Goal: Task Accomplishment & Management: Manage account settings

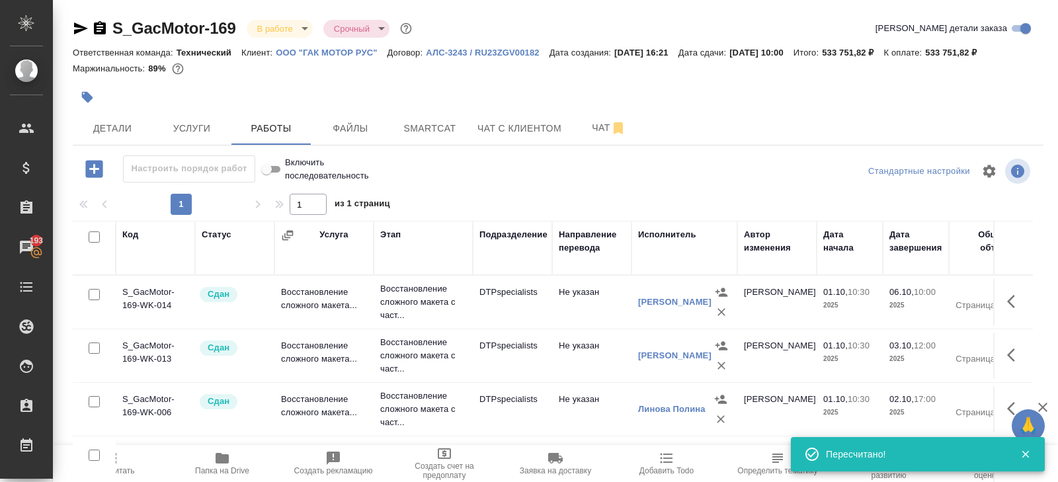
scroll to position [155, 0]
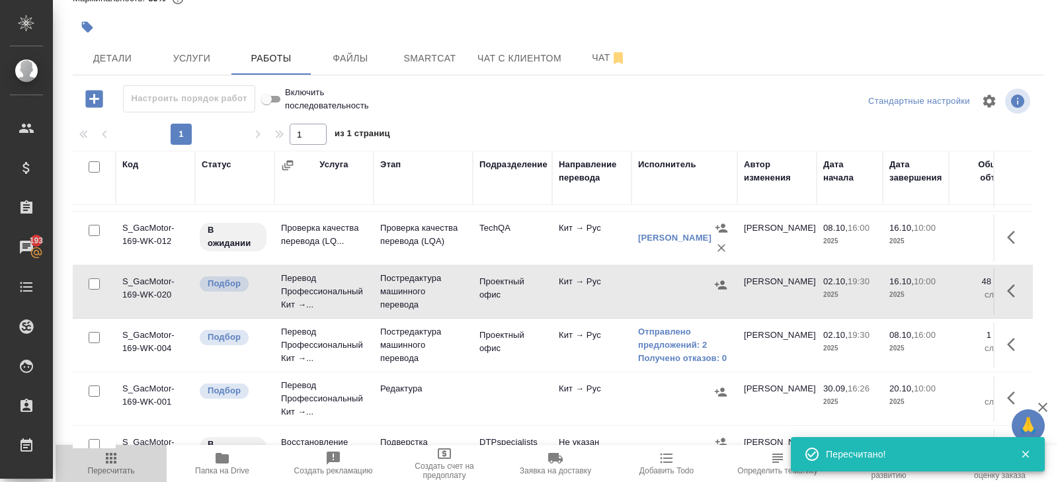
click at [110, 467] on span "Пересчитать" at bounding box center [111, 470] width 47 height 9
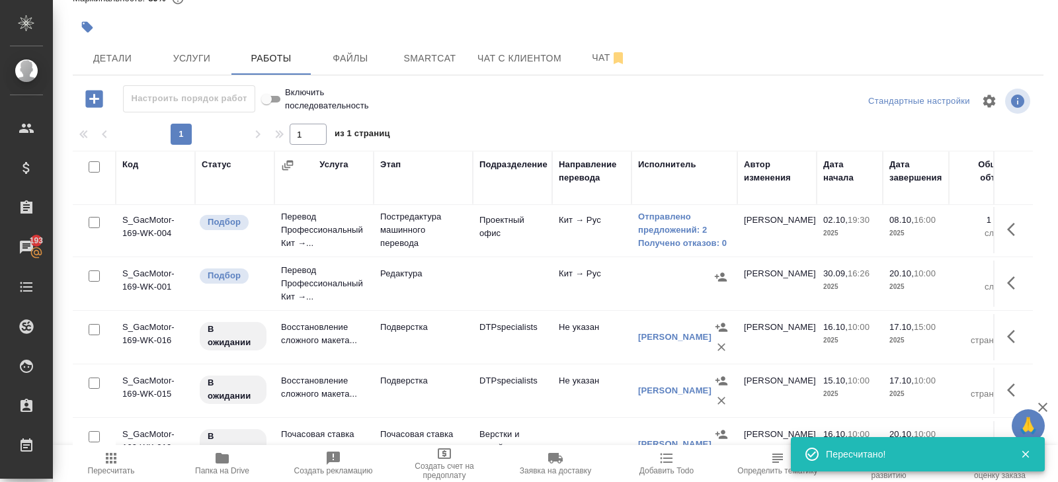
scroll to position [292, 0]
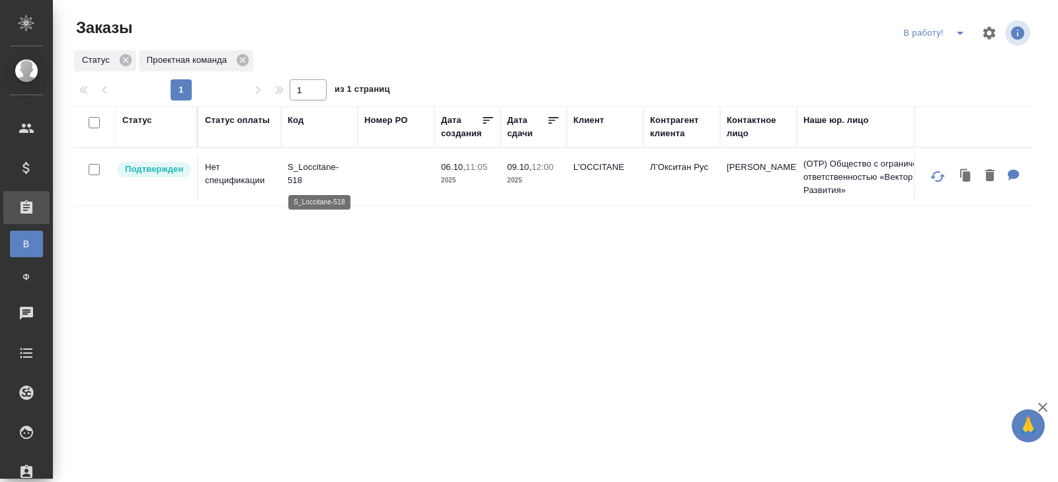
click at [309, 165] on p "S_Loccitane-518" at bounding box center [319, 174] width 63 height 26
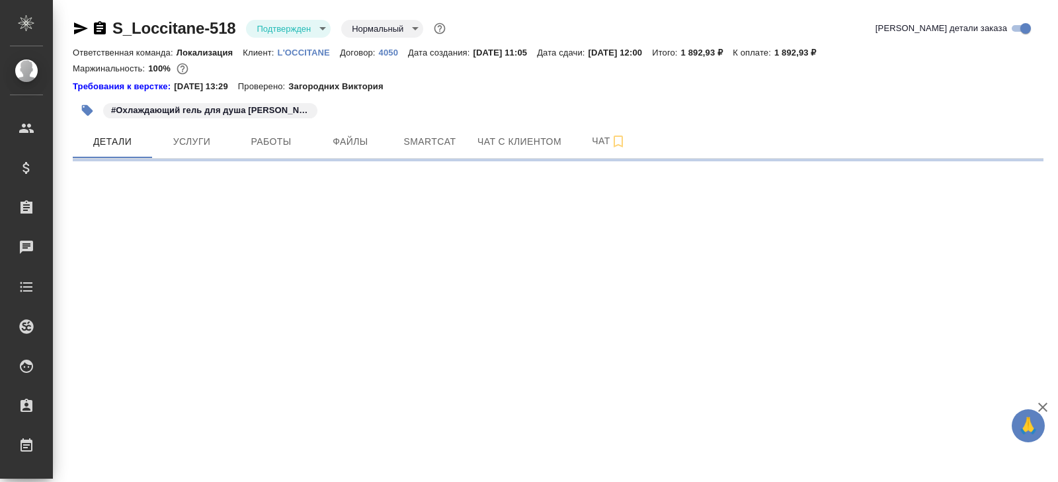
select select "RU"
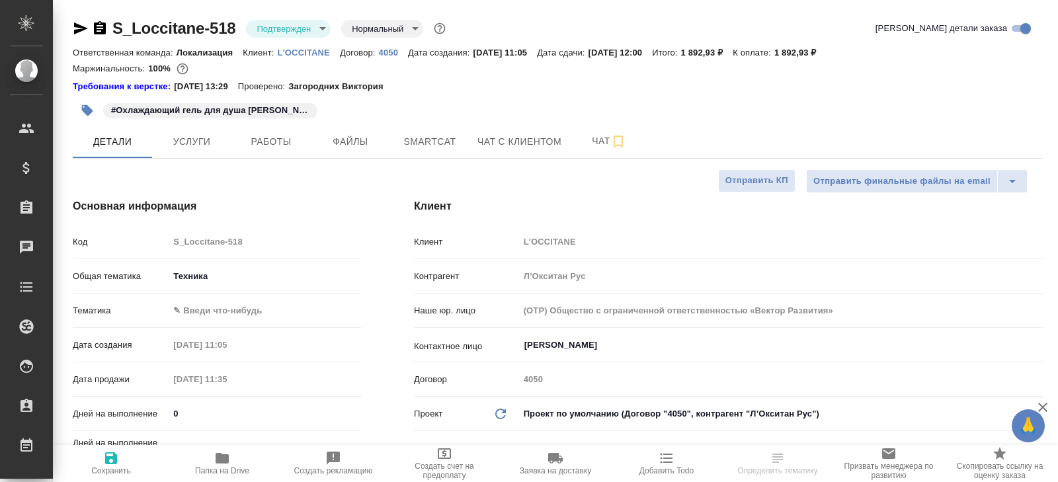
type textarea "x"
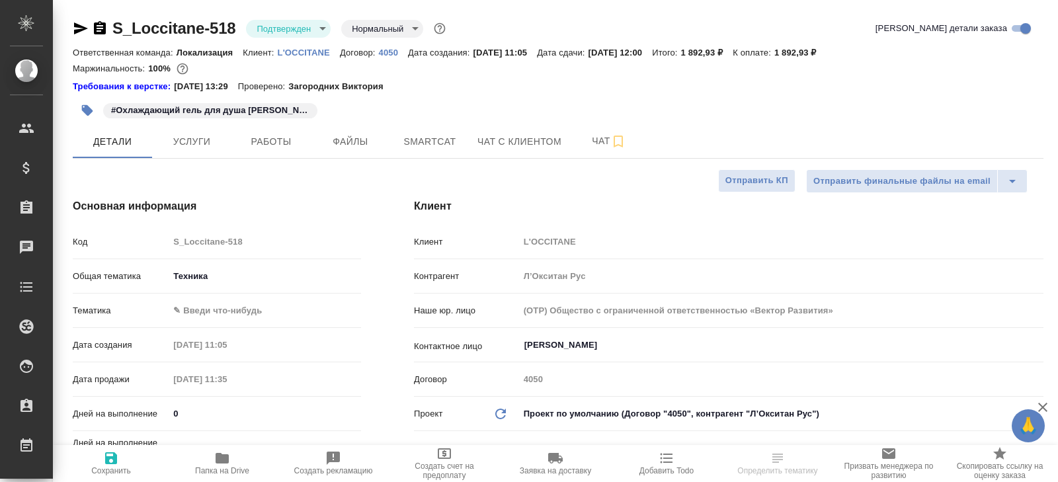
type textarea "x"
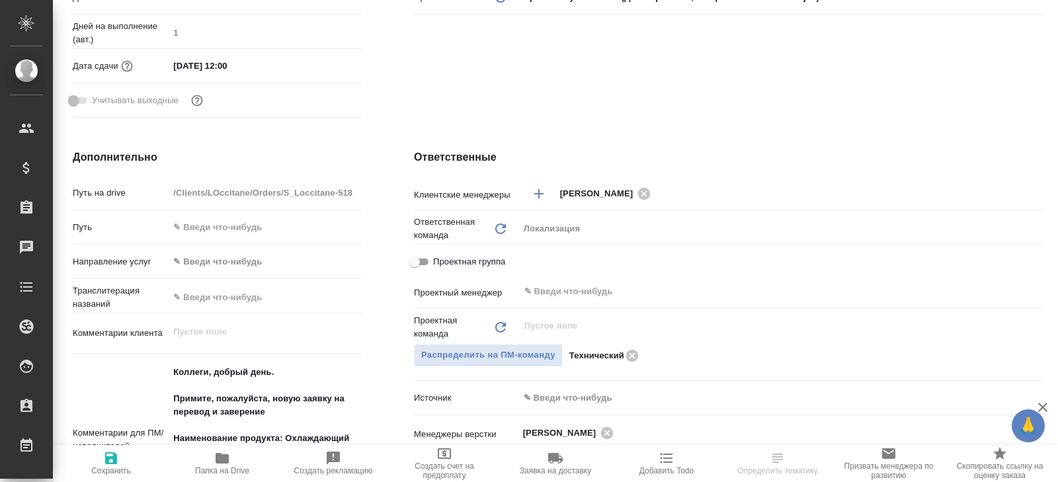
scroll to position [415, 0]
click at [568, 305] on div "​" at bounding box center [781, 294] width 525 height 26
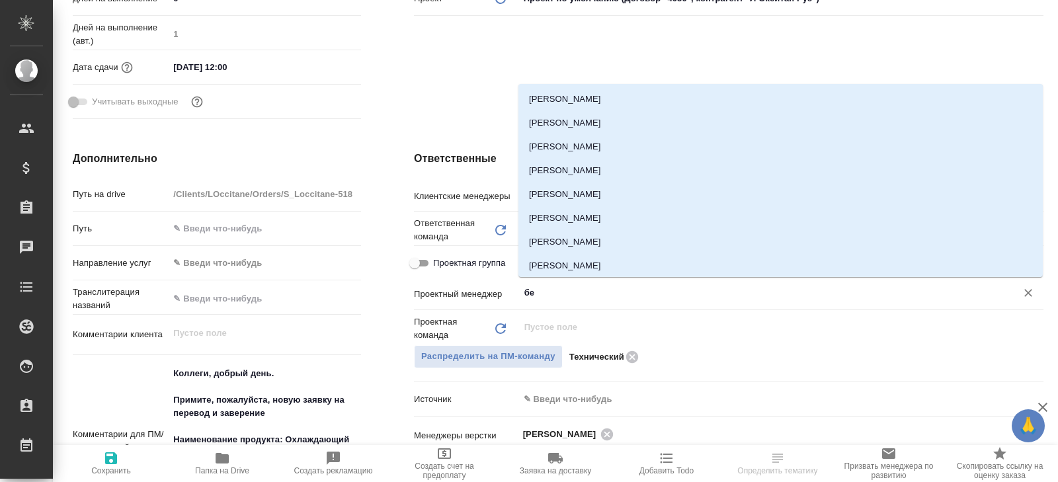
type input "бел"
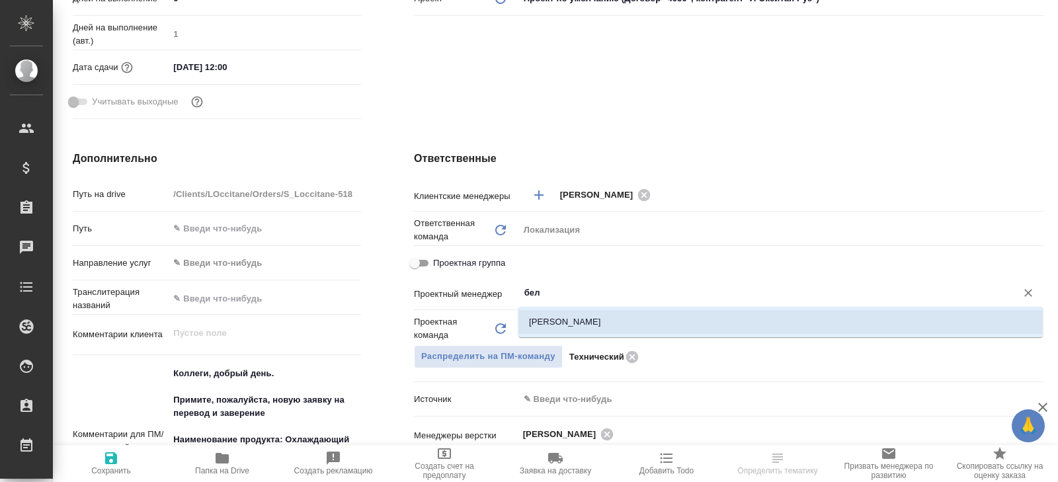
click at [570, 329] on li "Белякова Юлия" at bounding box center [781, 322] width 525 height 24
type textarea "x"
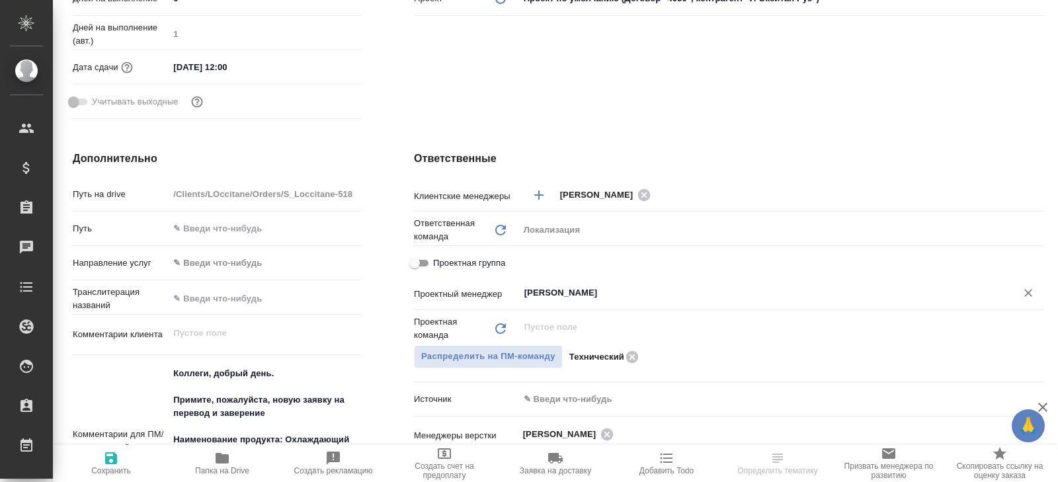
type input "Белякова Юлия"
click at [119, 462] on span "Сохранить" at bounding box center [110, 462] width 95 height 25
type textarea "x"
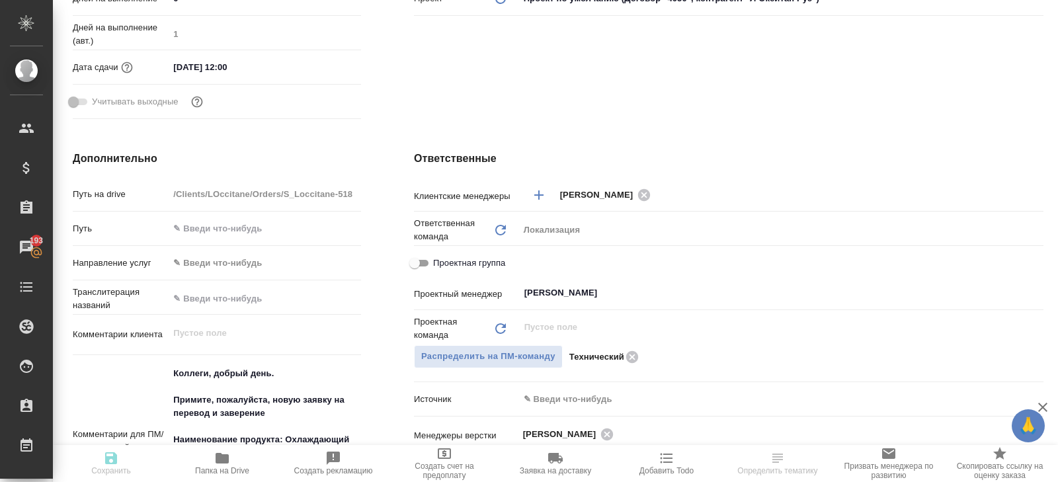
type textarea "x"
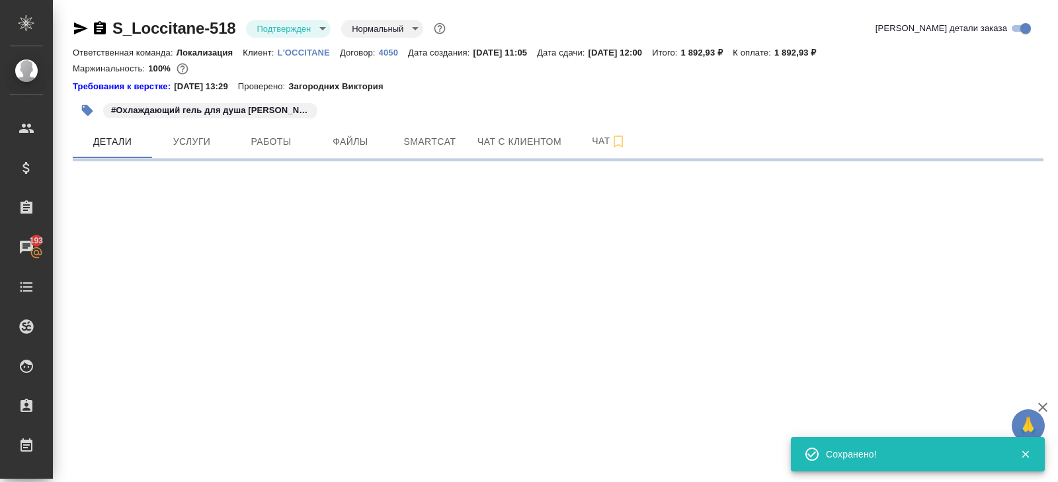
select select "RU"
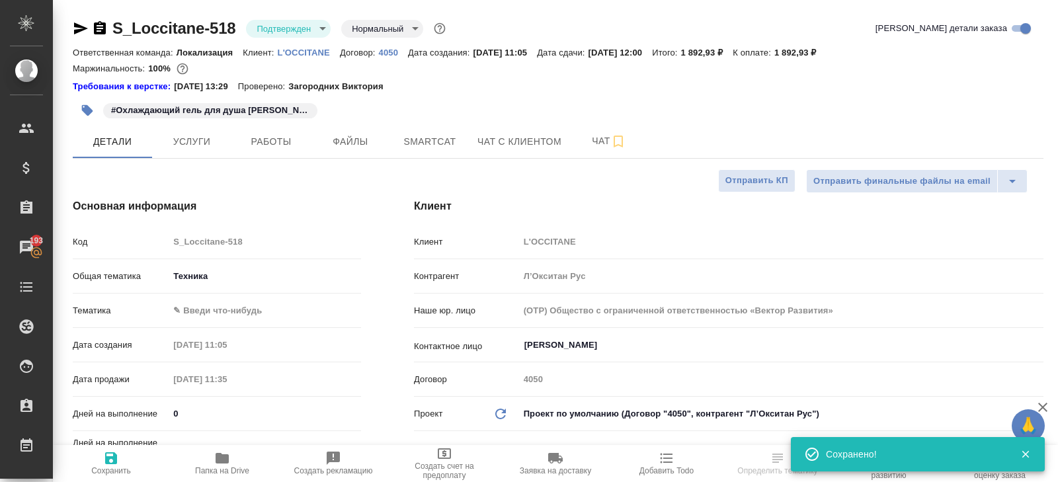
type textarea "x"
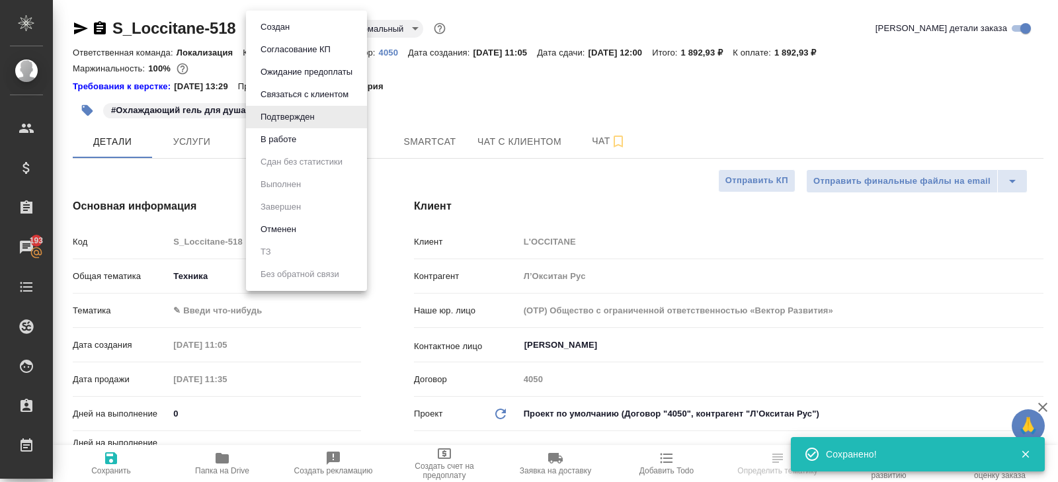
click at [292, 22] on body "🙏 .cls-1 fill:#fff; AWATERA Belyakova Yulia Клиенты Спецификации Заказы 193 Чат…" at bounding box center [529, 241] width 1058 height 482
click at [290, 146] on button "В работе" at bounding box center [279, 139] width 44 height 15
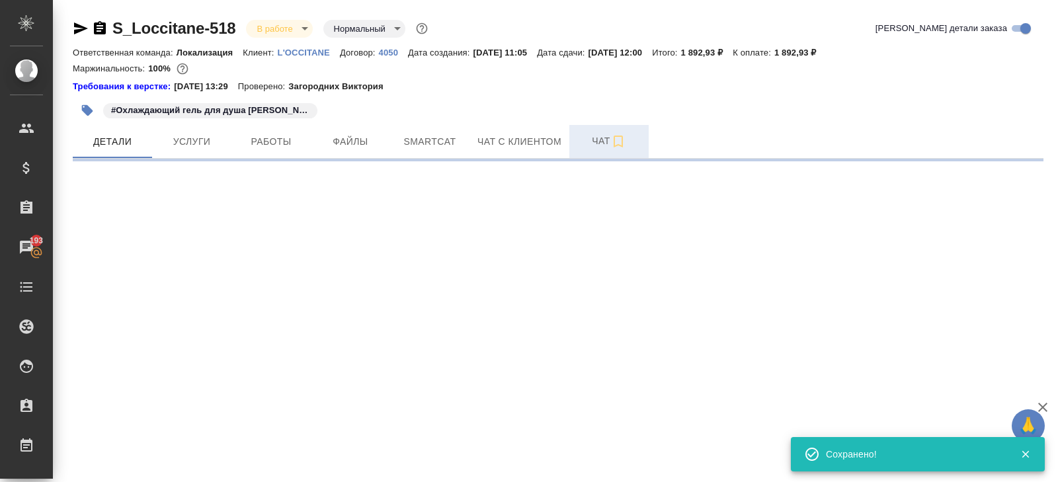
select select "RU"
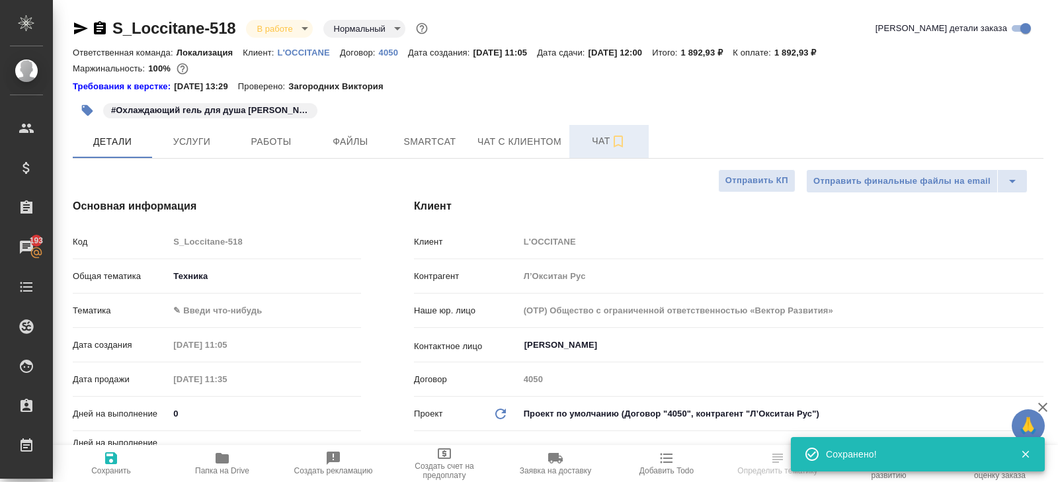
type textarea "x"
click at [622, 144] on icon "button" at bounding box center [619, 142] width 16 height 16
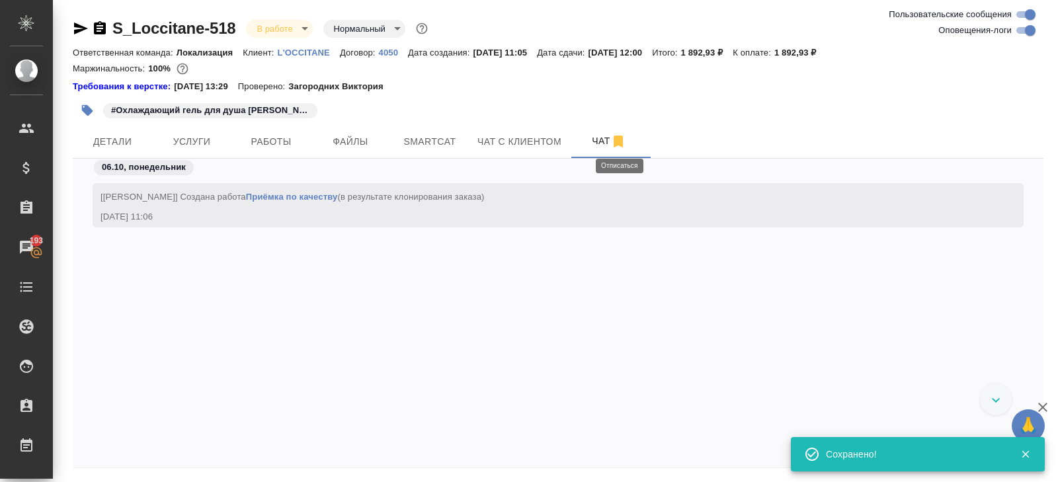
click at [1028, 21] on input "Пользовательские сообщения" at bounding box center [1031, 15] width 48 height 16
checkbox input "false"
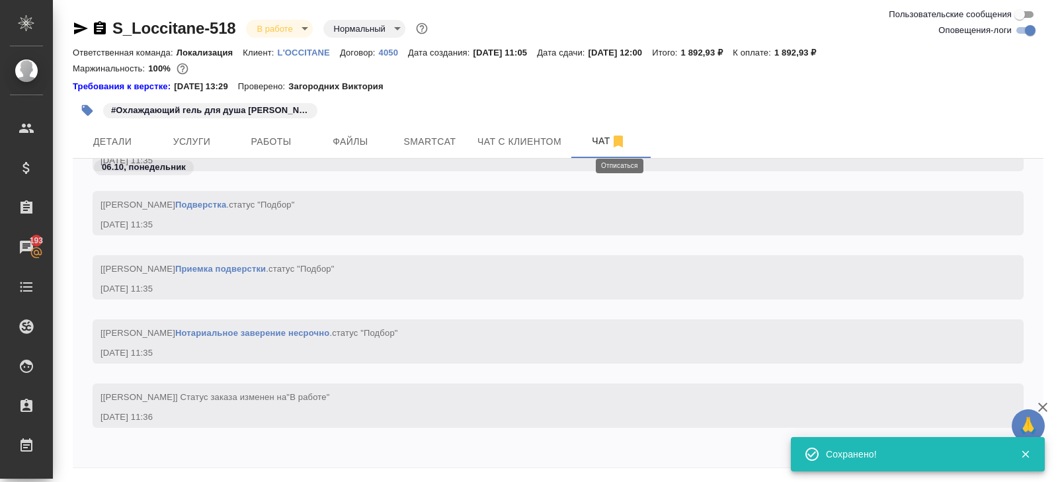
scroll to position [1211, 0]
click at [1030, 27] on input "Оповещения-логи" at bounding box center [1031, 30] width 48 height 16
checkbox input "false"
click at [1030, 17] on input "Пользовательские сообщения" at bounding box center [1020, 15] width 48 height 16
checkbox input "true"
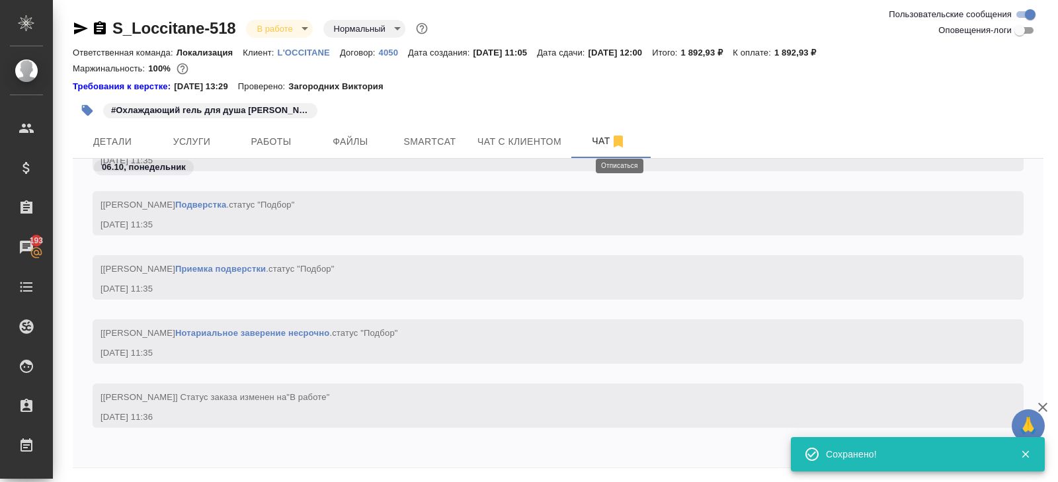
scroll to position [0, 0]
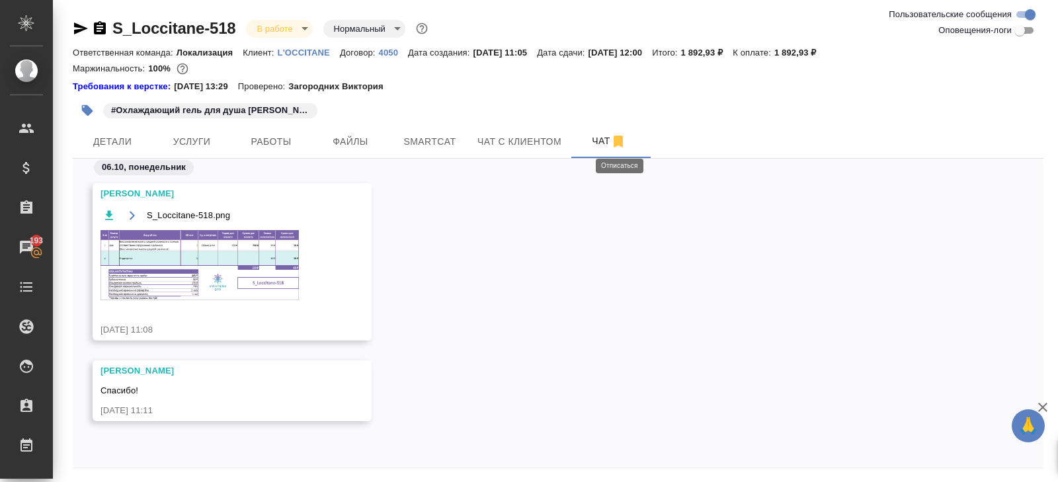
click at [196, 248] on img at bounding box center [200, 265] width 198 height 70
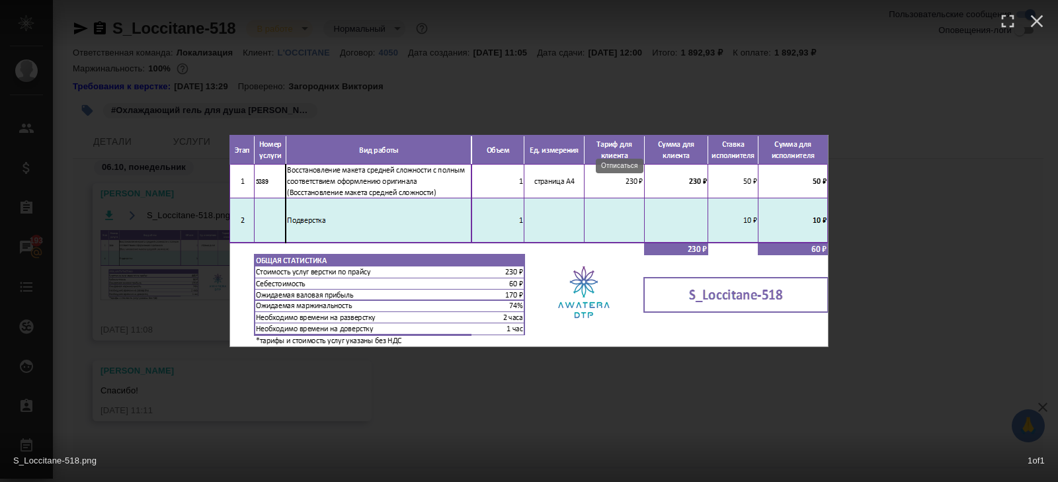
click at [235, 402] on div "S_Loccitane-518.png 1 of 1" at bounding box center [529, 241] width 1058 height 482
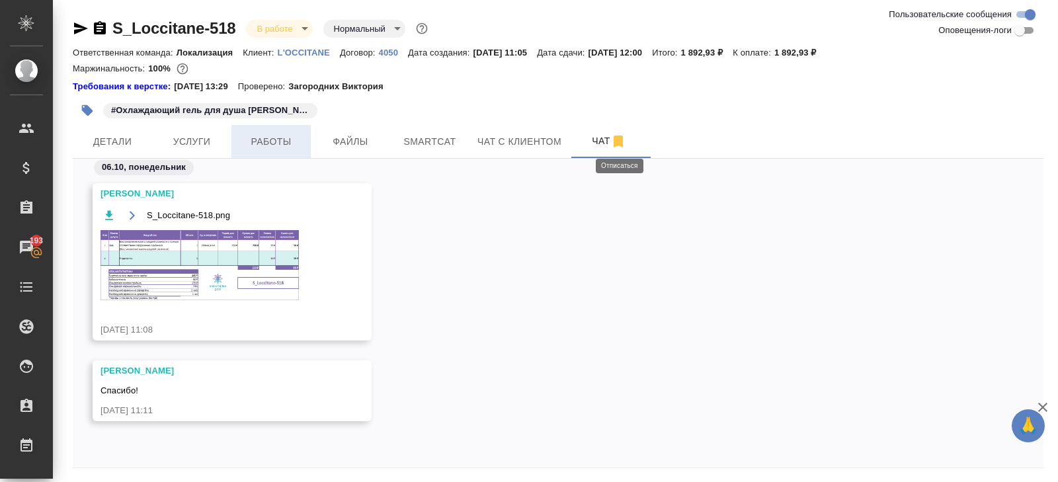
click at [288, 141] on span "Работы" at bounding box center [270, 142] width 63 height 17
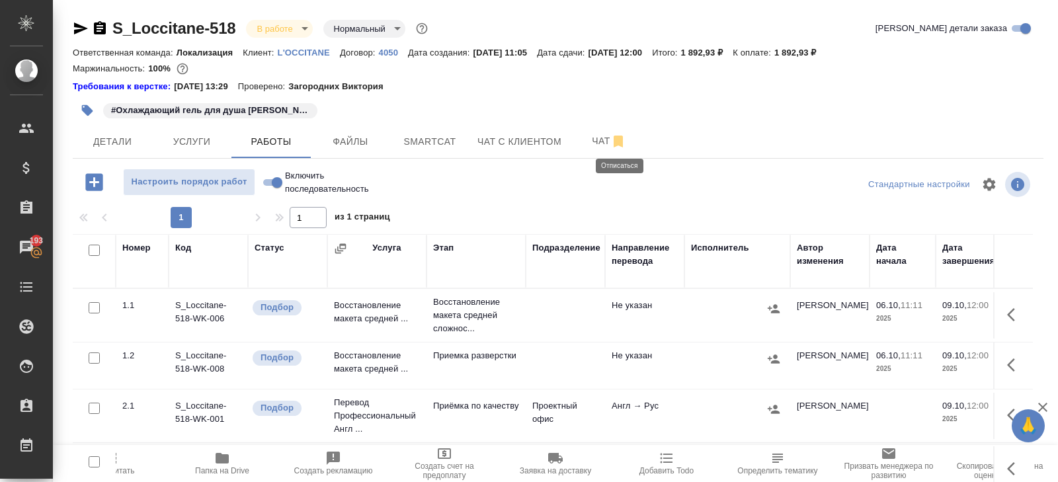
scroll to position [46, 0]
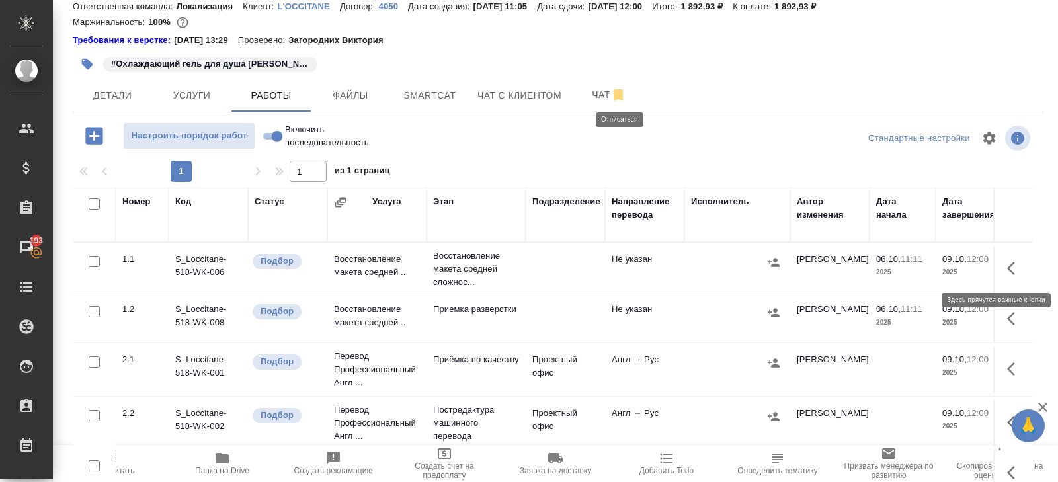
click at [1017, 272] on icon "button" at bounding box center [1015, 269] width 16 height 16
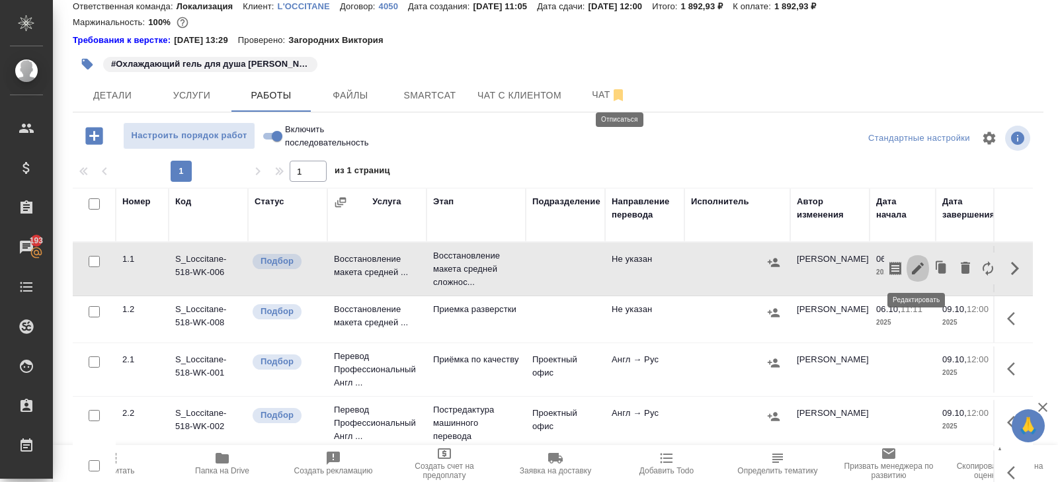
click at [915, 269] on icon "button" at bounding box center [918, 269] width 12 height 12
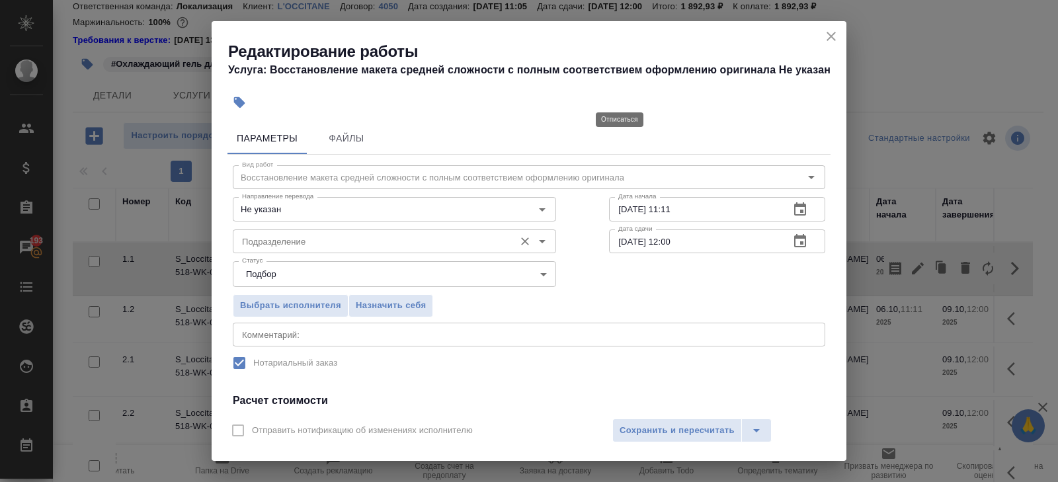
click at [353, 240] on input "Подразделение" at bounding box center [372, 241] width 271 height 16
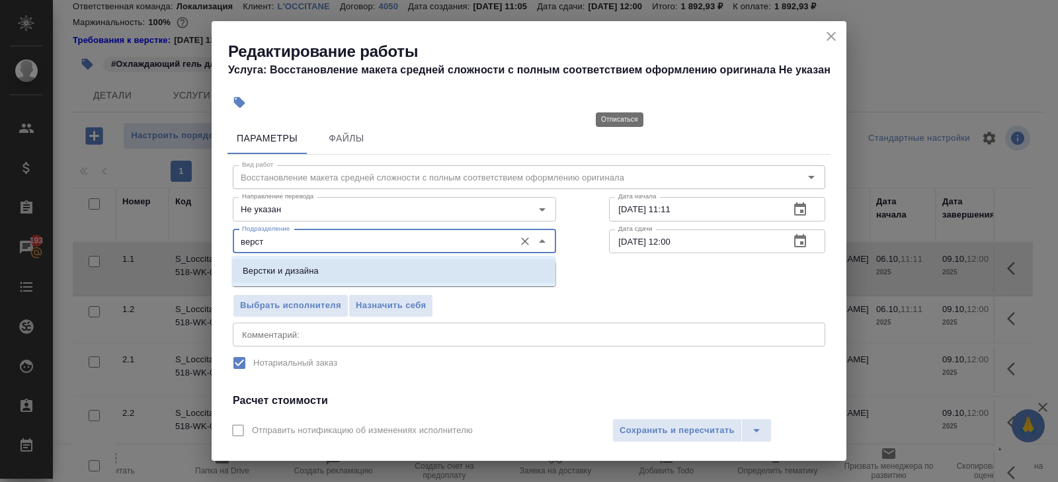
click at [328, 267] on li "Верстки и дизайна" at bounding box center [393, 271] width 323 height 24
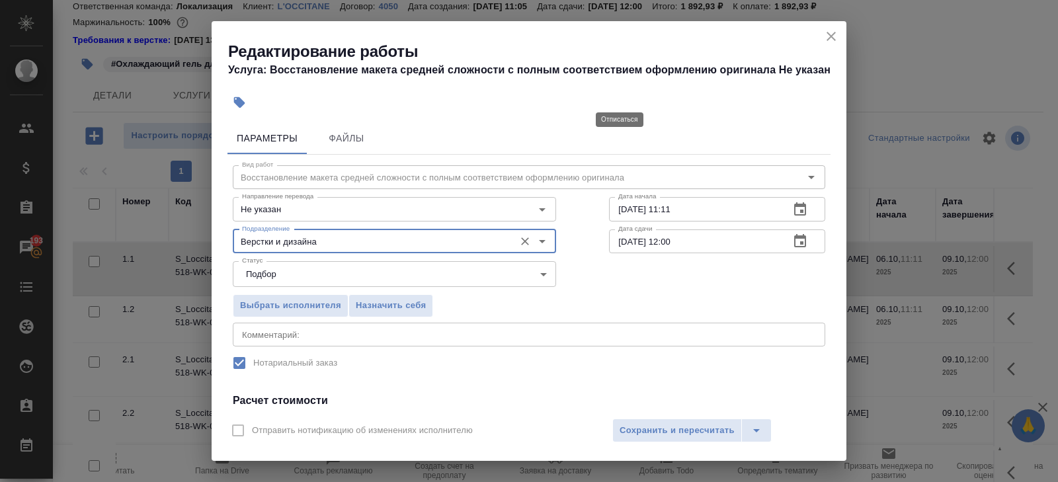
scroll to position [168, 0]
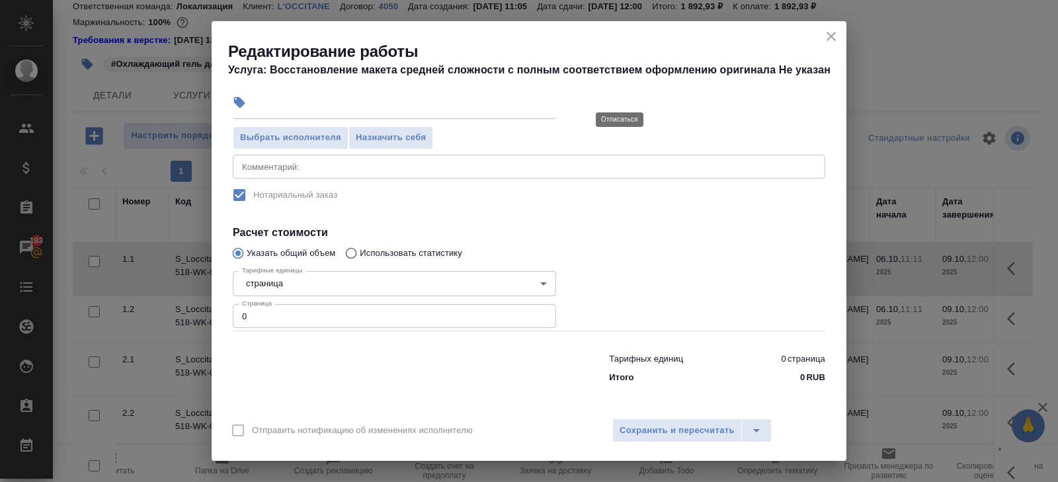
type input "Верстки и дизайна"
click at [307, 314] on input "0" at bounding box center [394, 316] width 323 height 24
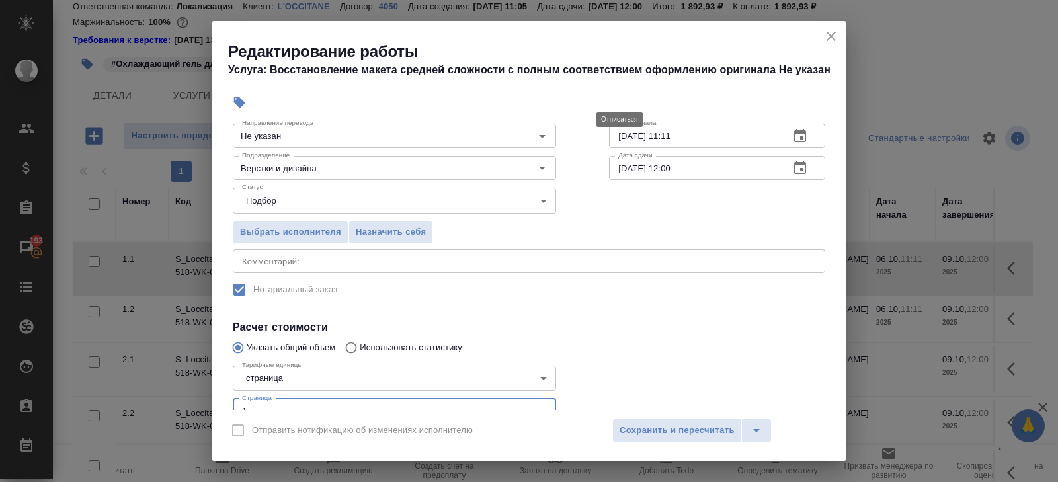
scroll to position [0, 0]
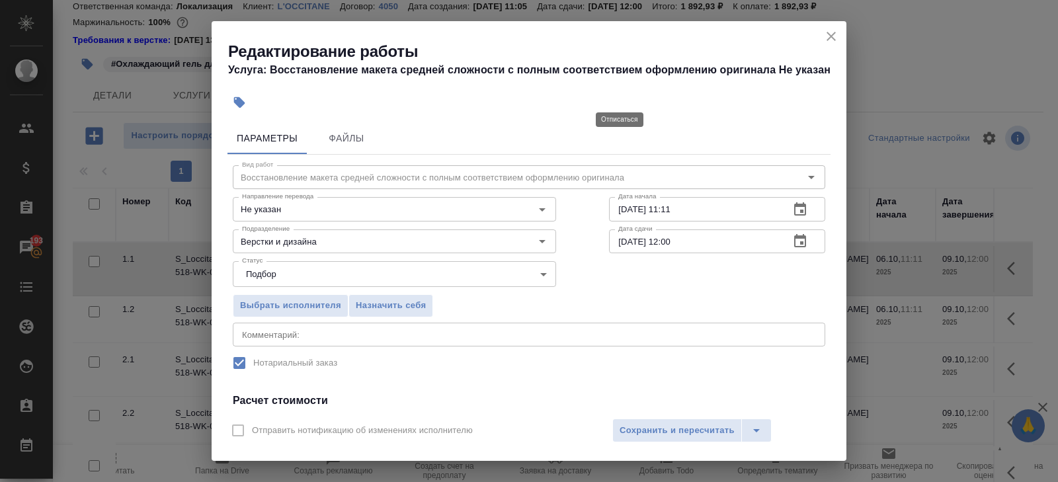
type input "1"
click at [798, 215] on icon "button" at bounding box center [800, 210] width 16 height 16
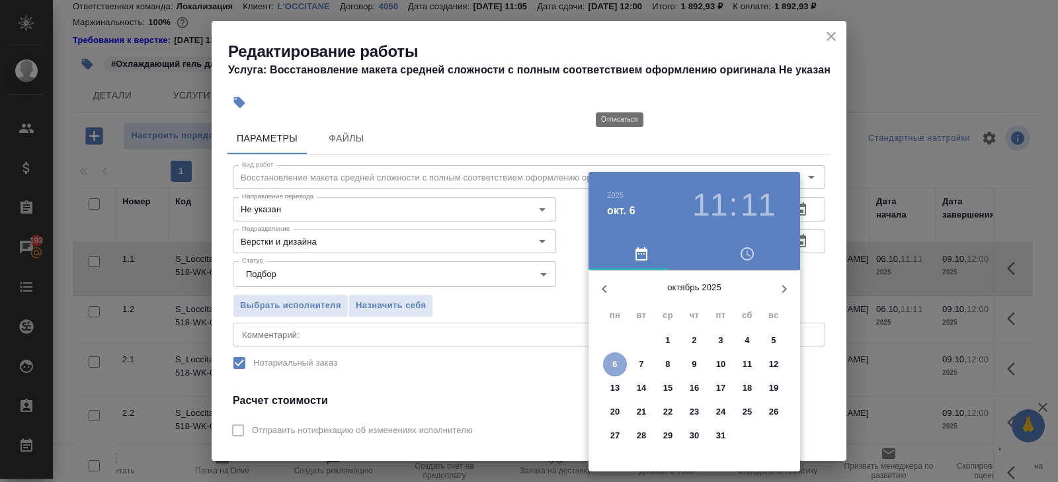
click at [613, 355] on button "6" at bounding box center [615, 365] width 24 height 24
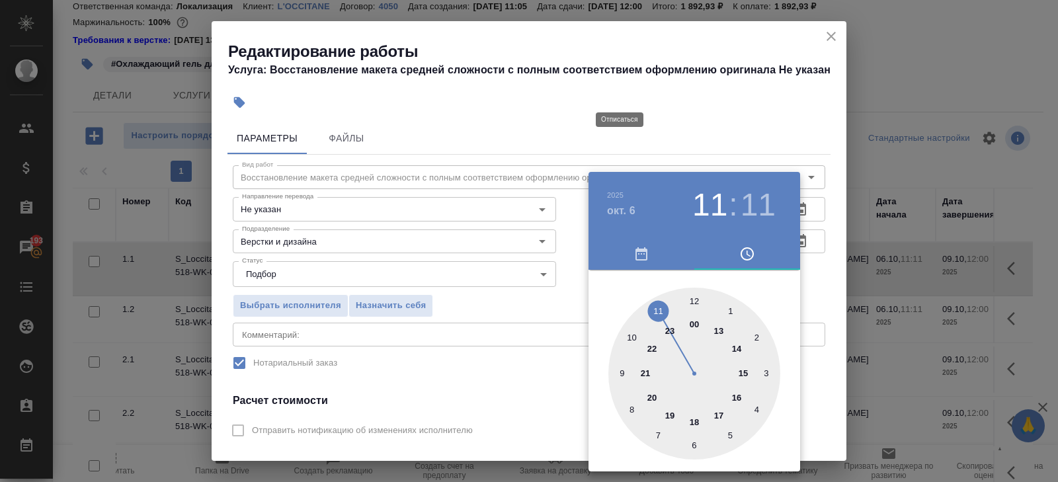
click at [658, 311] on div at bounding box center [695, 374] width 172 height 172
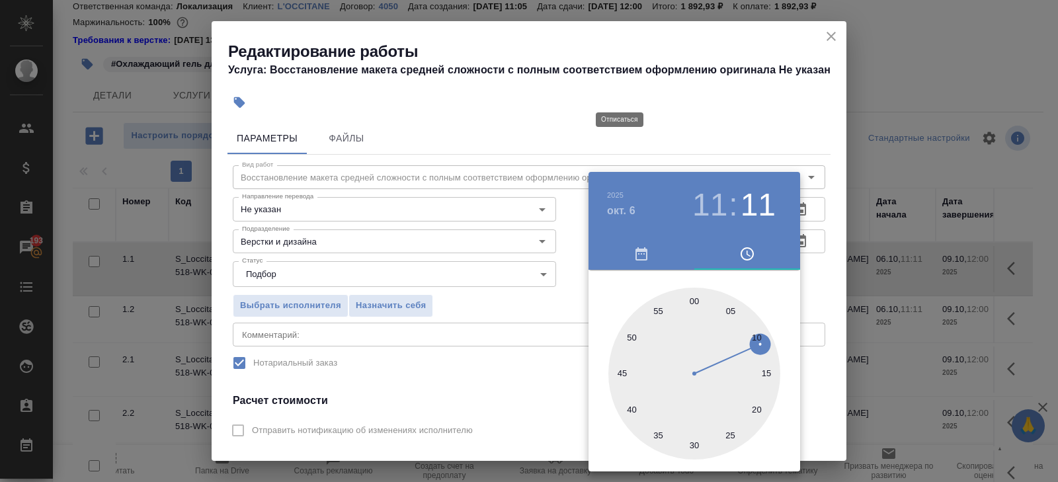
type input "06.10.2025 11:30"
click at [695, 443] on div at bounding box center [695, 374] width 172 height 172
click at [761, 141] on div at bounding box center [529, 241] width 1058 height 482
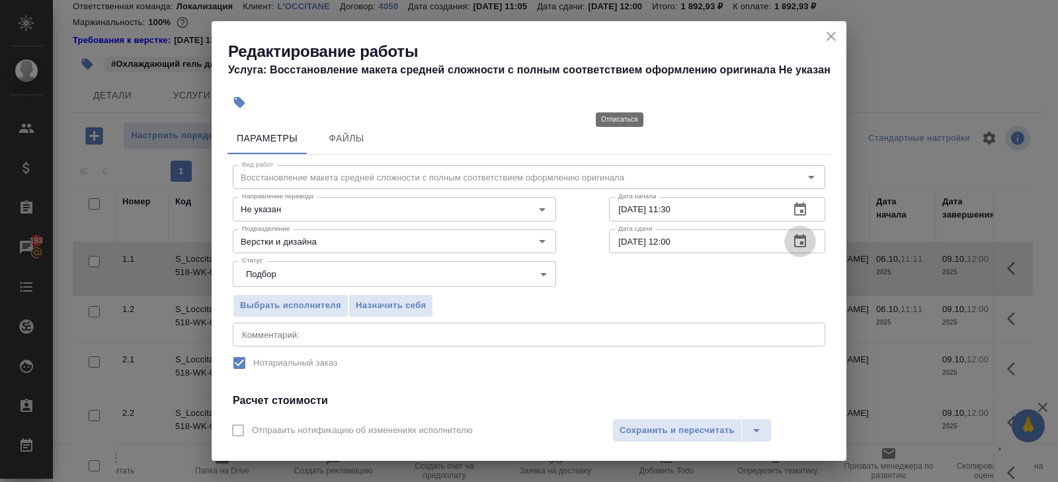
click at [803, 243] on icon "button" at bounding box center [800, 240] width 12 height 13
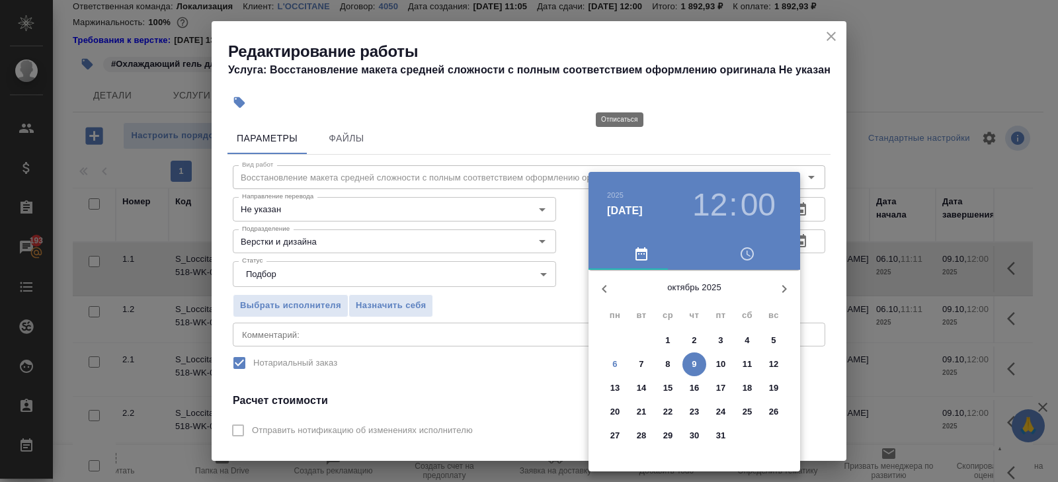
click at [618, 359] on span "6" at bounding box center [615, 364] width 24 height 13
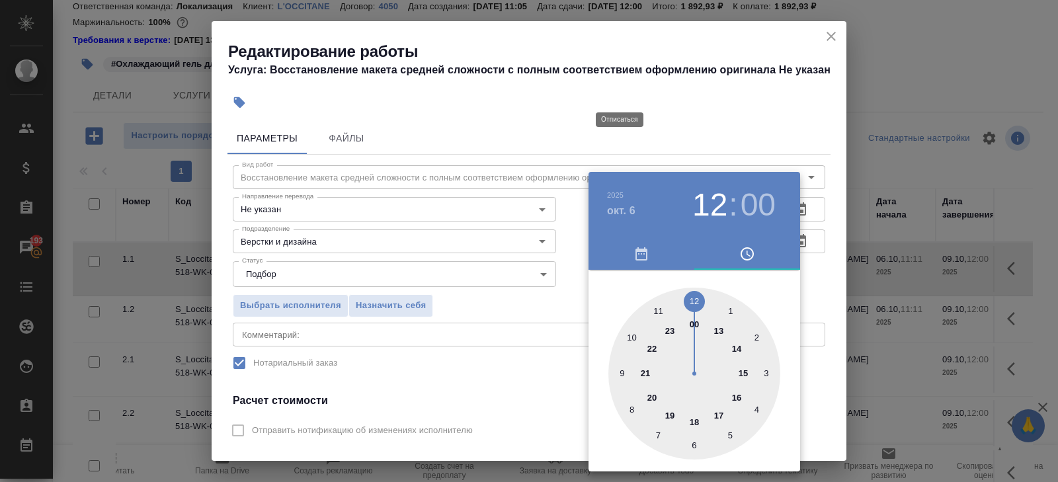
click at [698, 297] on div at bounding box center [695, 374] width 172 height 172
click at [697, 443] on div at bounding box center [695, 374] width 172 height 172
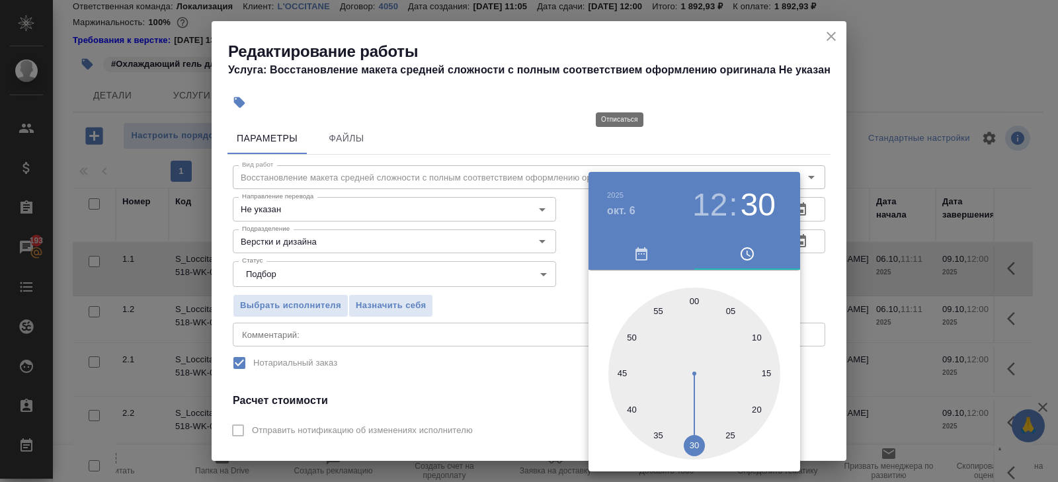
click at [533, 410] on div at bounding box center [529, 241] width 1058 height 482
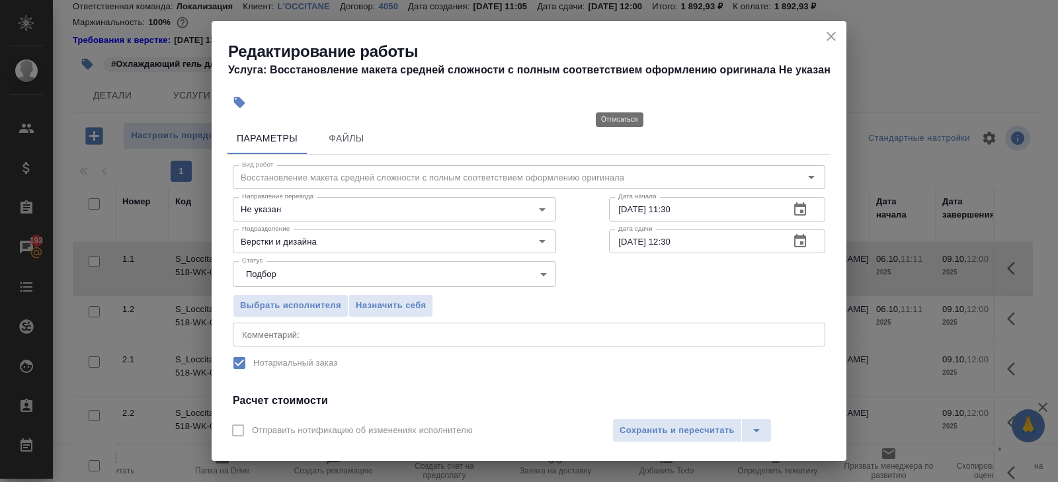
click at [797, 239] on icon "button" at bounding box center [800, 241] width 16 height 16
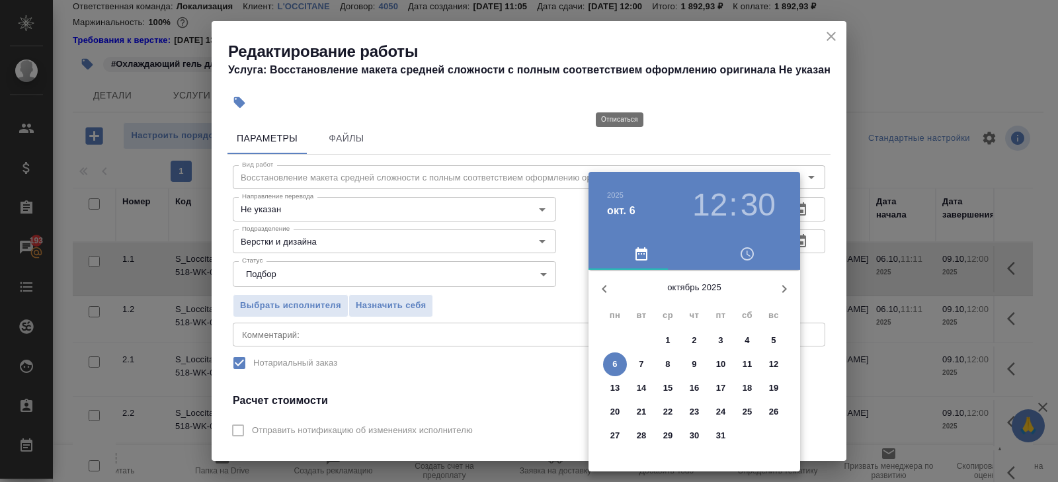
click at [617, 364] on span "6" at bounding box center [615, 364] width 24 height 13
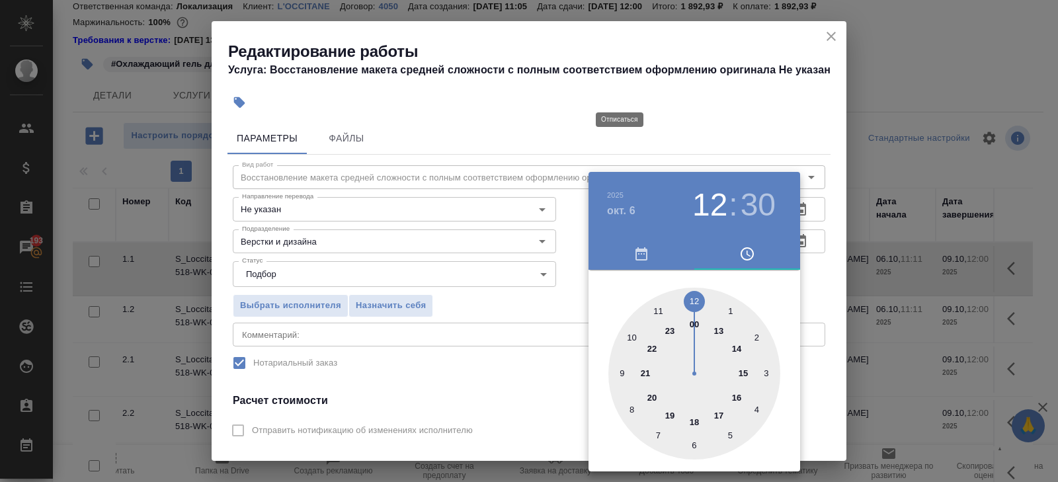
type input "06.10.2025 13:30"
click at [720, 328] on div at bounding box center [695, 374] width 172 height 172
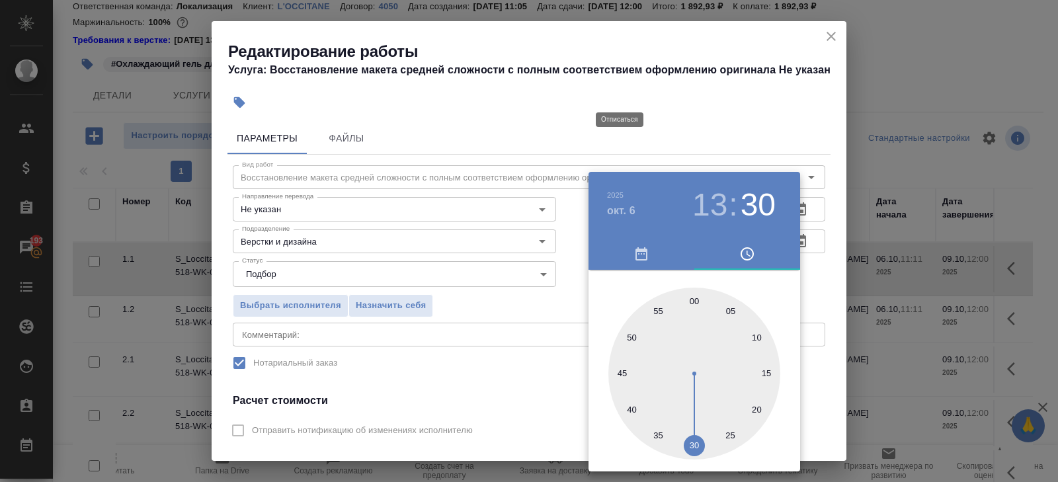
click at [568, 388] on div at bounding box center [529, 241] width 1058 height 482
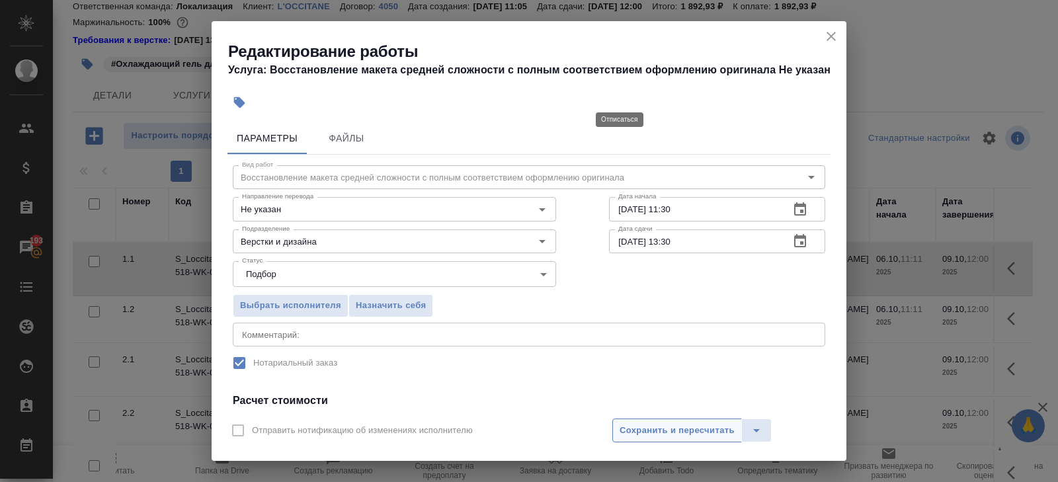
click at [643, 428] on span "Сохранить и пересчитать" at bounding box center [677, 430] width 115 height 15
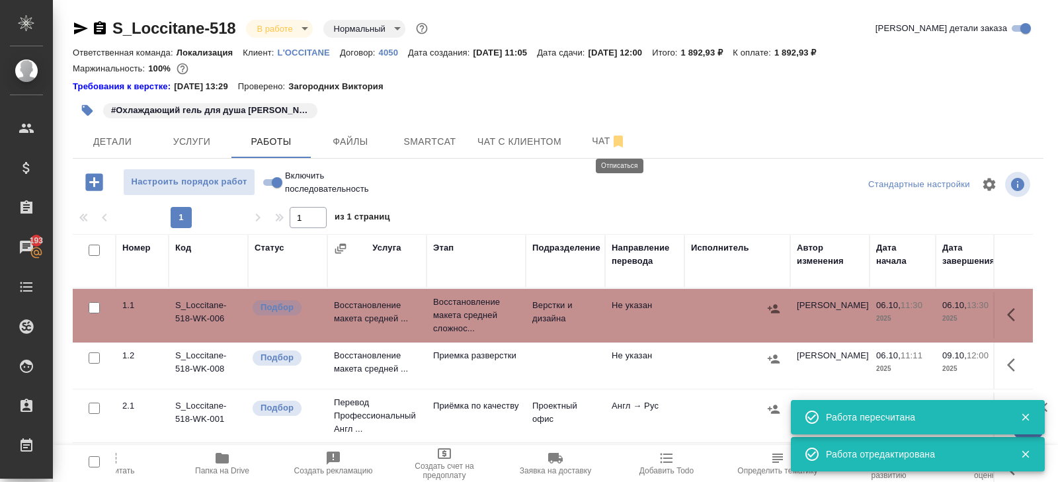
click at [115, 473] on td at bounding box center [94, 469] width 43 height 46
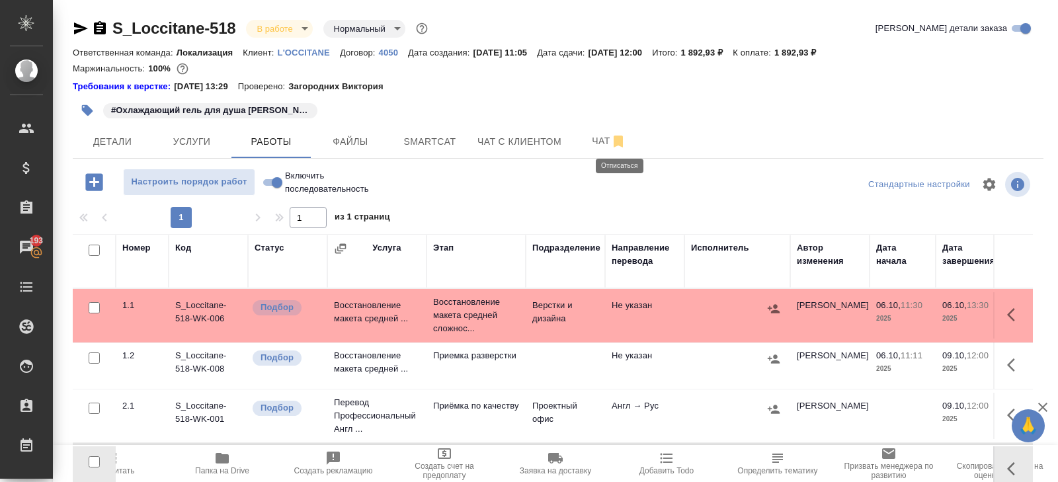
click at [126, 473] on span "Пересчитать" at bounding box center [111, 470] width 47 height 9
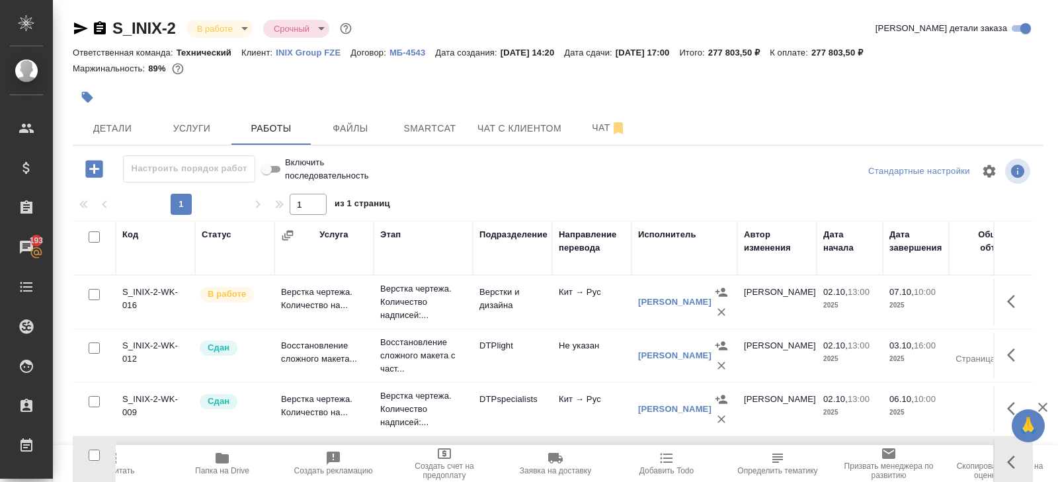
scroll to position [183, 0]
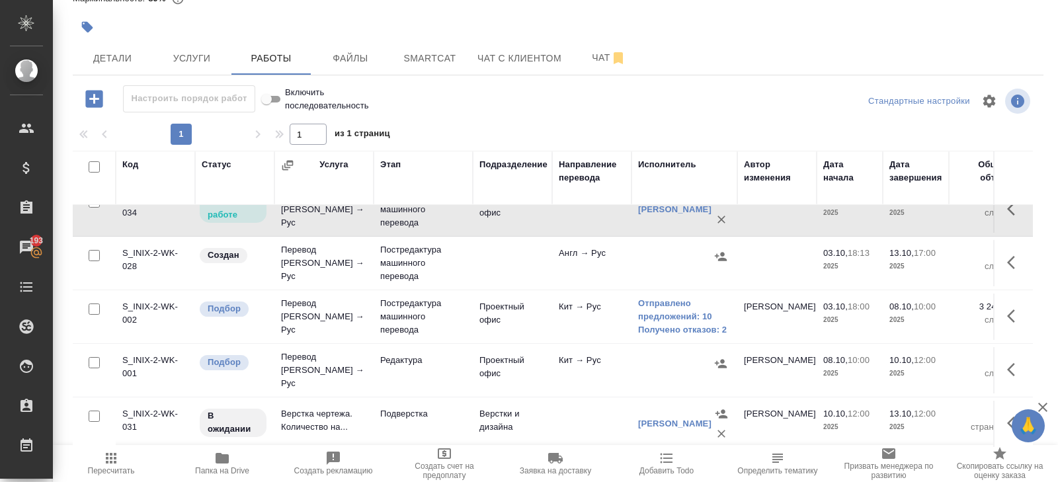
click at [117, 455] on icon "button" at bounding box center [111, 458] width 16 height 16
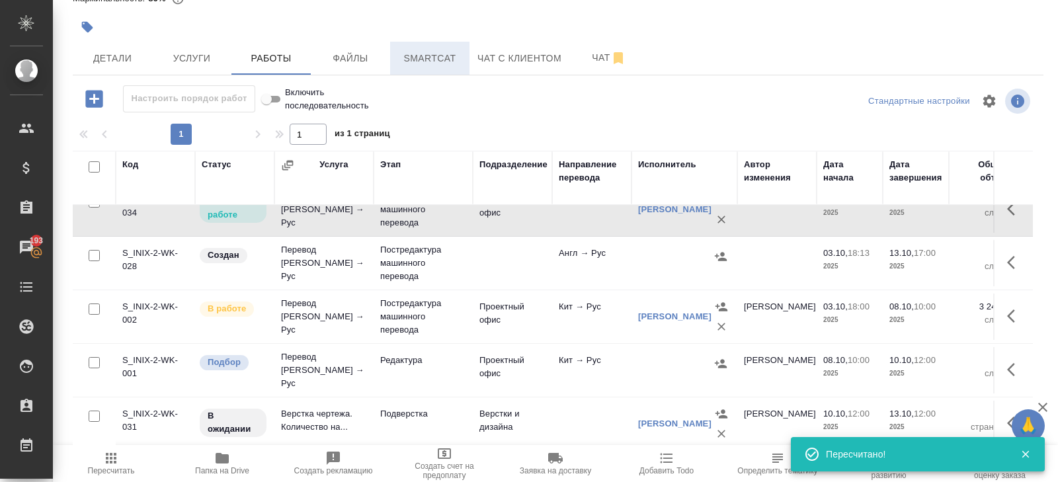
click at [446, 48] on button "Smartcat" at bounding box center [429, 58] width 79 height 33
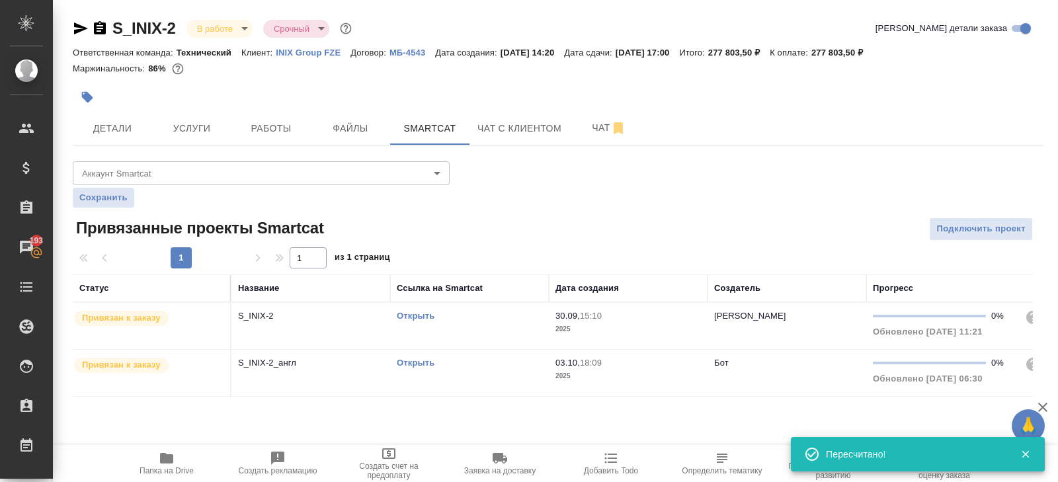
click at [419, 314] on link "Открыть" at bounding box center [416, 316] width 38 height 10
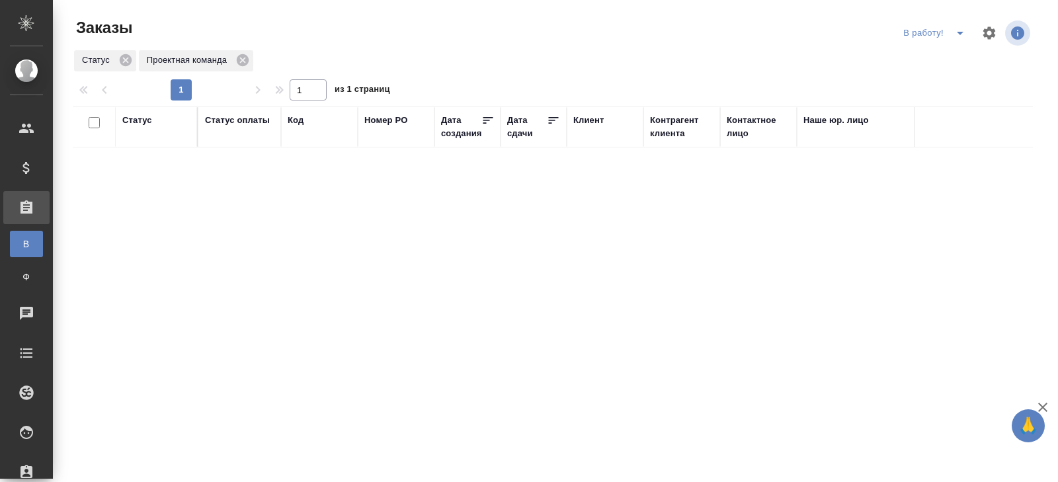
click at [956, 33] on icon "split button" at bounding box center [960, 33] width 16 height 16
click at [947, 57] on li "ПМ" at bounding box center [936, 59] width 73 height 21
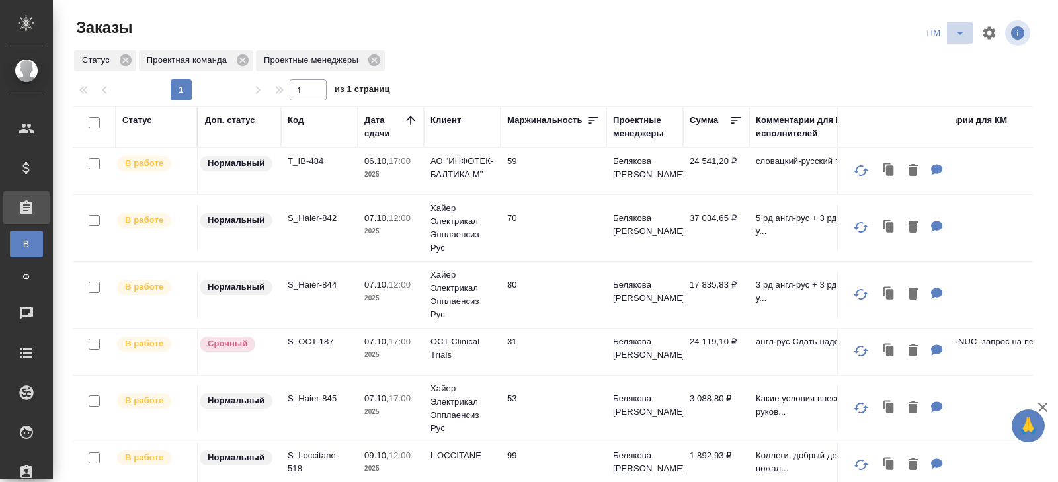
click at [958, 36] on icon "split button" at bounding box center [960, 33] width 16 height 16
click at [958, 58] on li "В работу!" at bounding box center [946, 59] width 67 height 21
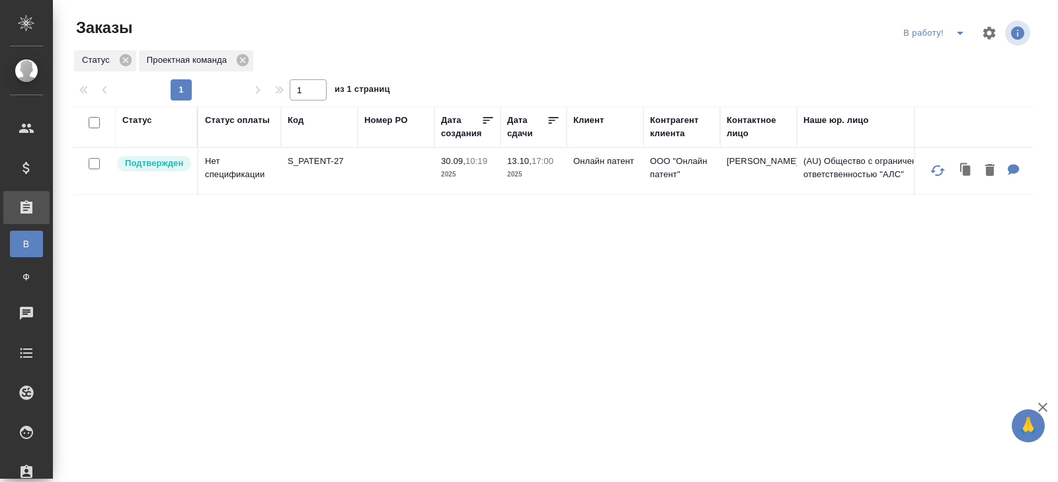
click at [323, 160] on p "S_PATENT-27" at bounding box center [319, 161] width 63 height 13
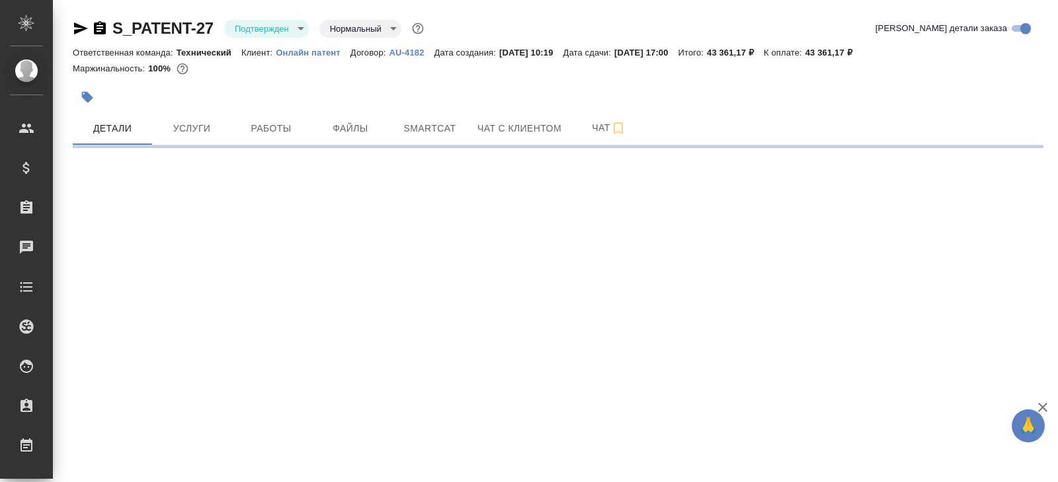
select select "RU"
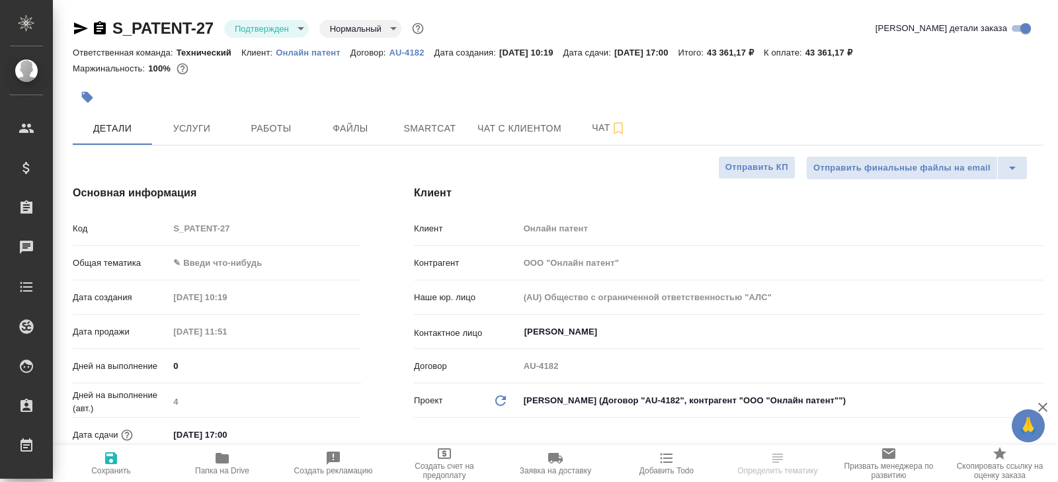
type textarea "x"
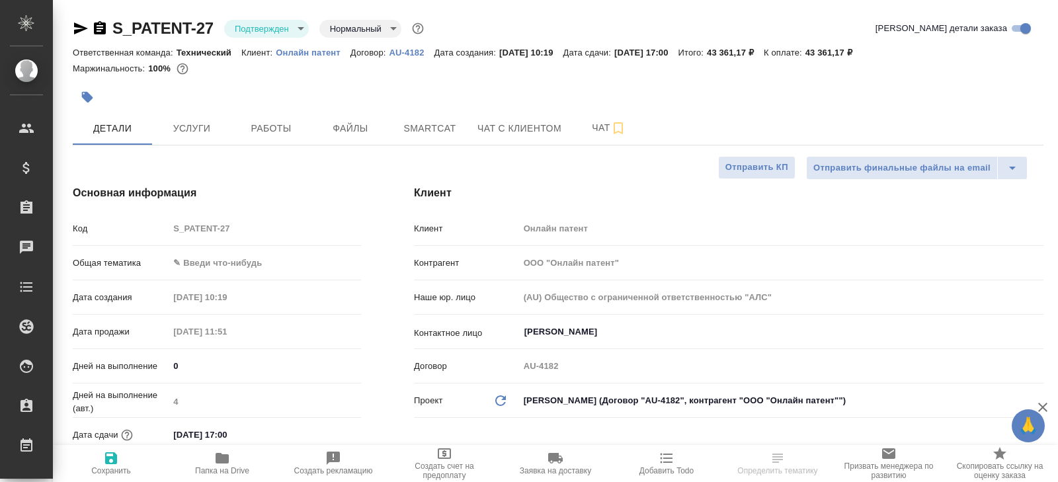
type textarea "x"
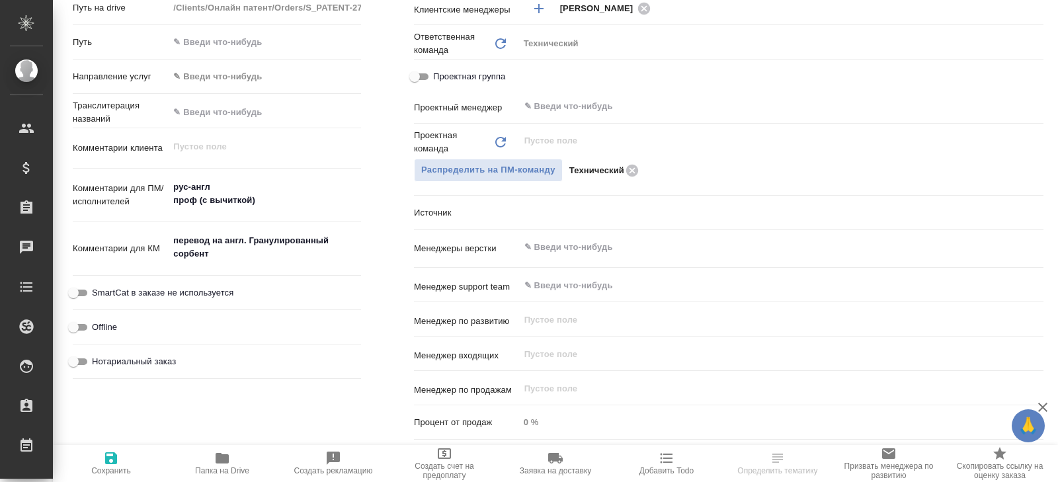
scroll to position [556, 0]
click at [581, 108] on input "text" at bounding box center [759, 105] width 472 height 16
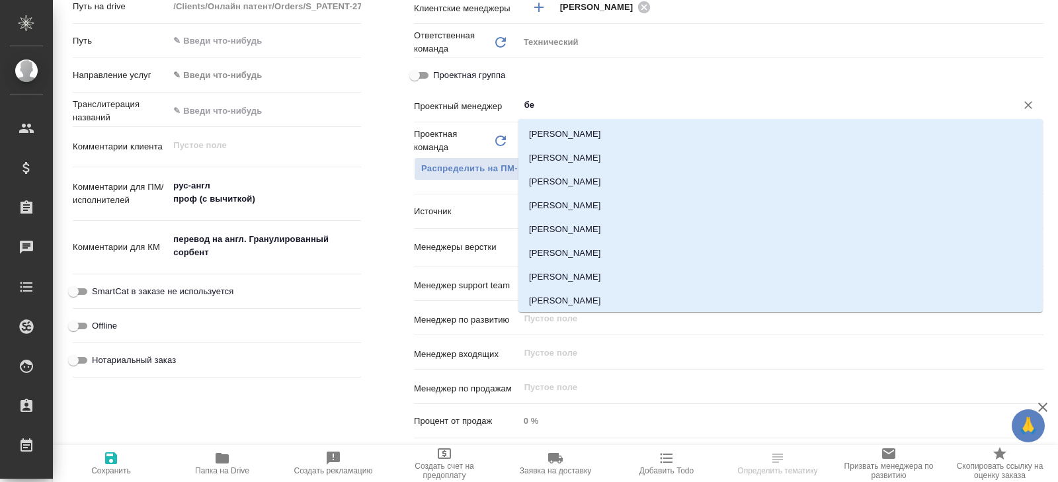
type input "бел"
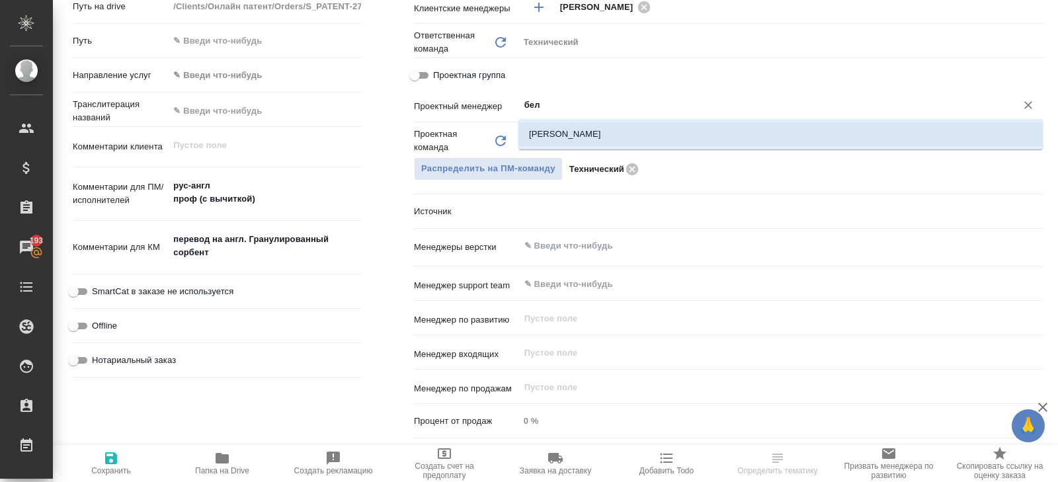
click at [585, 134] on li "Белякова Юлия" at bounding box center [781, 134] width 525 height 24
type textarea "x"
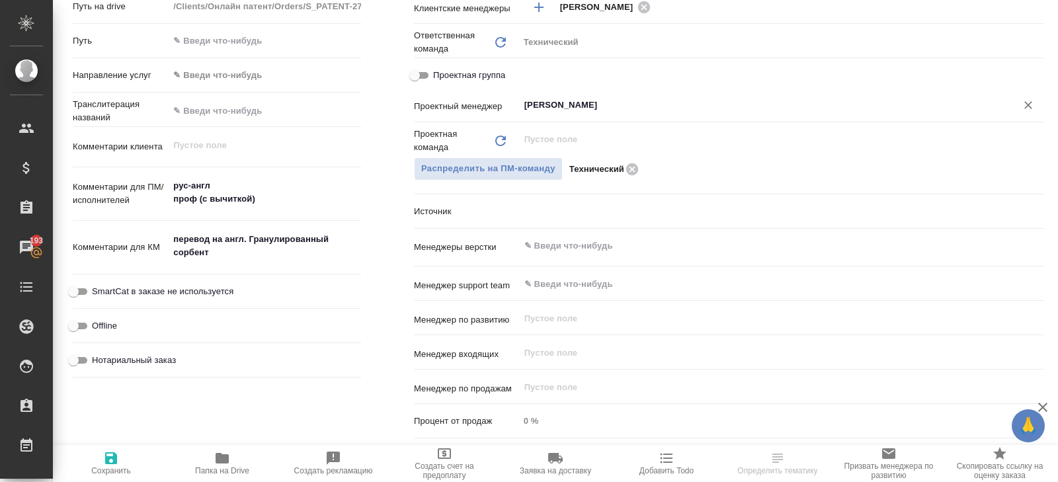
type input "Белякова Юлия"
click at [128, 454] on span "Сохранить" at bounding box center [110, 462] width 95 height 25
type textarea "x"
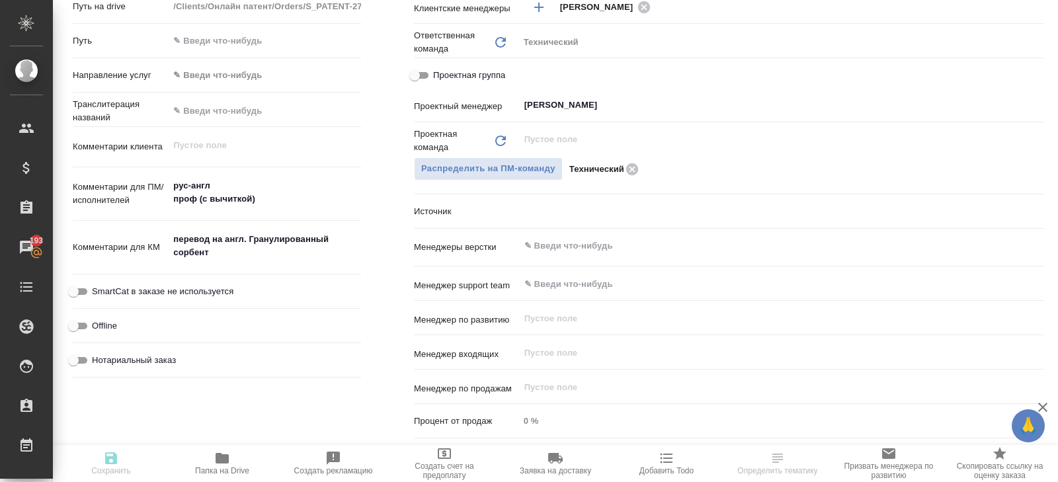
type textarea "x"
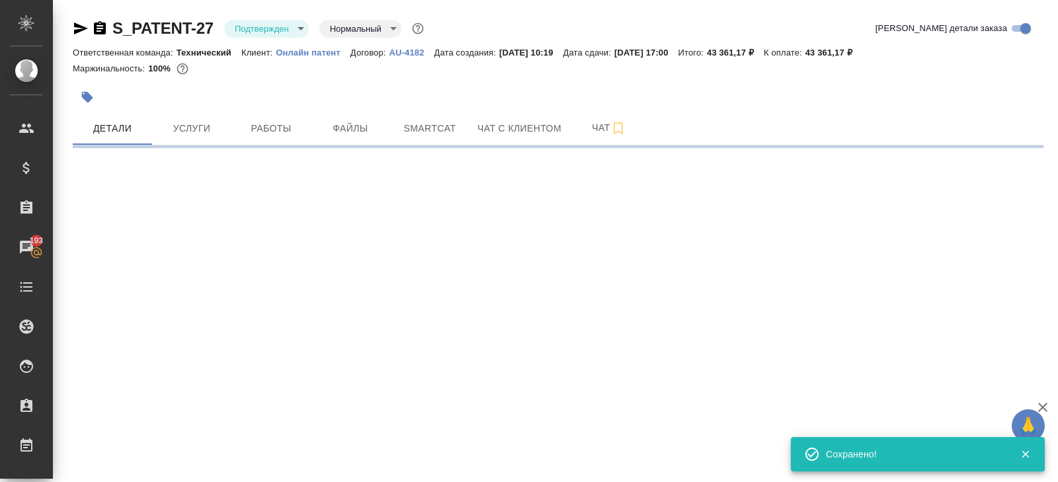
select select "RU"
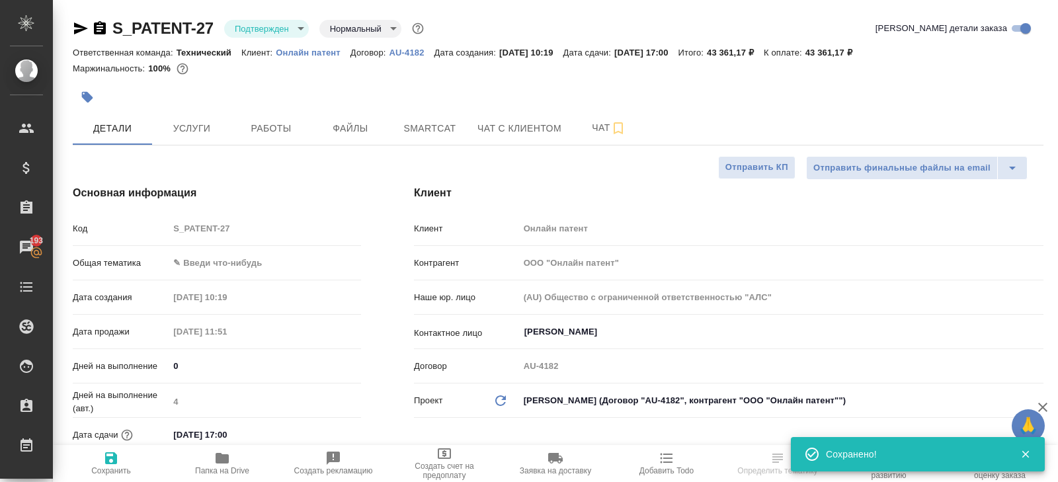
type textarea "x"
click at [263, 18] on div "S_PATENT-27 Подтвержден confirmed Нормальный normal" at bounding box center [250, 28] width 354 height 21
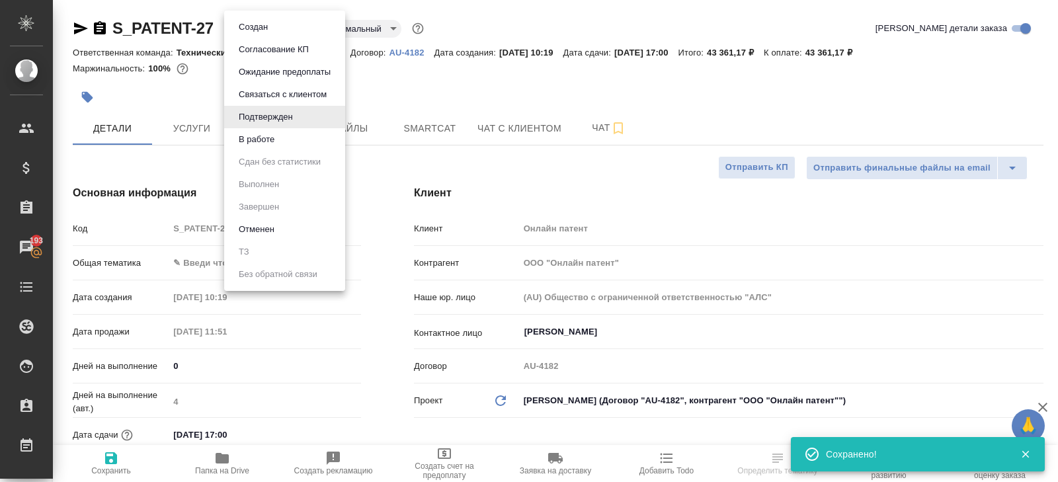
click at [261, 28] on body "🙏 .cls-1 fill:#fff; AWATERA Belyakova Yulia Клиенты Спецификации Заказы 193 Чат…" at bounding box center [529, 241] width 1058 height 482
click at [259, 142] on button "В работе" at bounding box center [257, 139] width 44 height 15
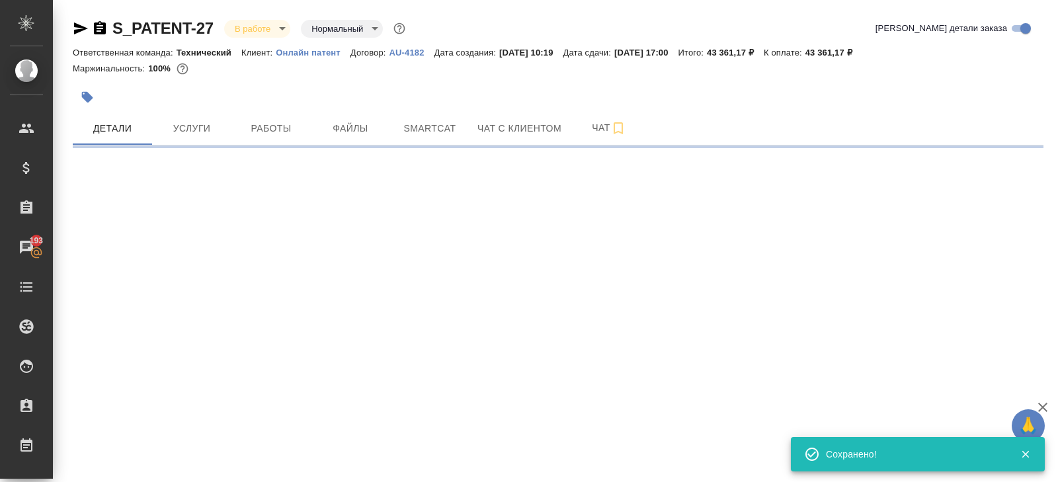
select select "RU"
click at [214, 272] on div ".cls-1 fill:#fff; AWATERA Belyakova Yulia Клиенты Спецификации Заказы 193 Чаты …" at bounding box center [529, 241] width 1058 height 482
select select "RU"
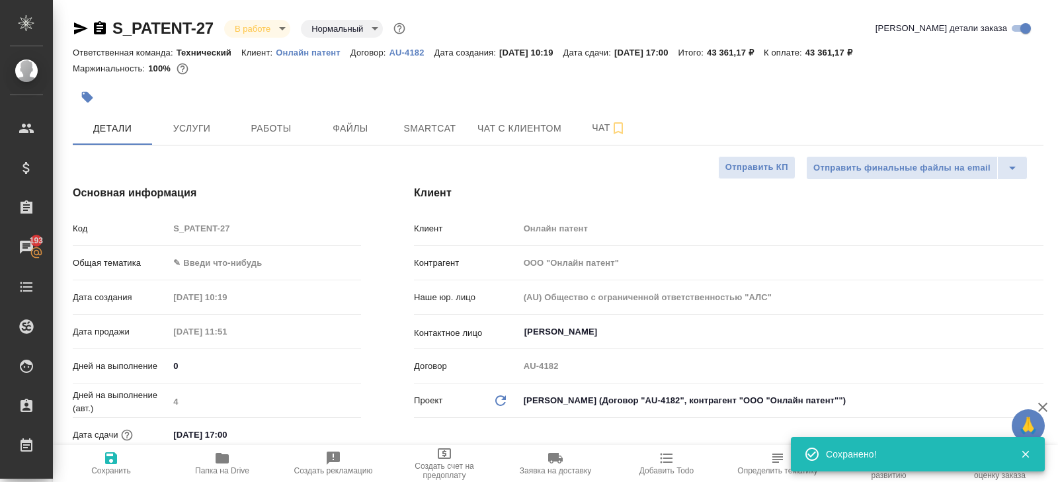
type textarea "x"
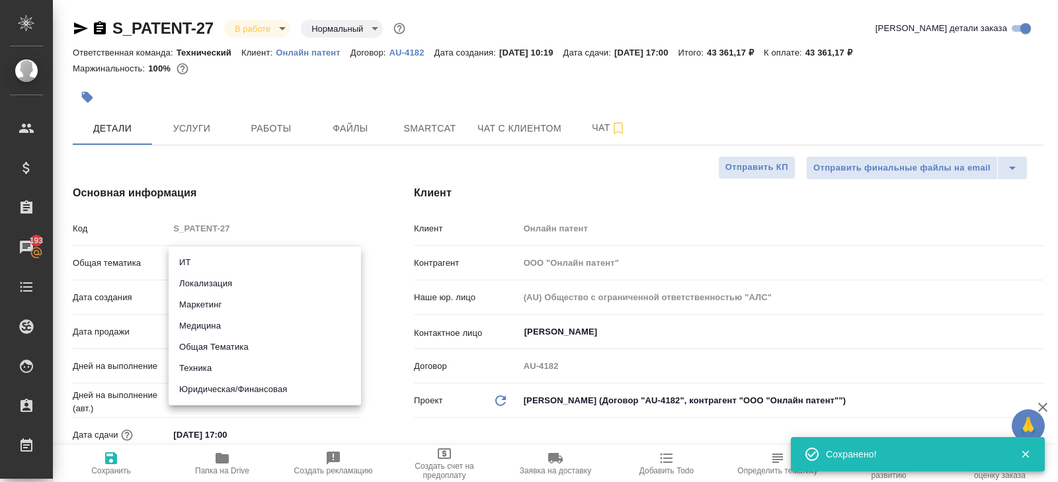
click at [214, 267] on body "🙏 .cls-1 fill:#fff; AWATERA Belyakova Yulia Клиенты Спецификации Заказы 193 Чат…" at bounding box center [529, 241] width 1058 height 482
click at [202, 366] on li "Техника" at bounding box center [265, 368] width 192 height 21
type input "tech"
type textarea "x"
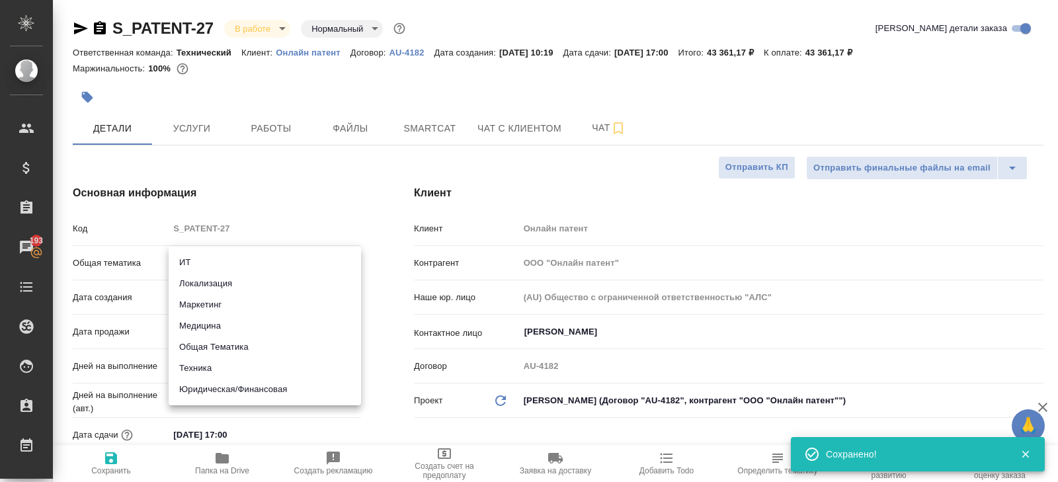
type textarea "x"
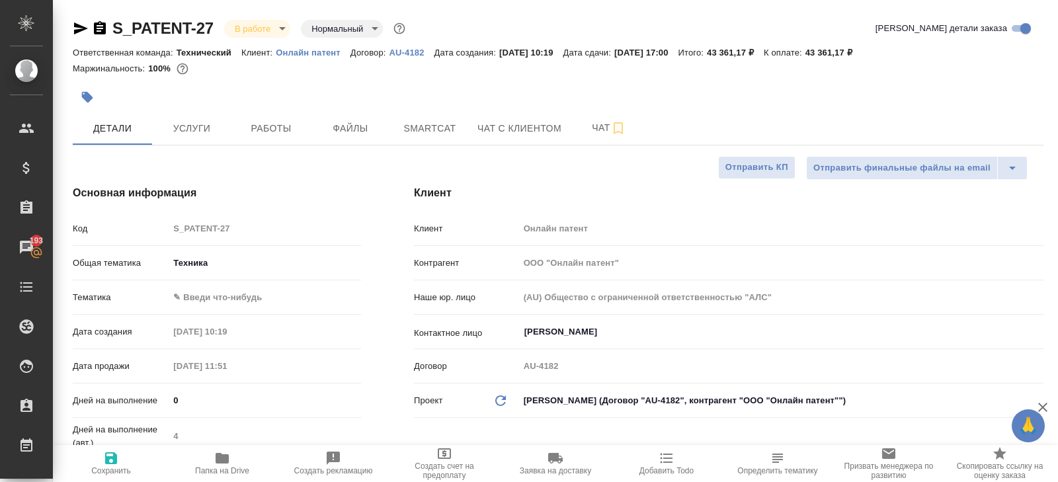
click at [108, 458] on icon "button" at bounding box center [111, 458] width 12 height 12
type textarea "x"
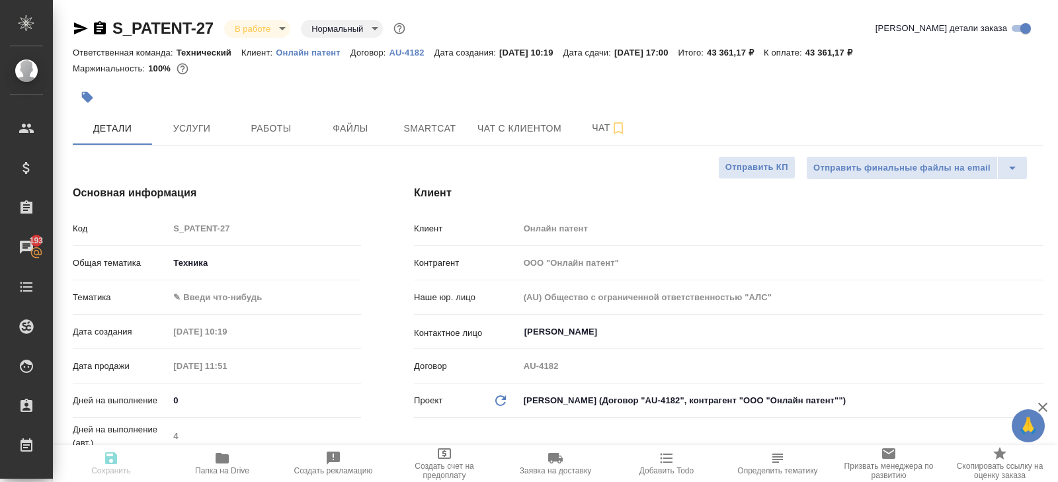
type textarea "x"
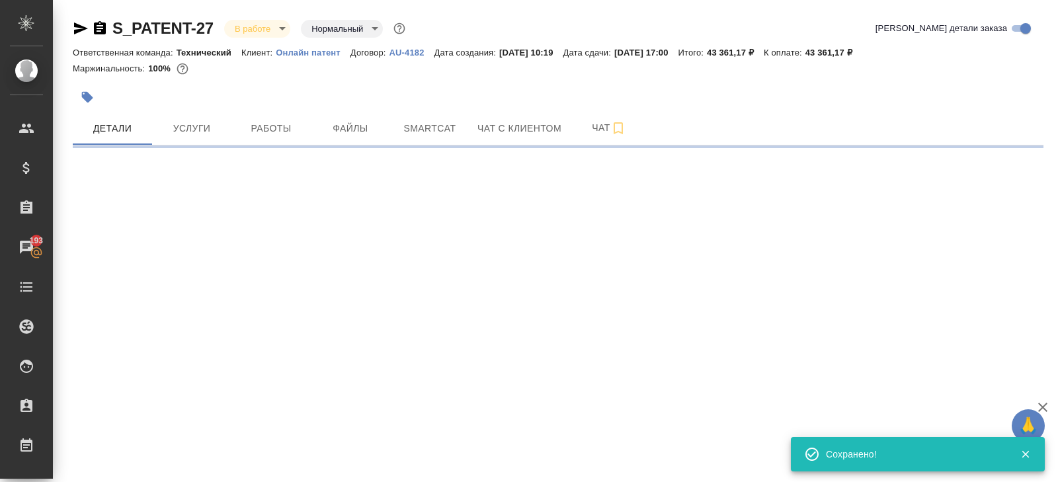
select select "RU"
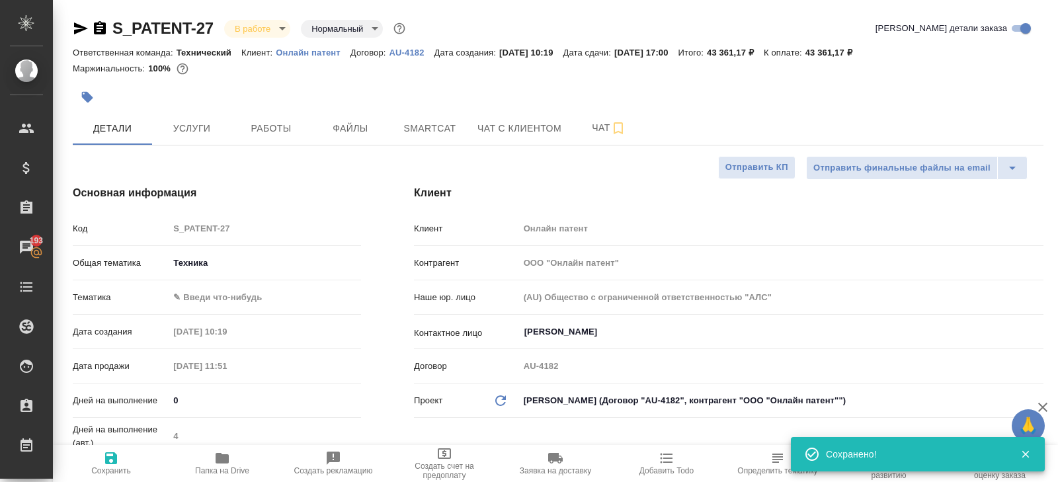
type textarea "x"
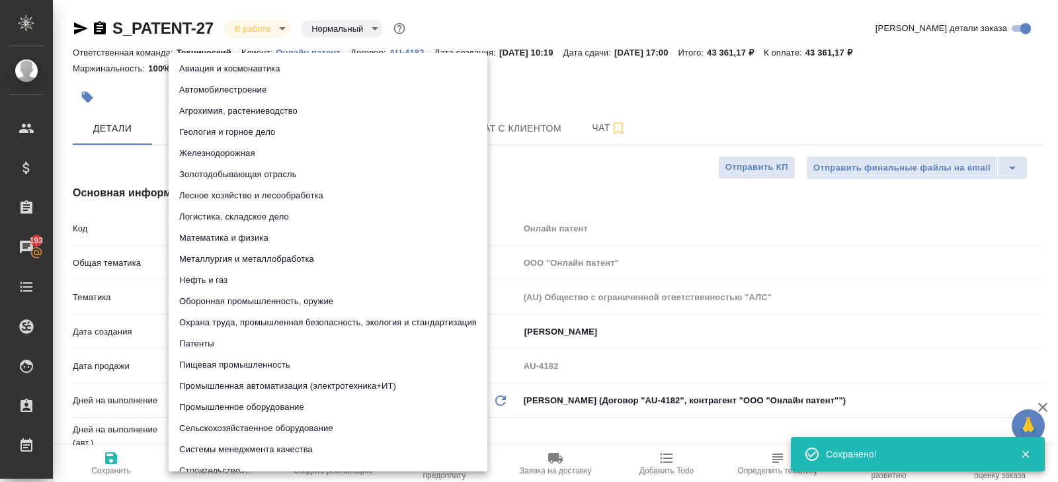
click at [199, 296] on body "🙏 .cls-1 fill:#fff; AWATERA Belyakova Yulia Клиенты Спецификации Заказы 193 Чат…" at bounding box center [529, 241] width 1058 height 482
click at [208, 340] on li "Патенты" at bounding box center [328, 343] width 319 height 21
type input "5a8b8b956a9677013d343d19"
type textarea "x"
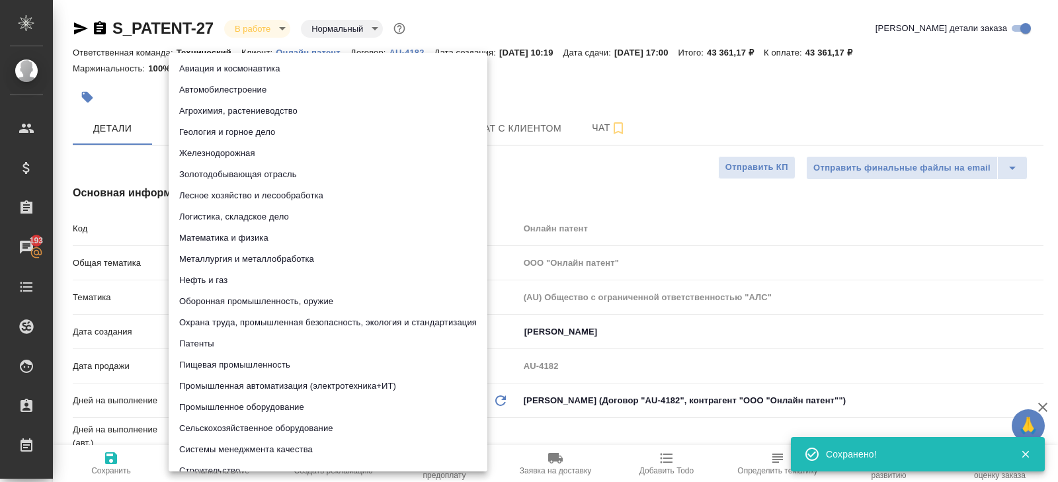
type textarea "x"
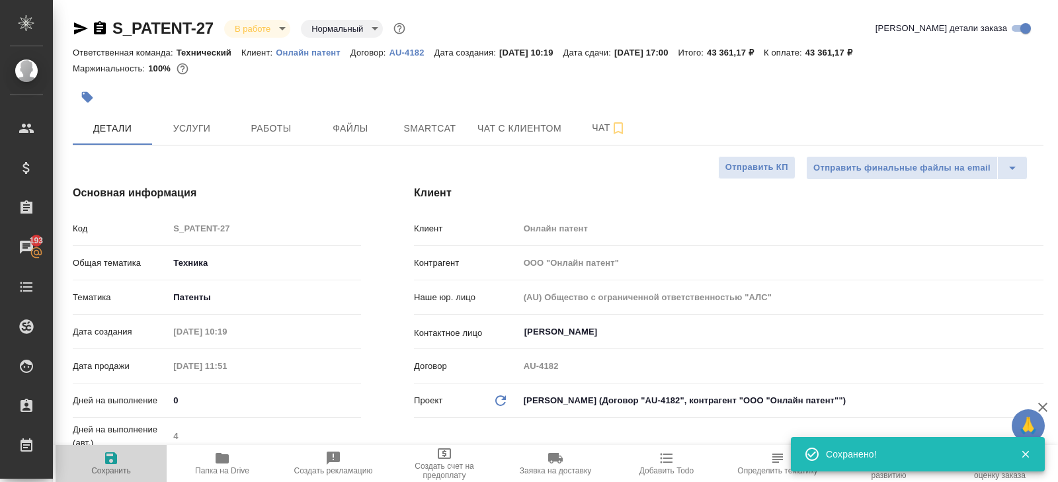
click at [110, 466] on span "Сохранить" at bounding box center [111, 470] width 40 height 9
type textarea "x"
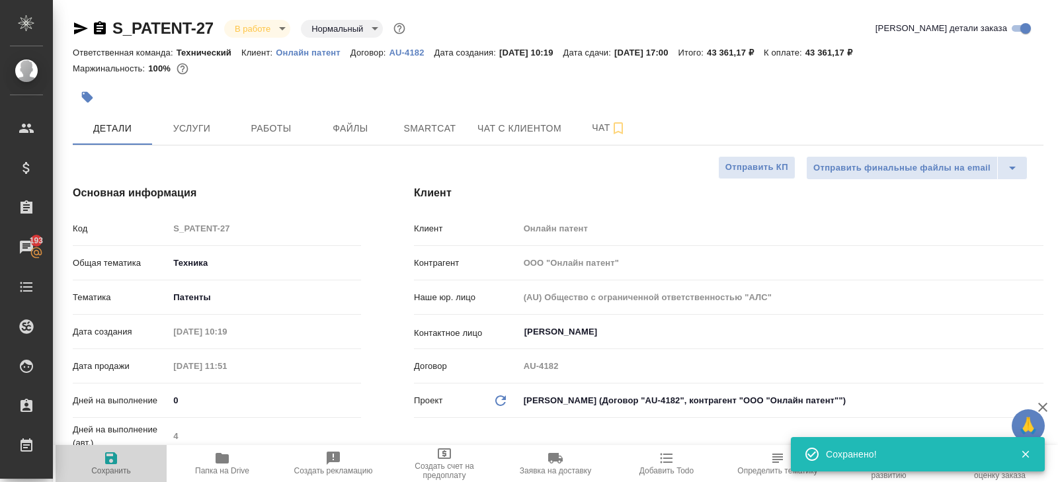
type textarea "x"
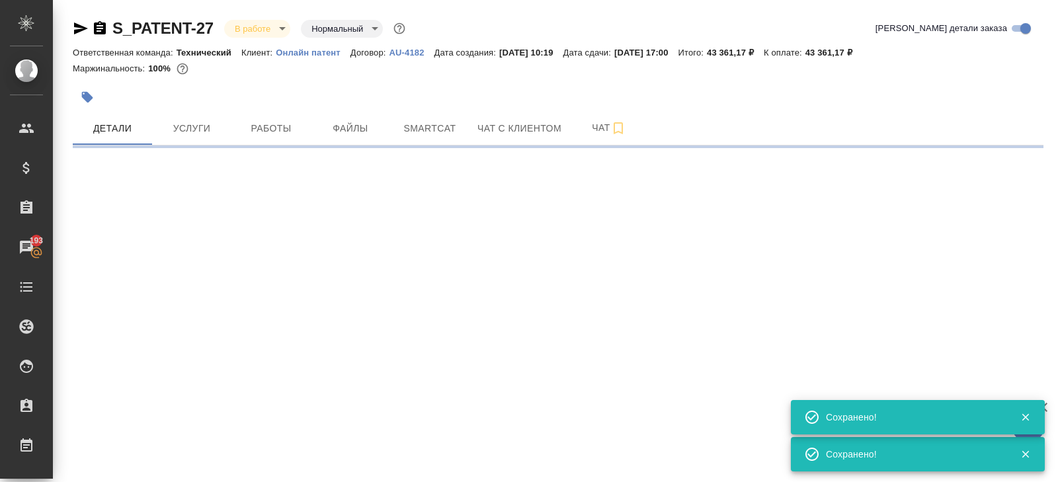
select select "RU"
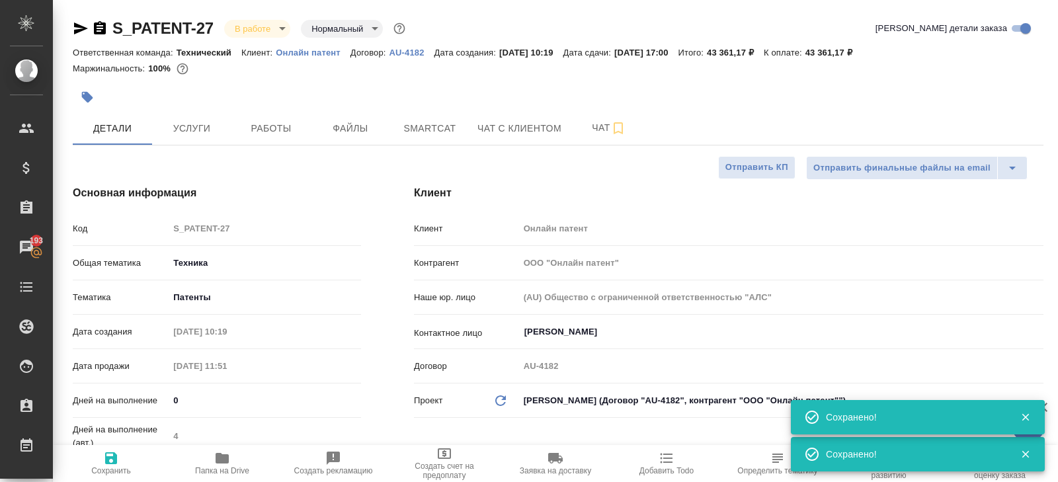
type textarea "x"
click at [582, 140] on button "Чат" at bounding box center [609, 128] width 79 height 33
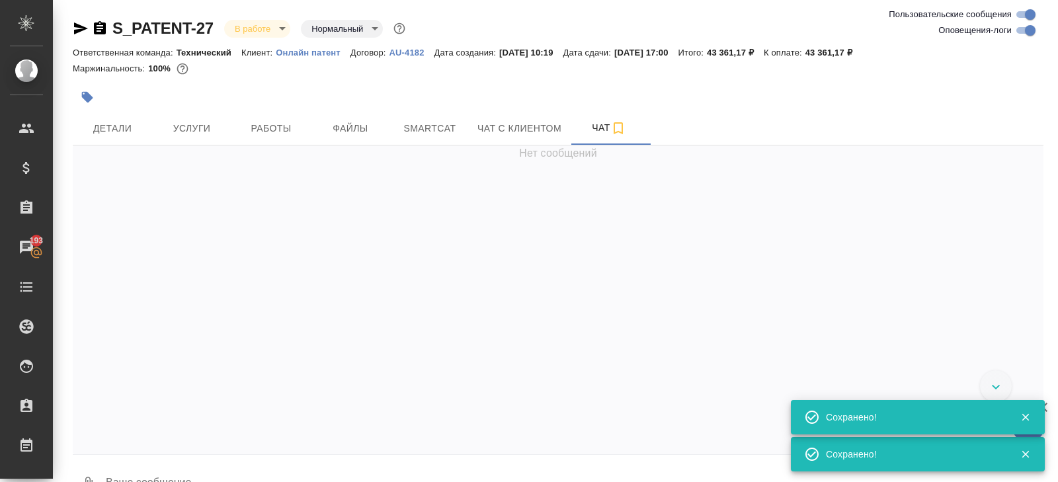
scroll to position [967, 0]
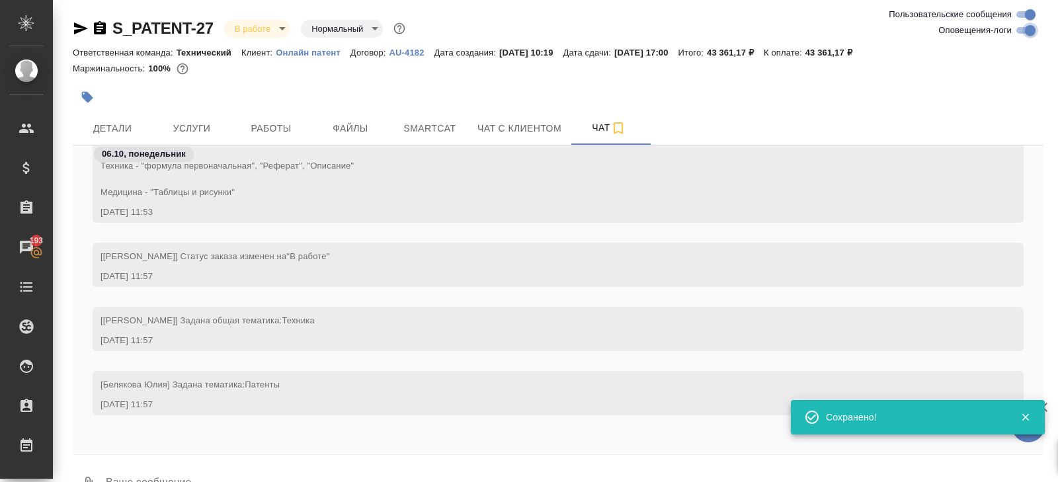
click at [1024, 32] on input "Оповещения-логи" at bounding box center [1031, 30] width 48 height 16
checkbox input "false"
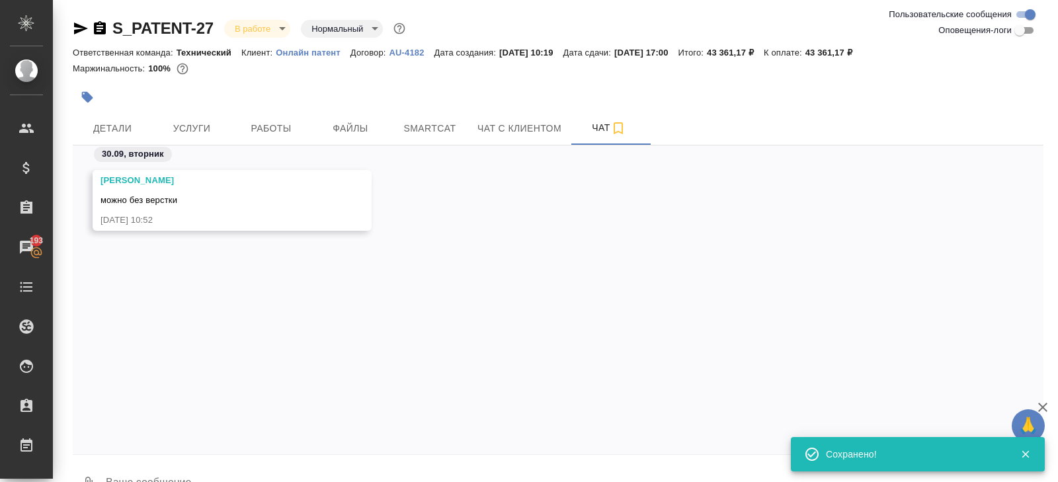
scroll to position [0, 0]
click at [421, 120] on span "Smartcat" at bounding box center [429, 128] width 63 height 17
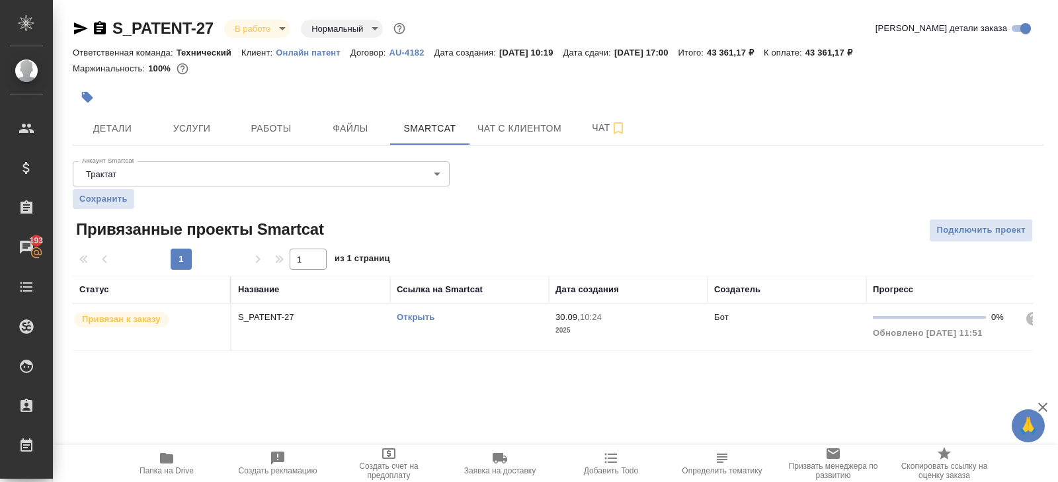
click at [408, 316] on link "Открыть" at bounding box center [416, 317] width 38 height 10
click at [170, 463] on icon "button" at bounding box center [166, 458] width 13 height 11
click at [290, 125] on span "Работы" at bounding box center [270, 128] width 63 height 17
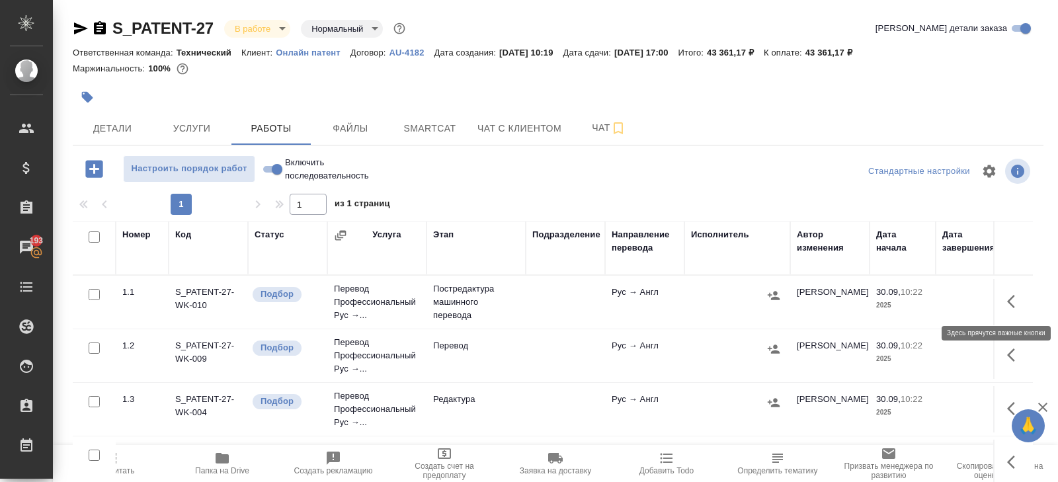
click at [1017, 289] on button "button" at bounding box center [1015, 302] width 32 height 32
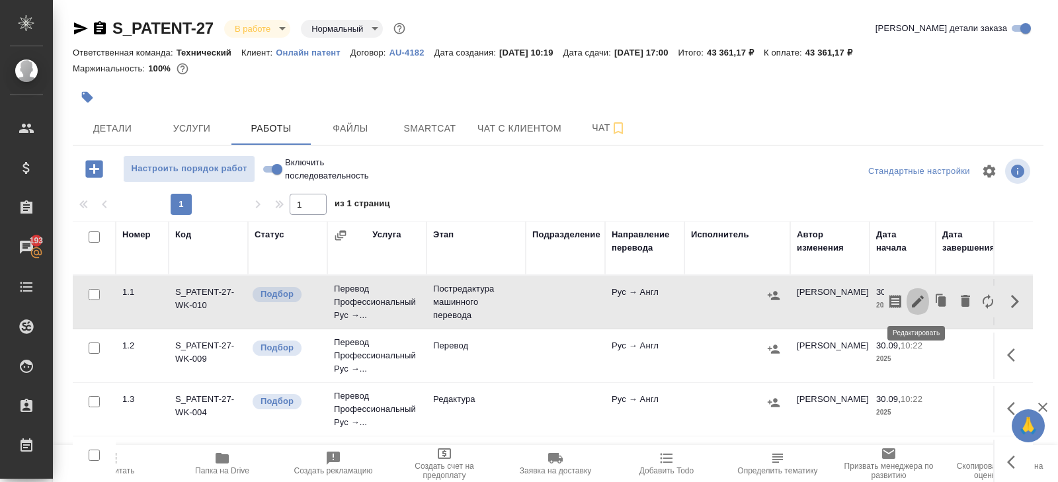
click at [921, 302] on icon "button" at bounding box center [918, 302] width 16 height 16
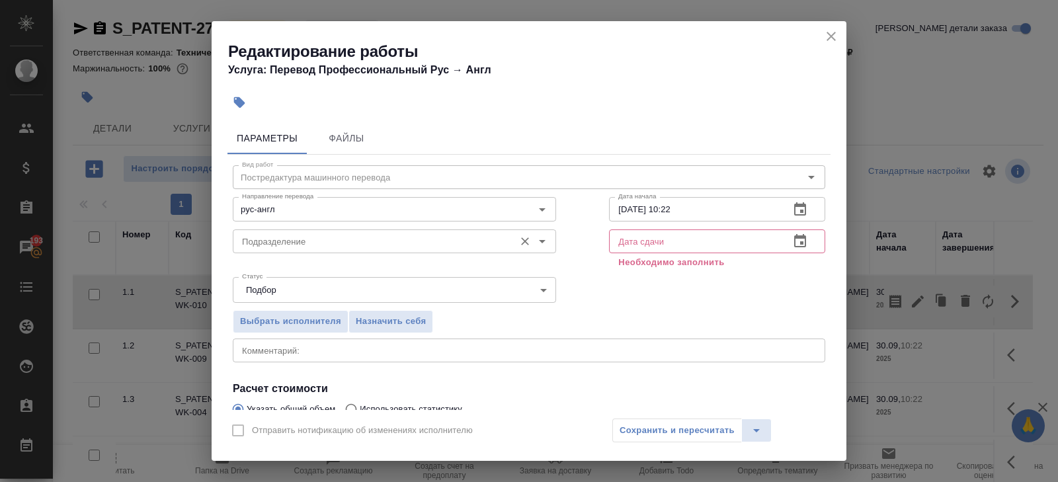
click at [357, 251] on div "Подразделение" at bounding box center [394, 242] width 323 height 24
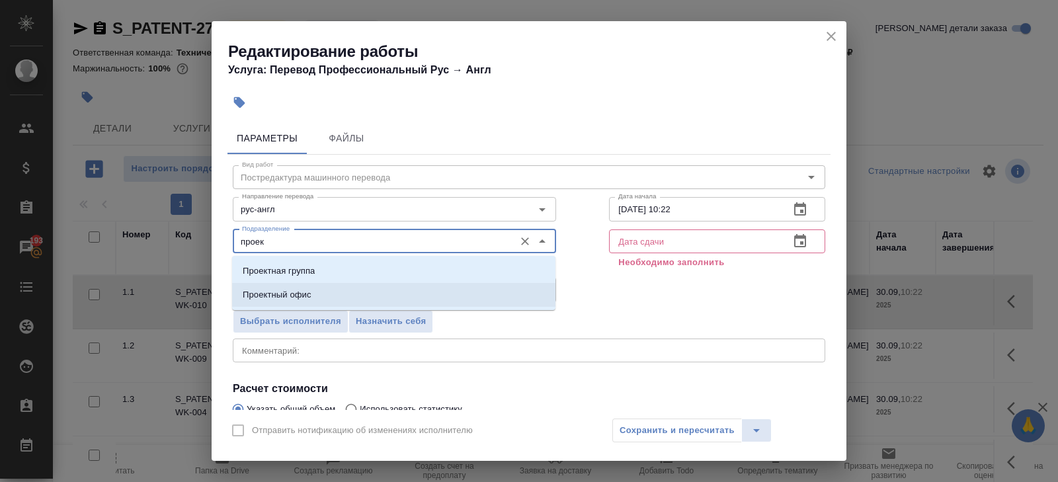
click at [329, 294] on li "Проектный офис" at bounding box center [393, 295] width 323 height 24
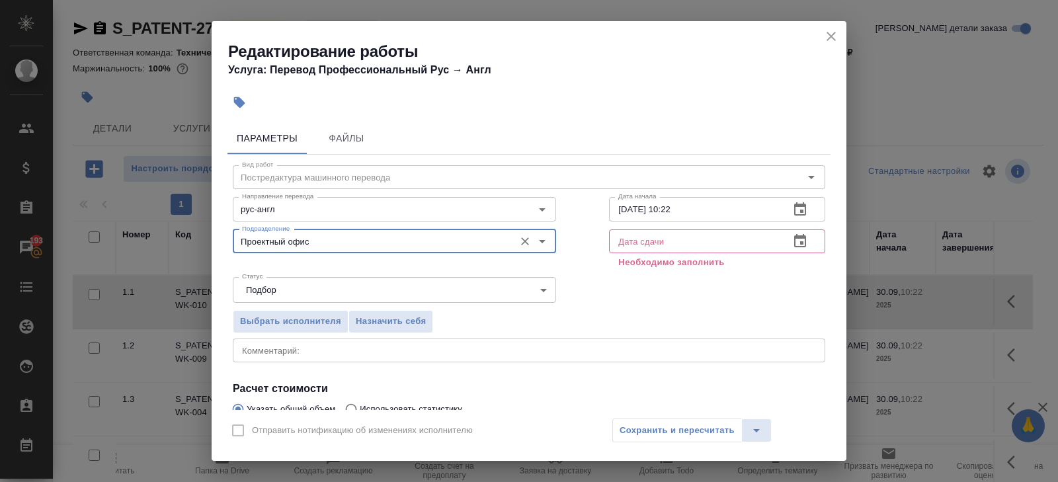
scroll to position [156, 0]
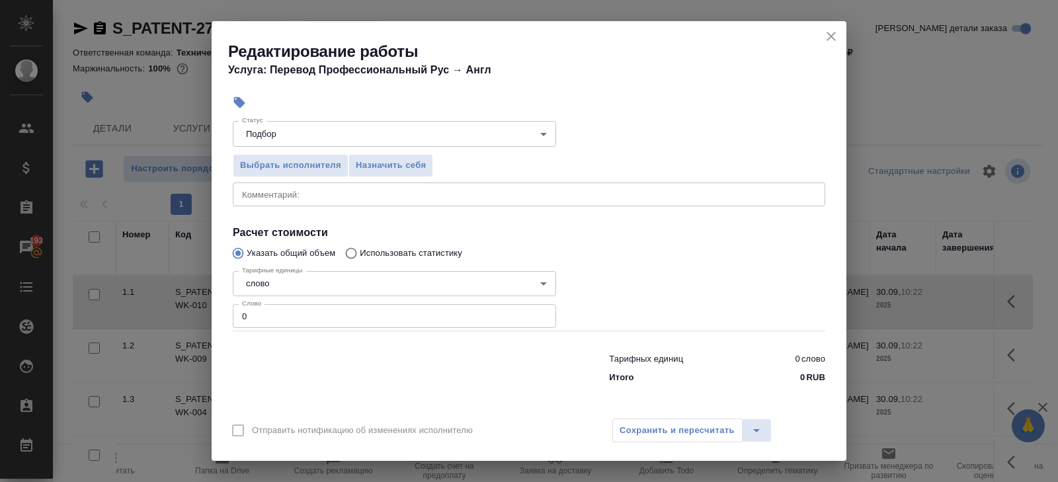
type input "Проектный офис"
drag, startPoint x: 304, startPoint y: 318, endPoint x: 204, endPoint y: 307, distance: 99.9
click at [204, 307] on div "Редактирование работы Услуга: Перевод Профессиональный Рус → Англ Параметры Фай…" at bounding box center [529, 241] width 1058 height 482
type input "5827"
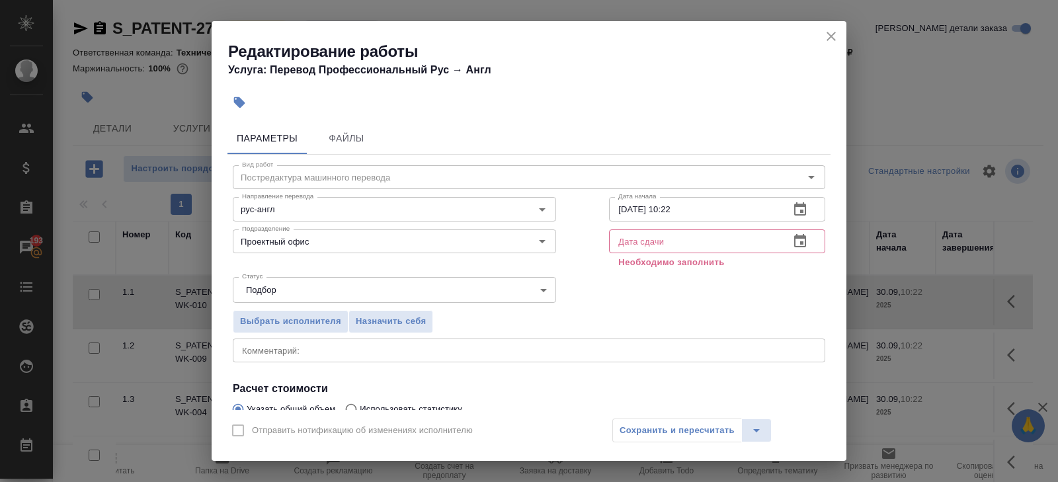
type input "5827.6"
click at [800, 214] on icon "button" at bounding box center [800, 208] width 12 height 13
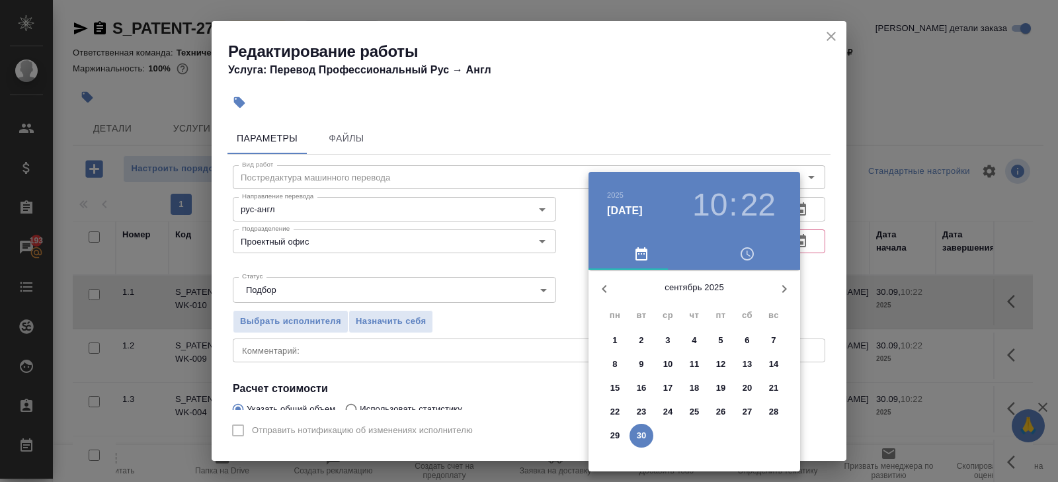
click at [775, 295] on button "button" at bounding box center [785, 289] width 32 height 32
click at [618, 365] on span "6" at bounding box center [615, 364] width 24 height 13
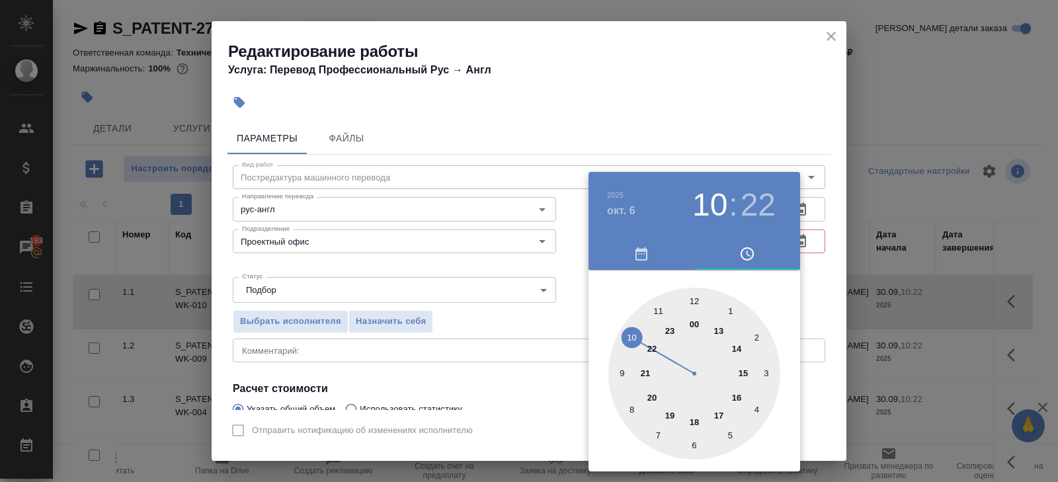
click at [698, 298] on div at bounding box center [695, 374] width 172 height 172
type input "06.10.2025 12:00"
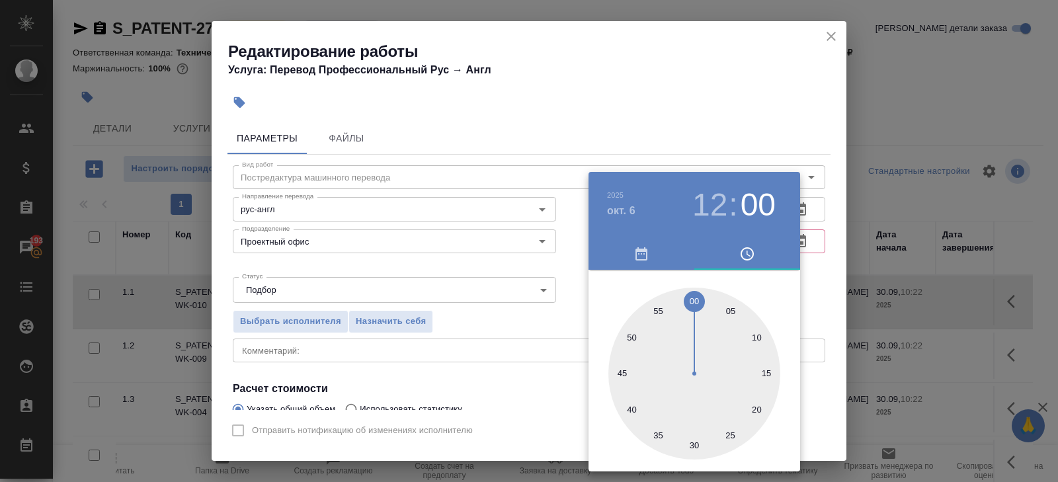
click at [765, 114] on div at bounding box center [529, 241] width 1058 height 482
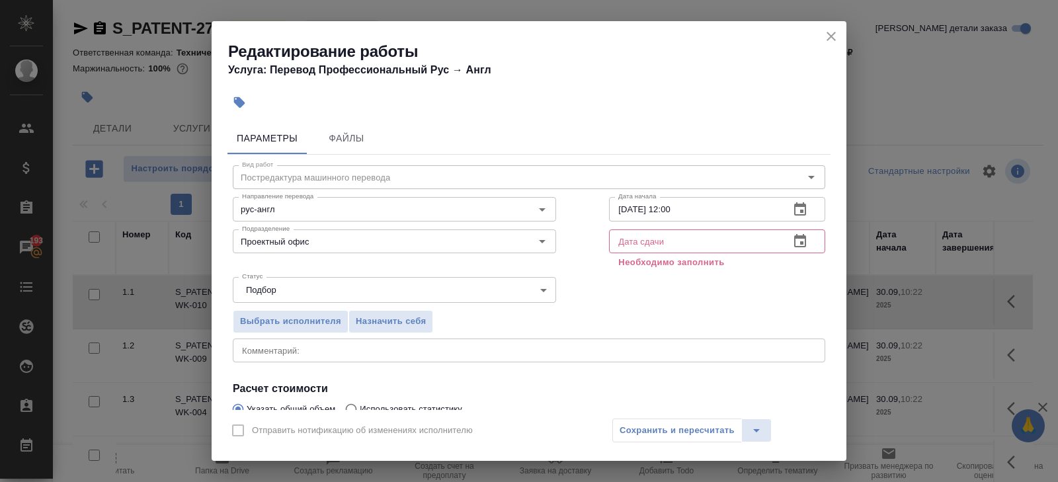
click at [801, 243] on icon "button" at bounding box center [800, 240] width 12 height 13
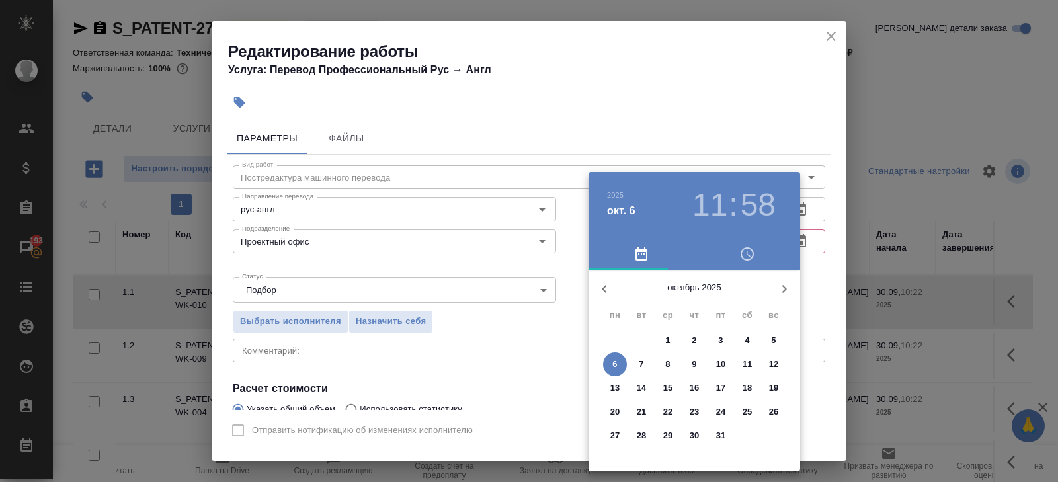
click at [746, 113] on div at bounding box center [529, 241] width 1058 height 482
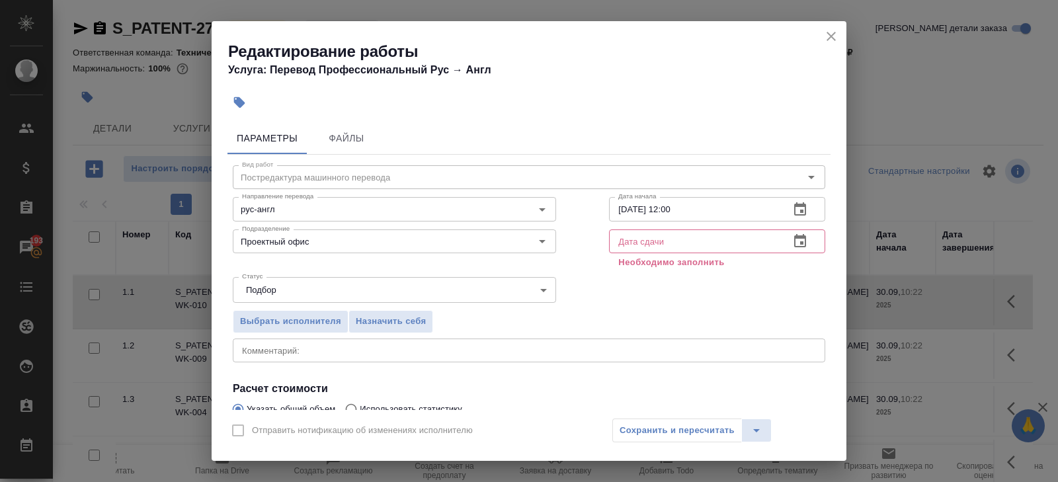
click at [800, 243] on icon "button" at bounding box center [800, 241] width 16 height 16
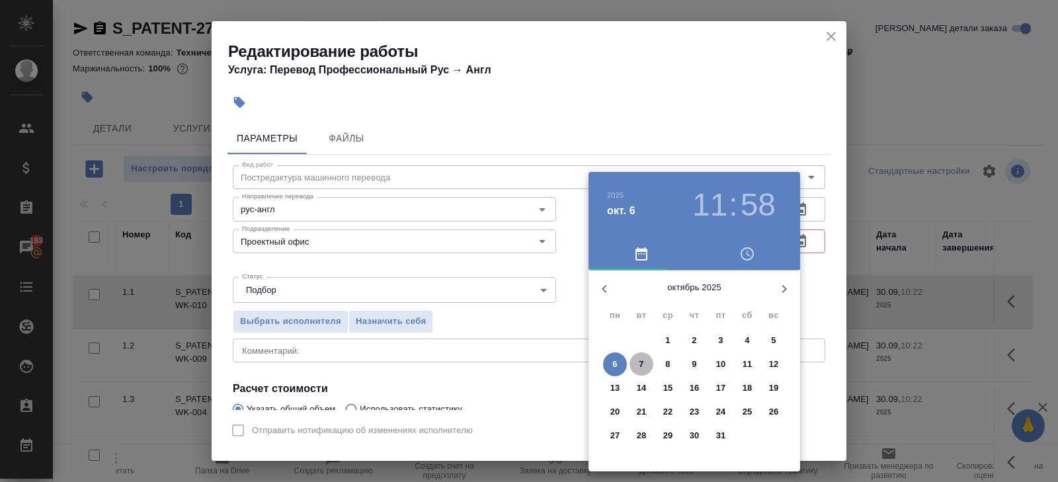
click at [640, 364] on p "7" at bounding box center [641, 364] width 5 height 13
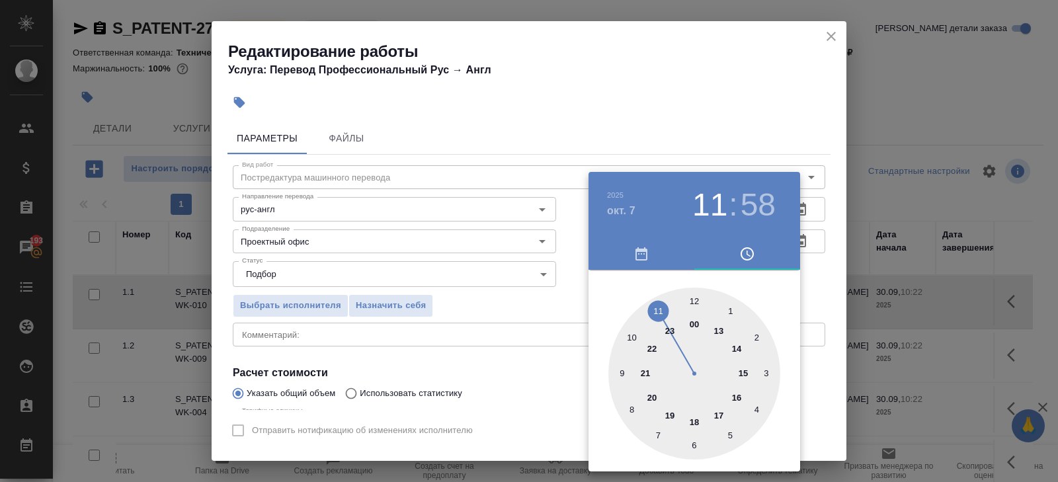
click at [734, 138] on div at bounding box center [529, 241] width 1058 height 482
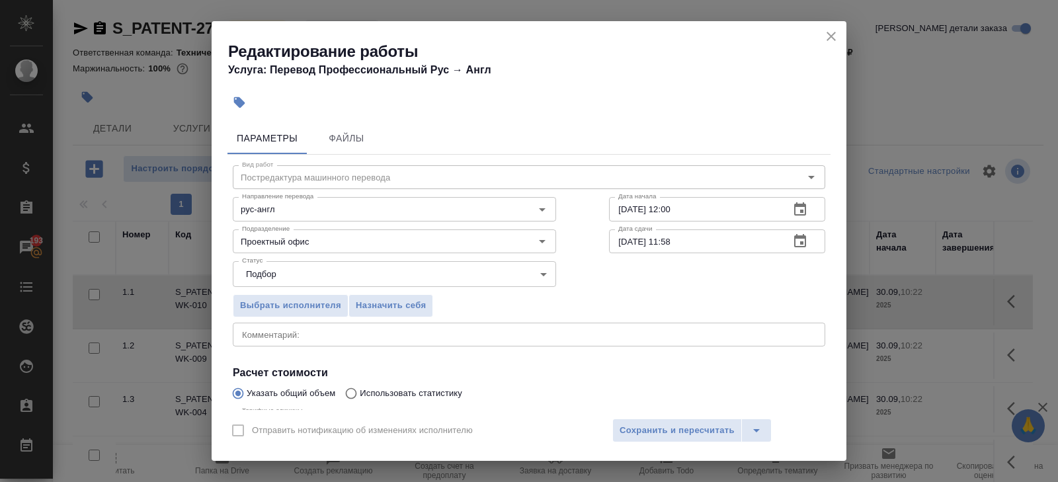
click at [802, 238] on icon "button" at bounding box center [800, 241] width 16 height 16
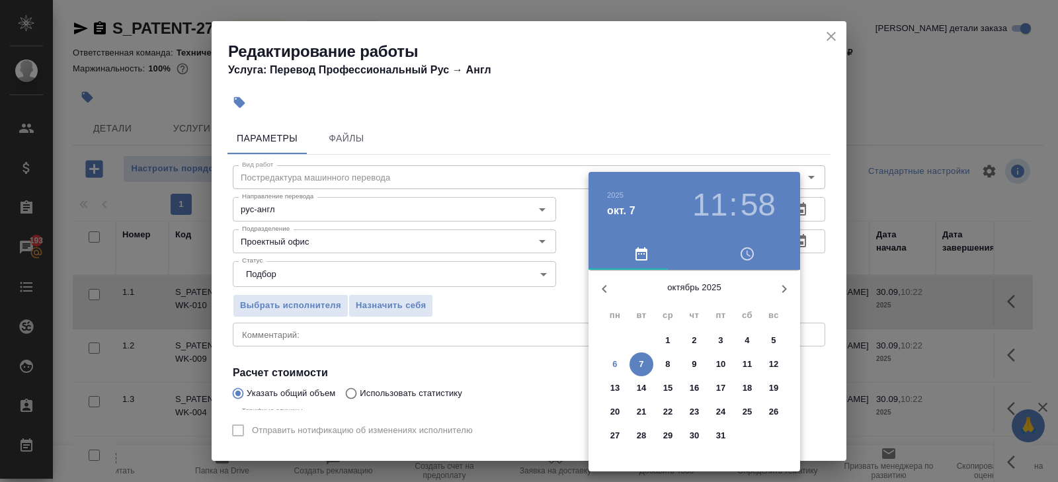
click at [720, 362] on p "10" at bounding box center [721, 364] width 10 height 13
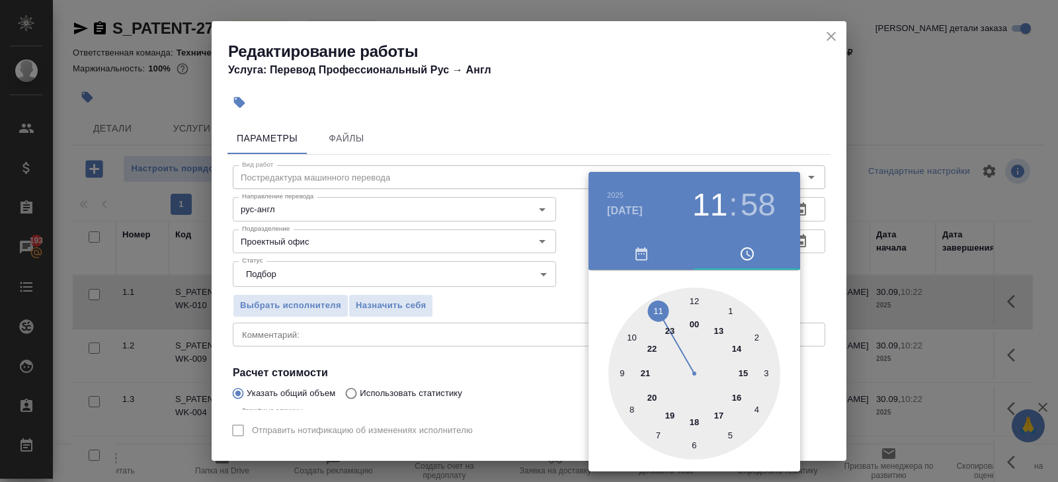
click at [718, 415] on div at bounding box center [695, 374] width 172 height 172
click at [696, 300] on div at bounding box center [695, 374] width 172 height 172
type input "10.10.2025 17:00"
click at [533, 304] on div at bounding box center [529, 241] width 1058 height 482
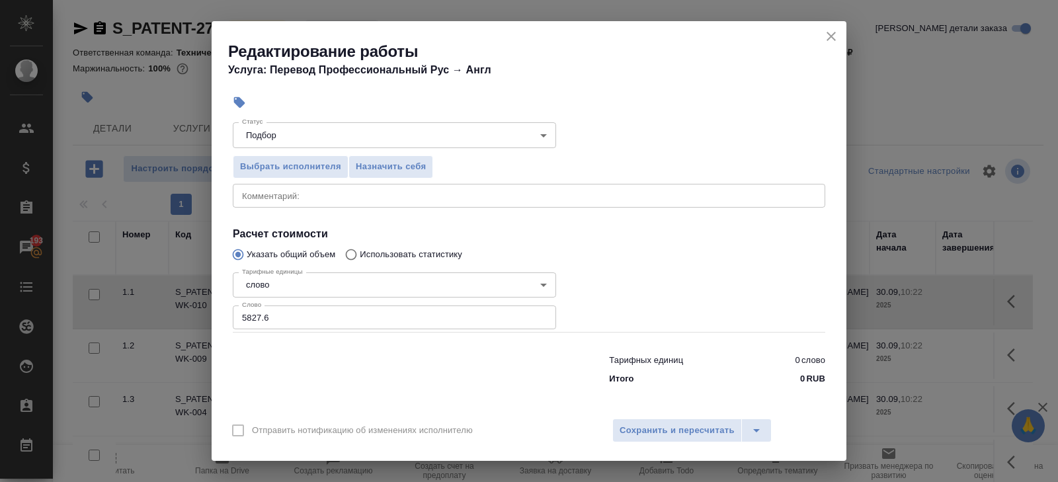
scroll to position [140, 0]
click at [648, 439] on button "Сохранить и пересчитать" at bounding box center [678, 431] width 130 height 24
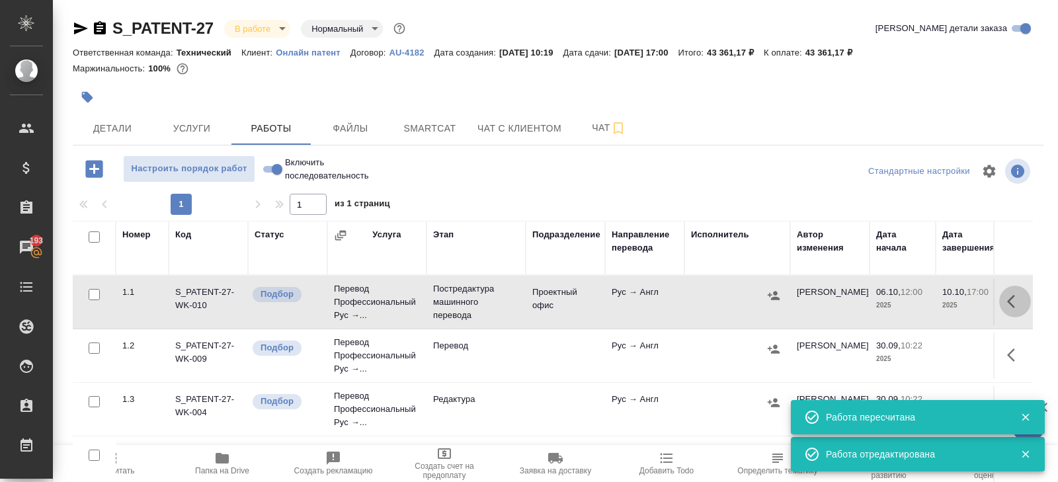
drag, startPoint x: 1013, startPoint y: 299, endPoint x: 1000, endPoint y: 299, distance: 12.6
click at [1013, 299] on icon "button" at bounding box center [1015, 302] width 16 height 16
click at [901, 298] on icon "button" at bounding box center [896, 301] width 12 height 13
click at [99, 234] on input "checkbox" at bounding box center [94, 237] width 11 height 11
checkbox input "true"
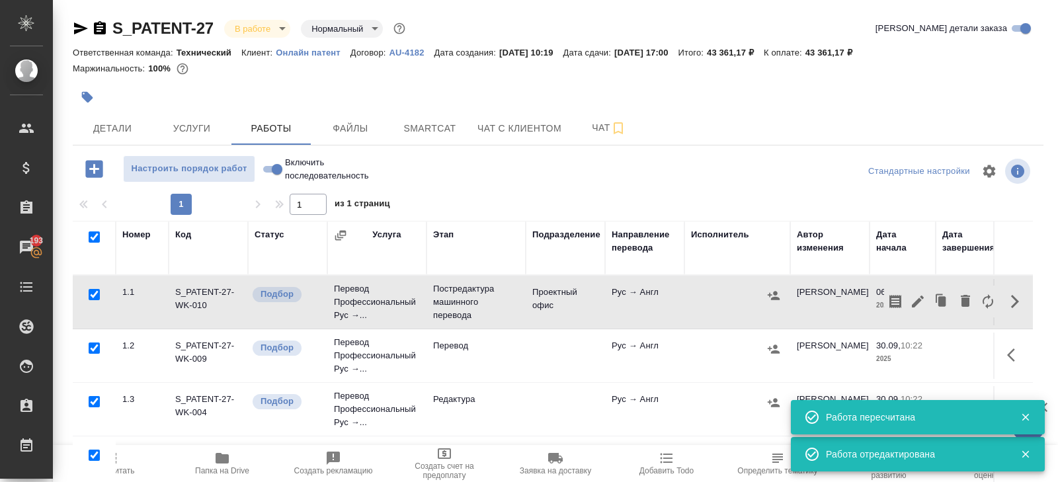
checkbox input "true"
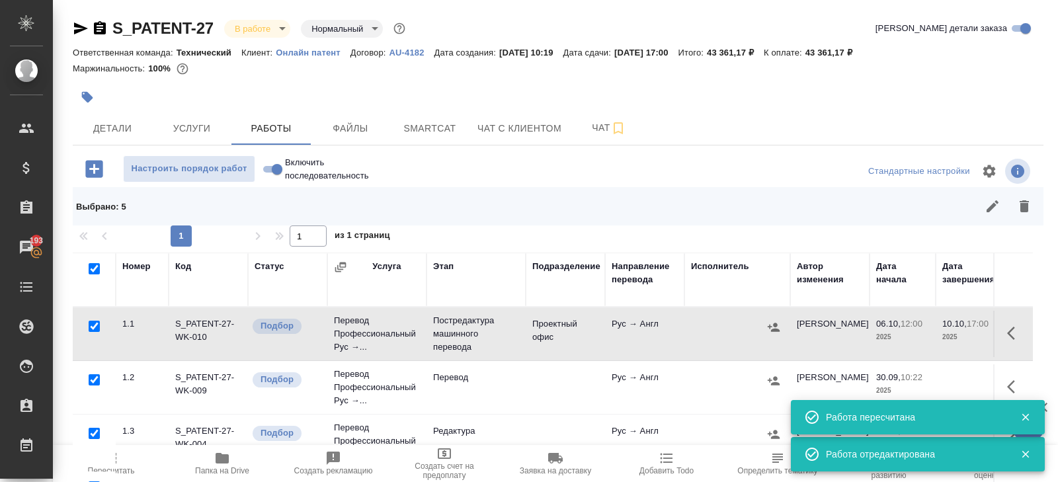
click at [95, 325] on input "checkbox" at bounding box center [94, 326] width 11 height 11
checkbox input "false"
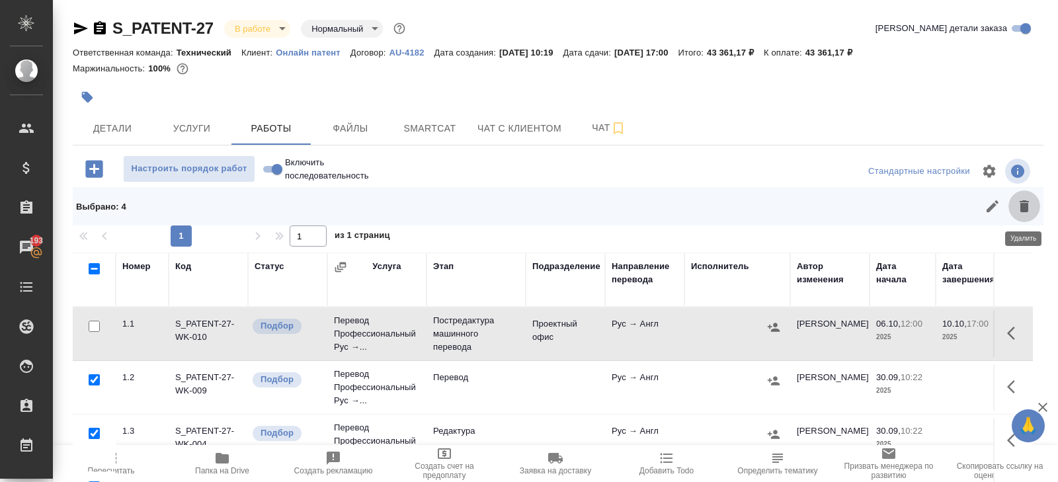
click at [1028, 207] on icon "button" at bounding box center [1024, 206] width 9 height 12
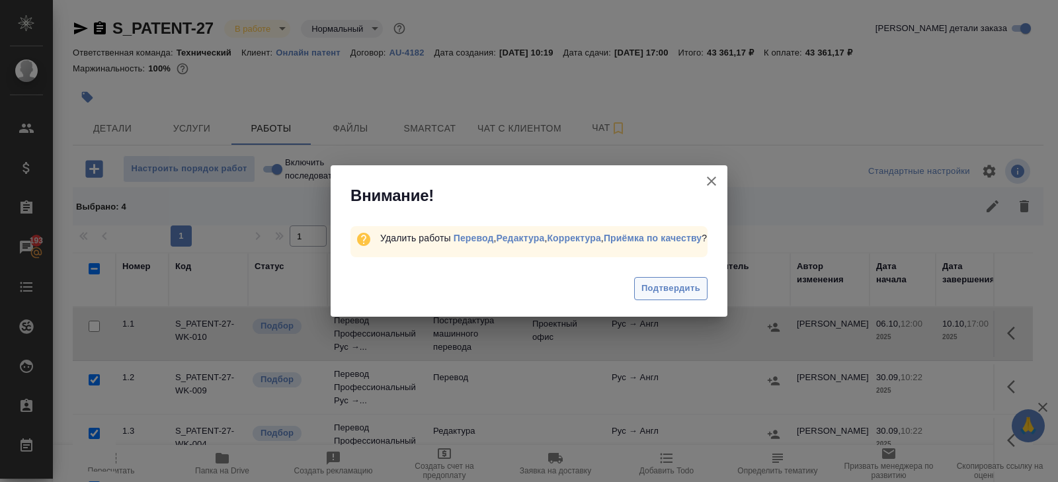
click at [670, 289] on span "Подтвердить" at bounding box center [671, 288] width 59 height 15
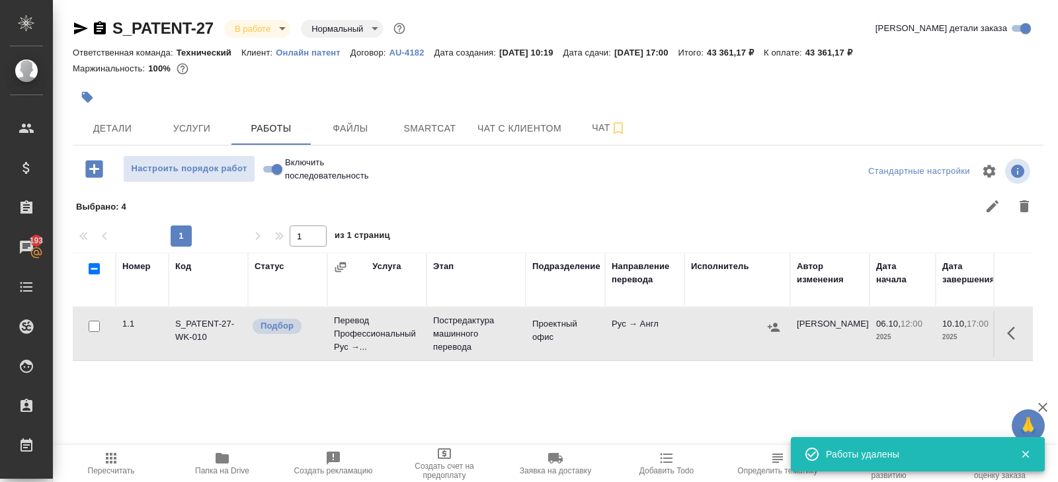
click at [429, 129] on span "Smartcat" at bounding box center [429, 128] width 63 height 17
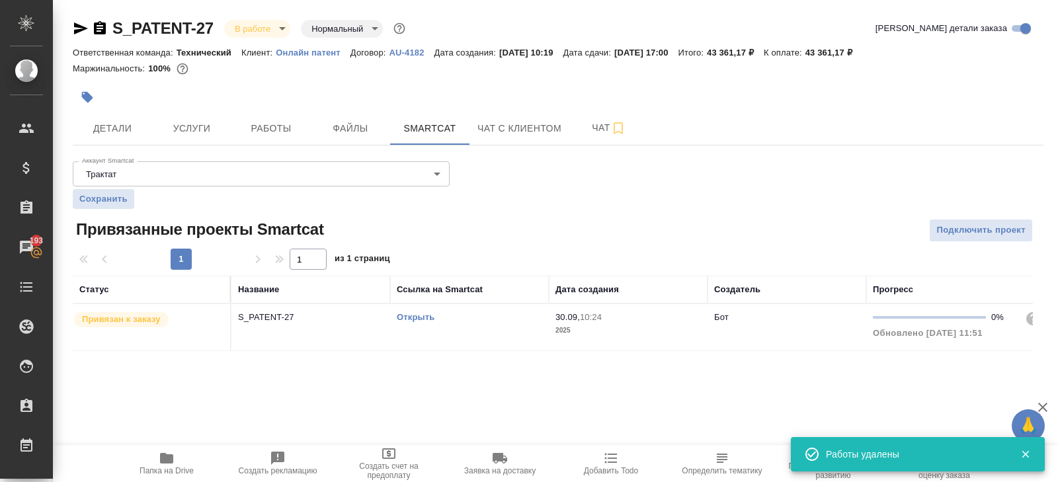
click at [500, 322] on div "Открыть" at bounding box center [470, 317] width 146 height 13
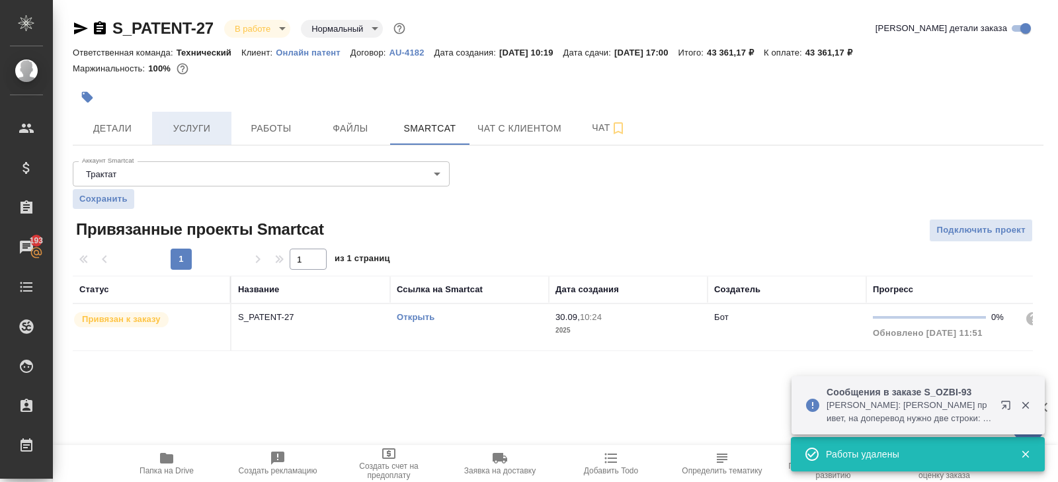
click at [203, 126] on span "Услуги" at bounding box center [191, 128] width 63 height 17
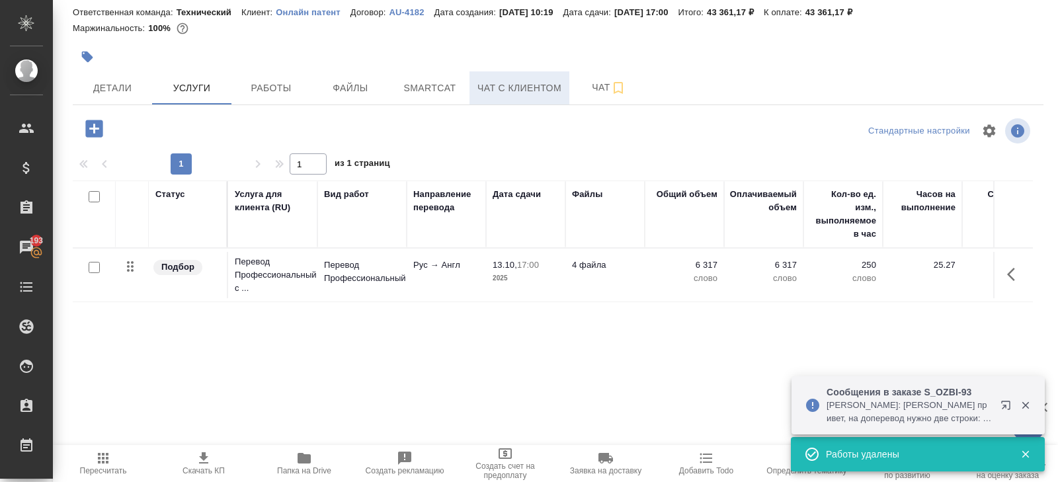
scroll to position [57, 0]
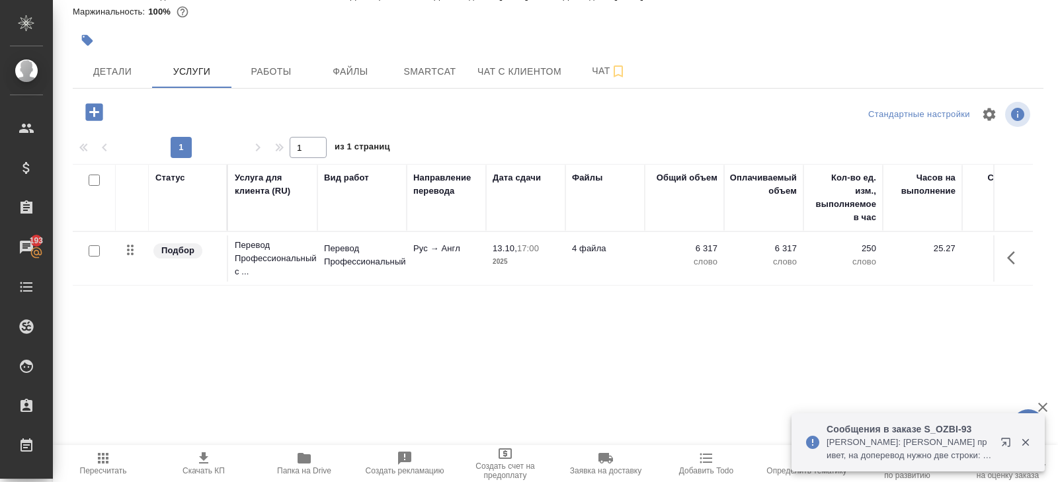
click at [1015, 255] on icon "button" at bounding box center [1015, 258] width 16 height 16
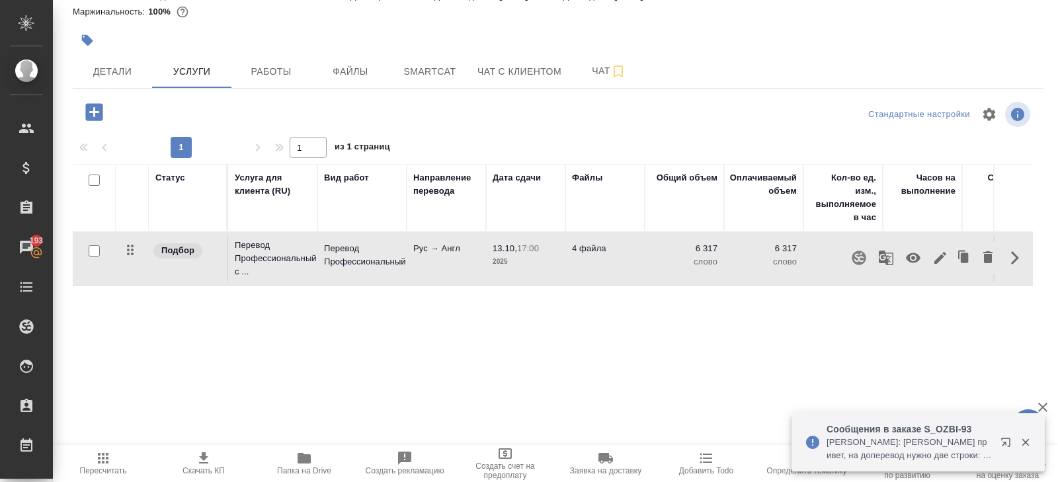
click at [861, 257] on icon "button" at bounding box center [859, 258] width 14 height 14
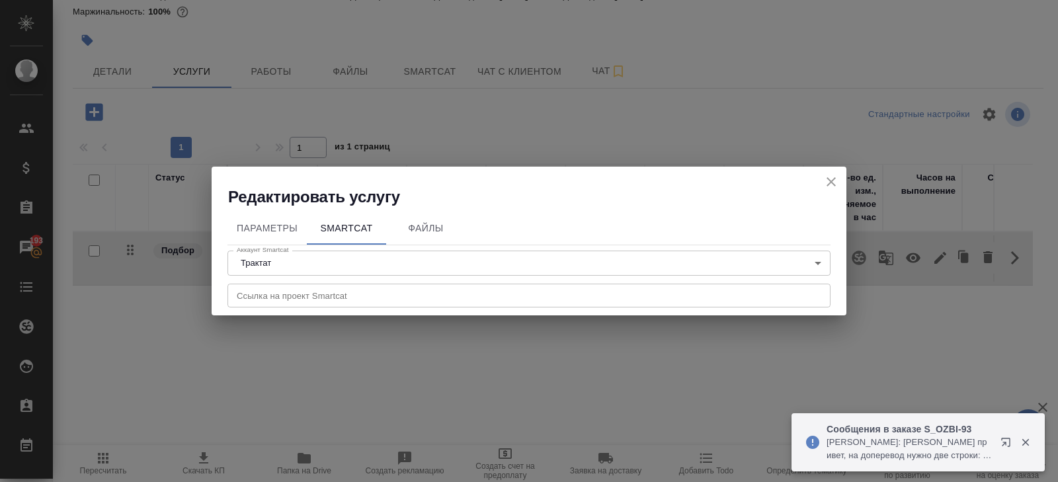
click at [275, 300] on input "text" at bounding box center [529, 296] width 603 height 24
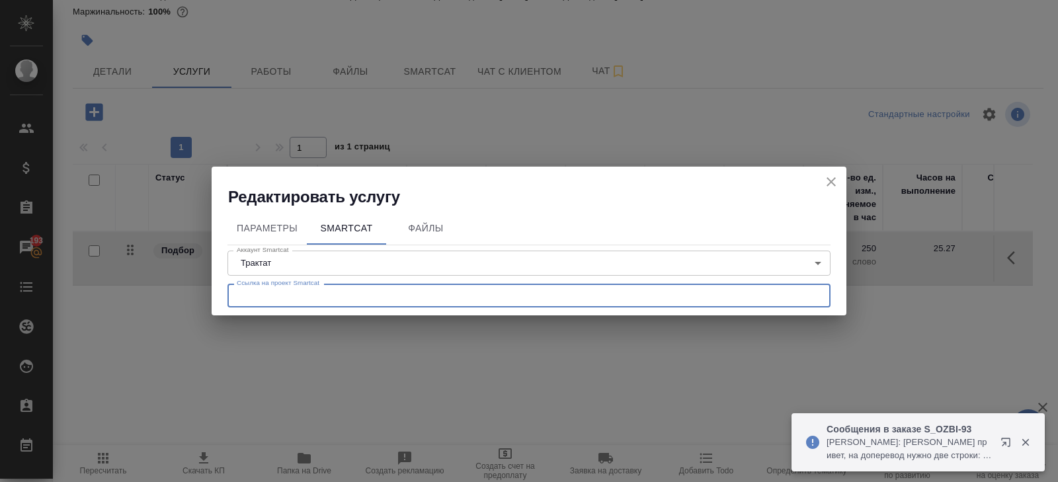
paste input "https://smartcat.com/projects/bb092842-5cb0-45e8-8e88-6cbc21e2dcb1"
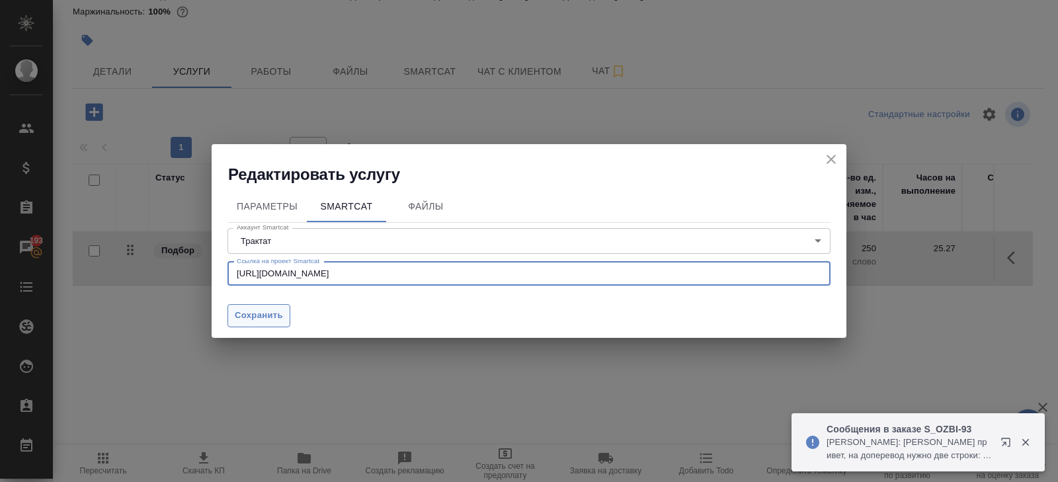
type input "https://smartcat.com/projects/bb092842-5cb0-45e8-8e88-6cbc21e2dcb1"
click at [272, 317] on span "Сохранить" at bounding box center [259, 315] width 48 height 15
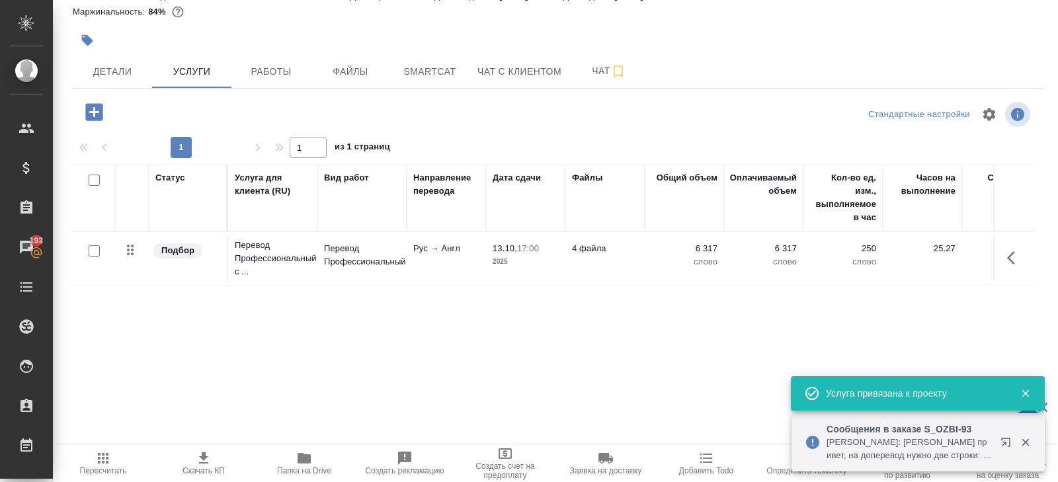
scroll to position [0, 0]
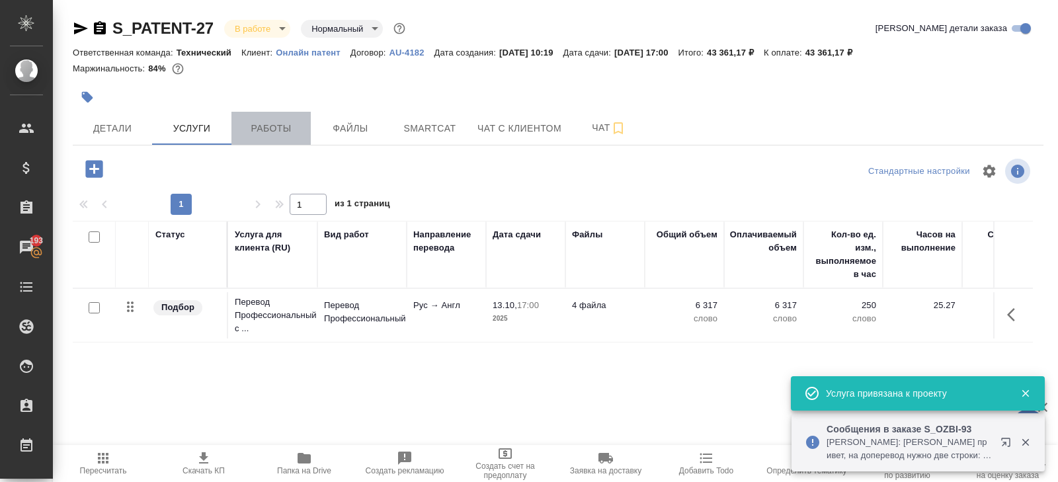
click at [300, 138] on button "Работы" at bounding box center [271, 128] width 79 height 33
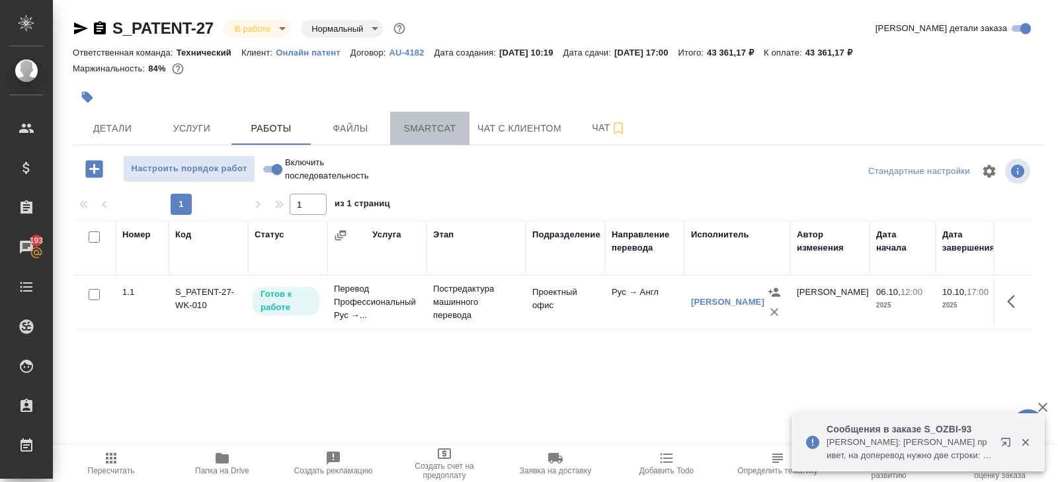
click at [429, 129] on span "Smartcat" at bounding box center [429, 128] width 63 height 17
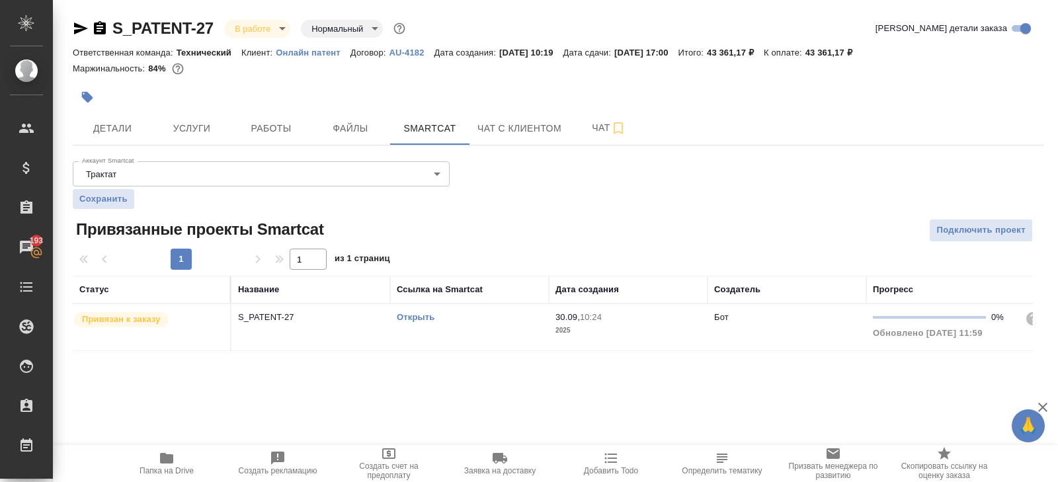
click at [417, 314] on link "Открыть" at bounding box center [416, 317] width 38 height 10
click at [302, 112] on button "Работы" at bounding box center [271, 128] width 79 height 33
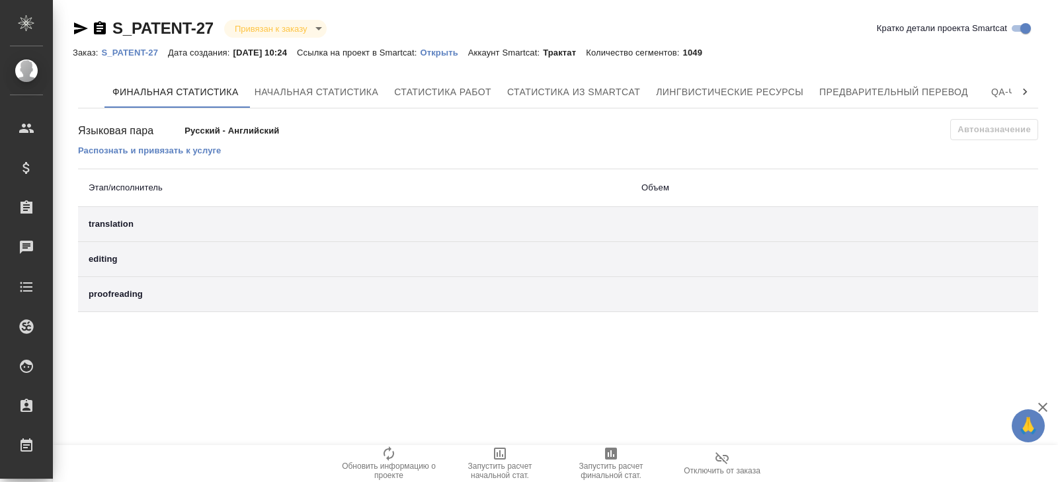
click at [762, 112] on div "Финальная статистика Начальная статистика Статистика работ Статистика из Smartc…" at bounding box center [558, 194] width 960 height 236
click at [764, 100] on button "Лингвистические ресурсы" at bounding box center [729, 92] width 163 height 32
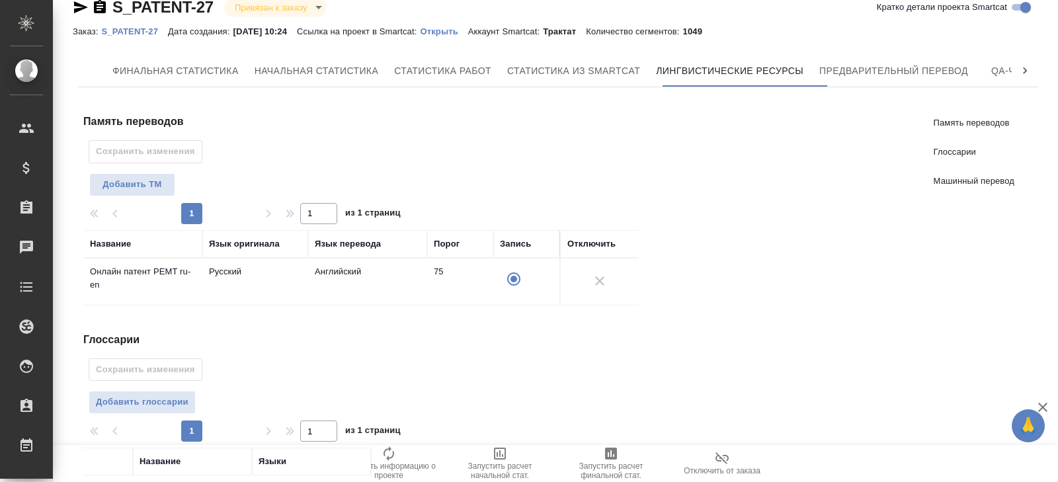
scroll to position [306, 0]
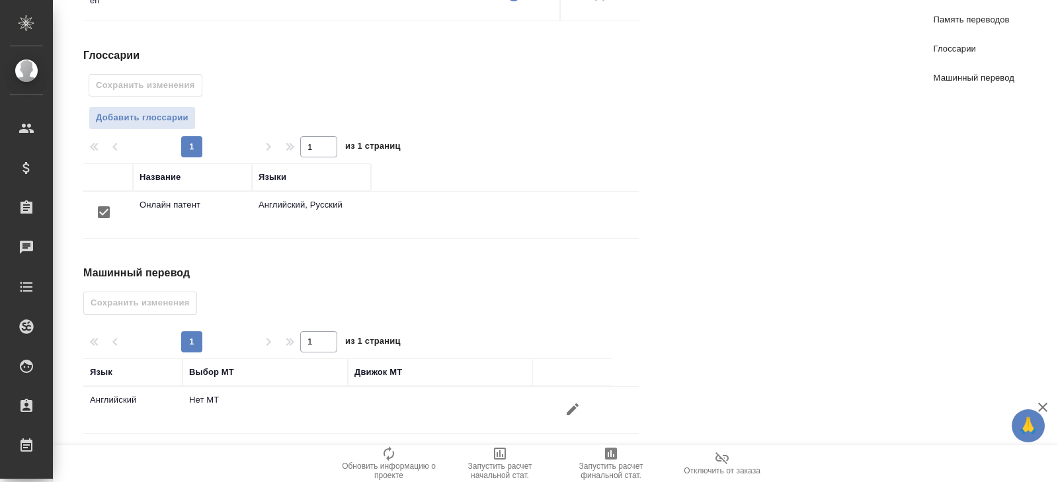
click at [574, 394] on button "button" at bounding box center [573, 410] width 32 height 32
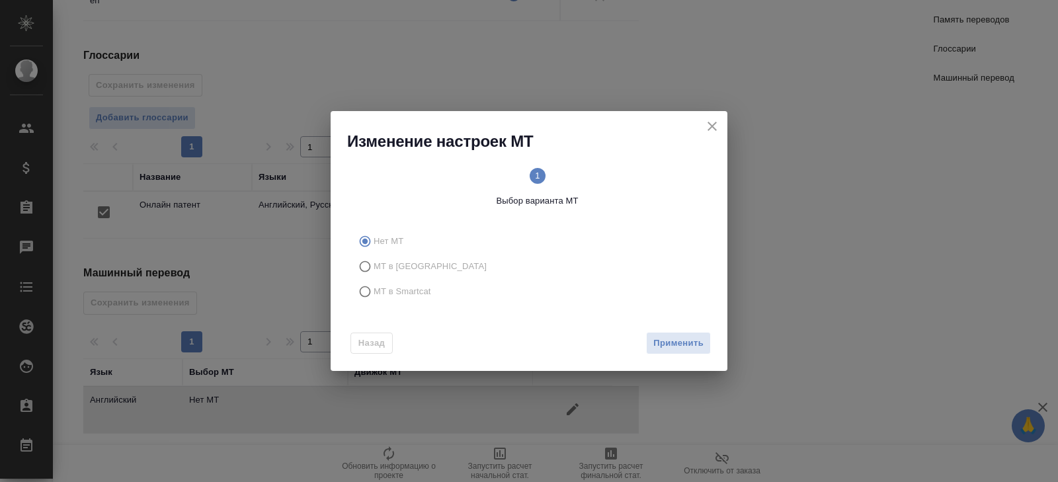
click at [405, 291] on span "МТ в Smartcat" at bounding box center [403, 291] width 58 height 13
click at [374, 291] on input "МТ в Smartcat" at bounding box center [363, 291] width 21 height 25
radio input "true"
click at [682, 340] on span "Вперед" at bounding box center [687, 343] width 33 height 15
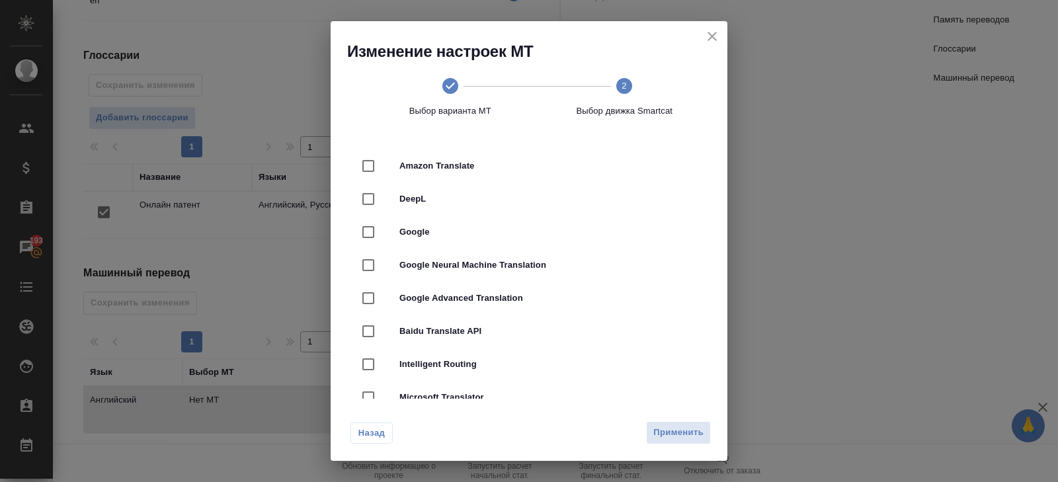
click at [437, 201] on span "DeepL" at bounding box center [548, 198] width 296 height 13
checkbox input "true"
click at [681, 424] on button "Применить" at bounding box center [678, 432] width 65 height 23
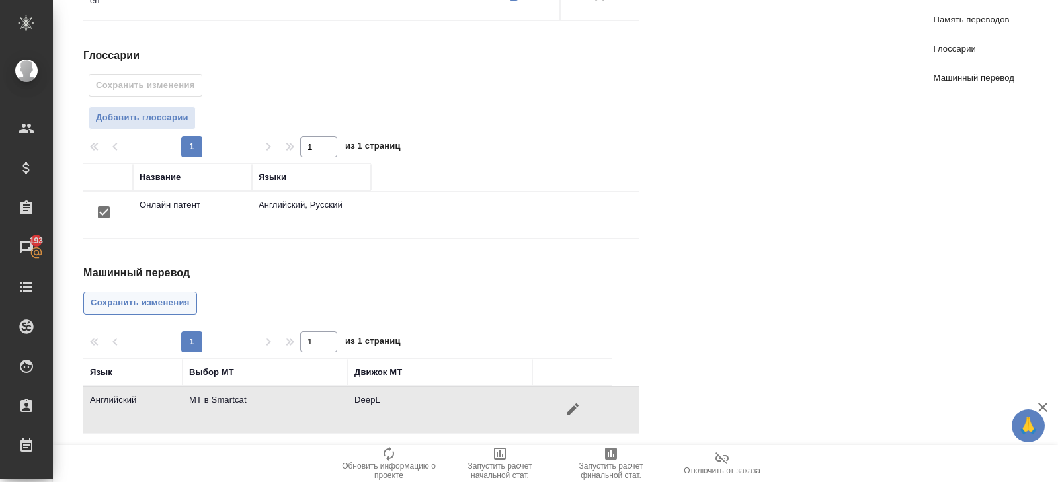
click at [135, 297] on span "Сохранить изменения" at bounding box center [140, 303] width 99 height 15
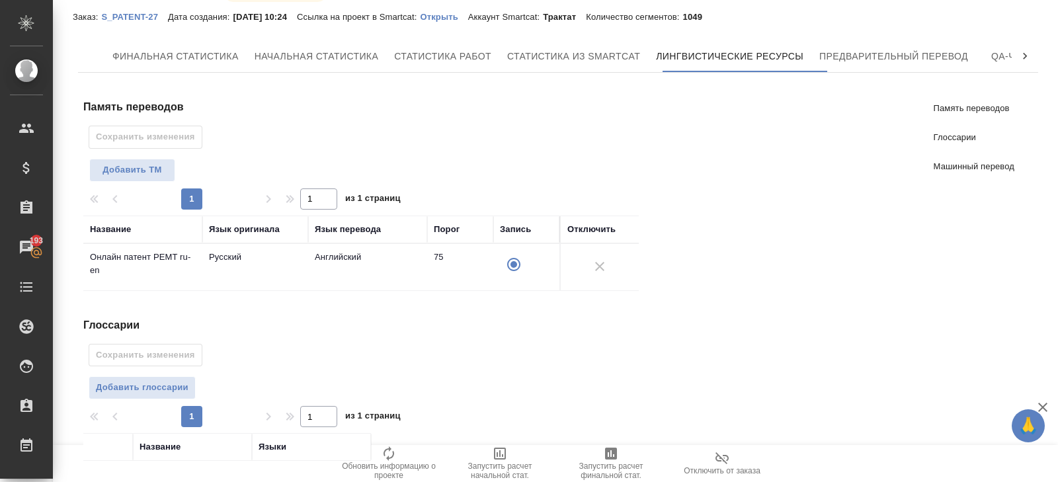
scroll to position [0, 0]
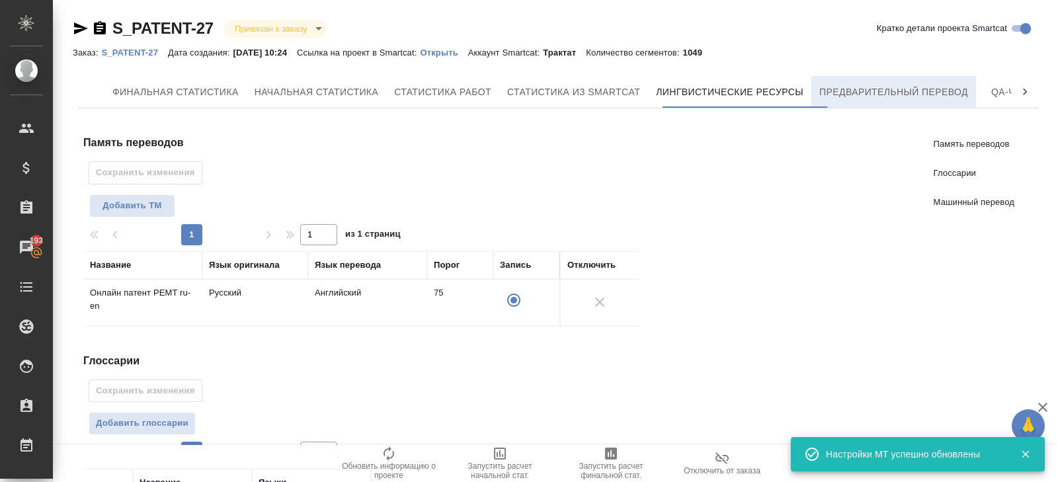
click at [857, 104] on button "Предварительный перевод" at bounding box center [894, 92] width 165 height 32
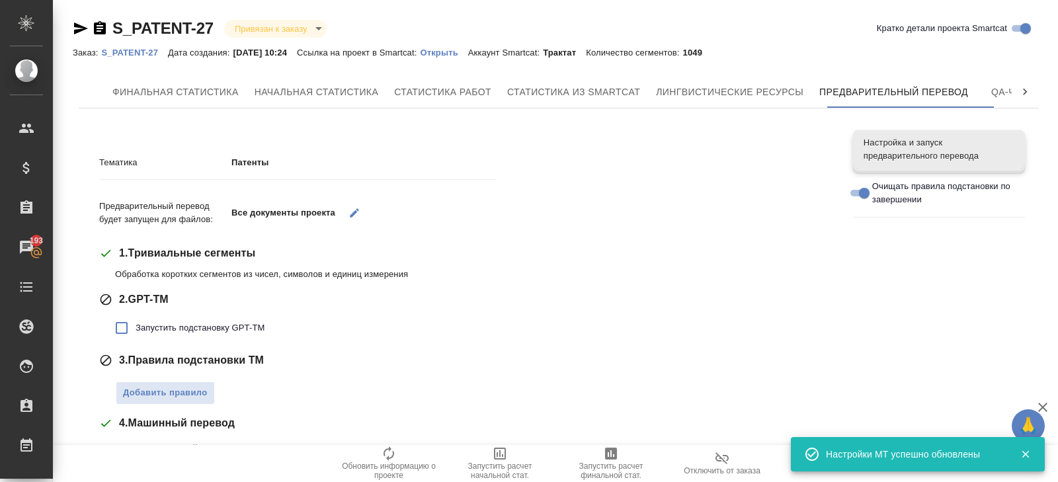
click at [147, 329] on span "Запустить подстановку GPT-TM" at bounding box center [200, 327] width 129 height 13
click at [136, 329] on input "Запустить подстановку GPT-TM" at bounding box center [122, 328] width 28 height 28
checkbox input "true"
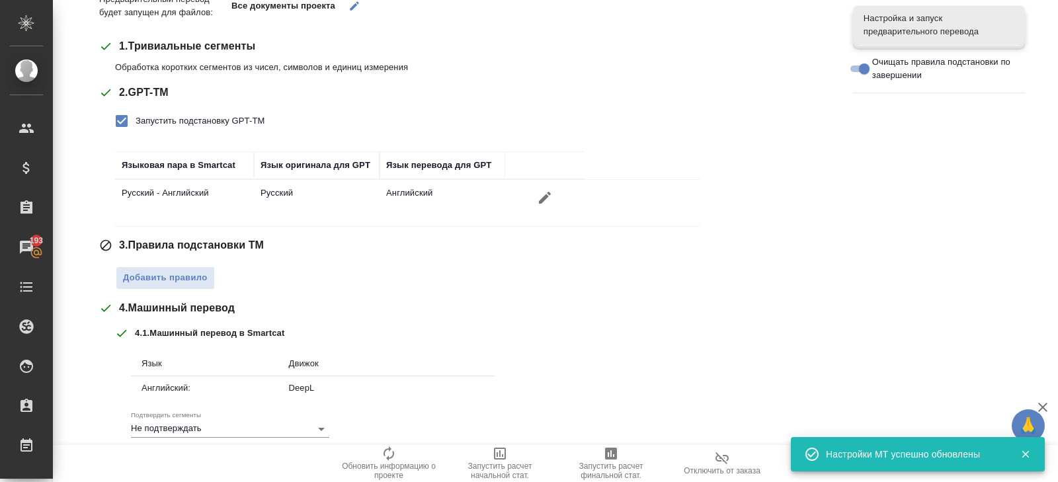
scroll to position [206, 0]
click at [174, 280] on span "Добавить правило" at bounding box center [165, 279] width 85 height 15
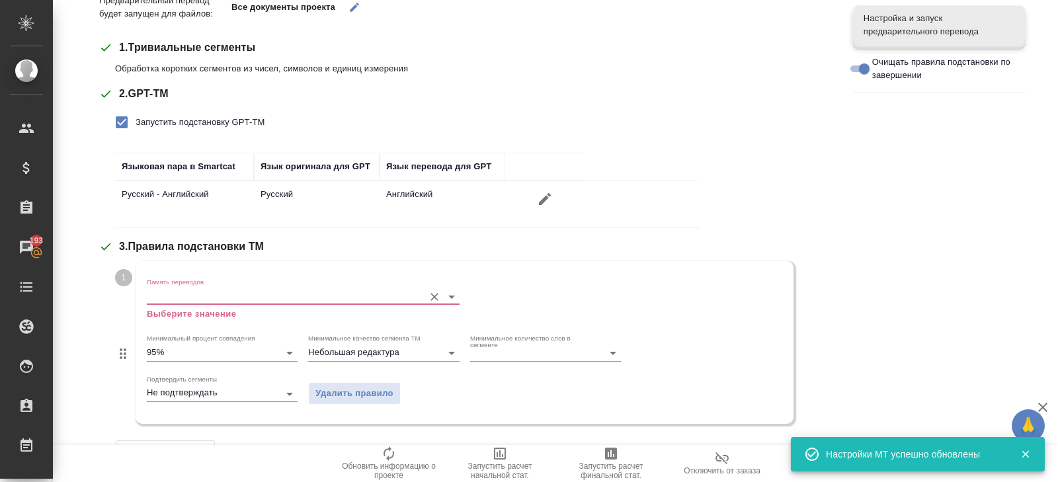
click at [179, 298] on input "Память переводов" at bounding box center [282, 296] width 271 height 16
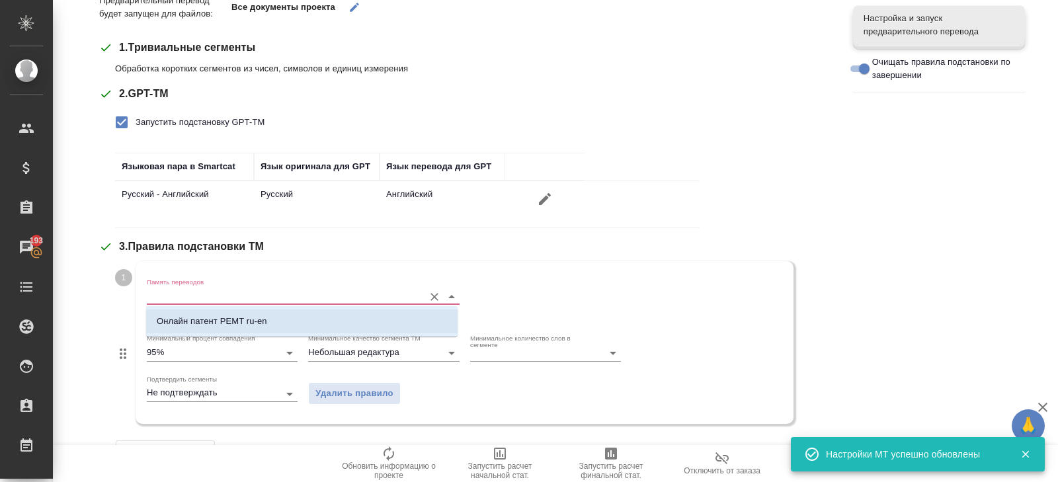
click at [180, 323] on p "Онлайн патент PEMT ru-en" at bounding box center [212, 321] width 110 height 13
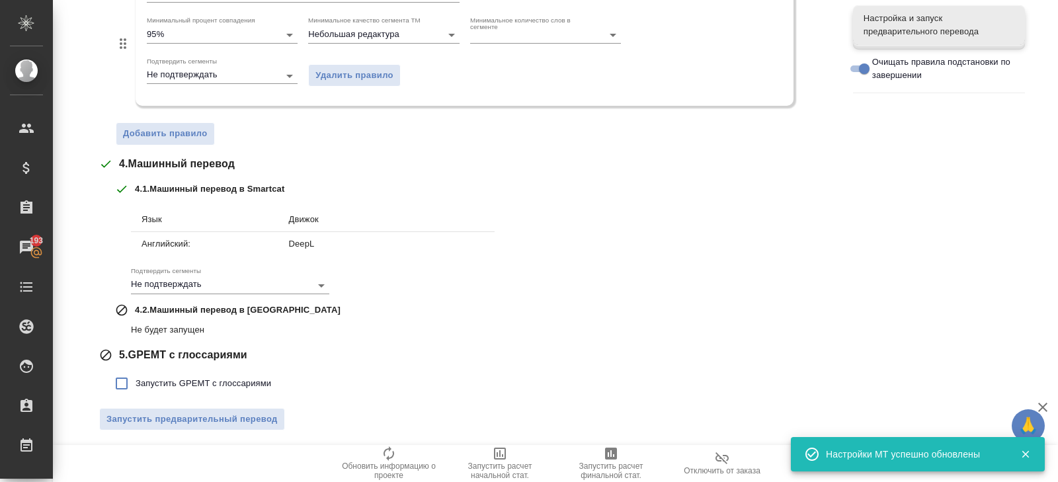
click at [169, 382] on span "Запустить GPEMT с глоссариями" at bounding box center [204, 383] width 136 height 13
click at [136, 382] on input "Запустить GPEMT с глоссариями" at bounding box center [122, 384] width 28 height 28
checkbox input "true"
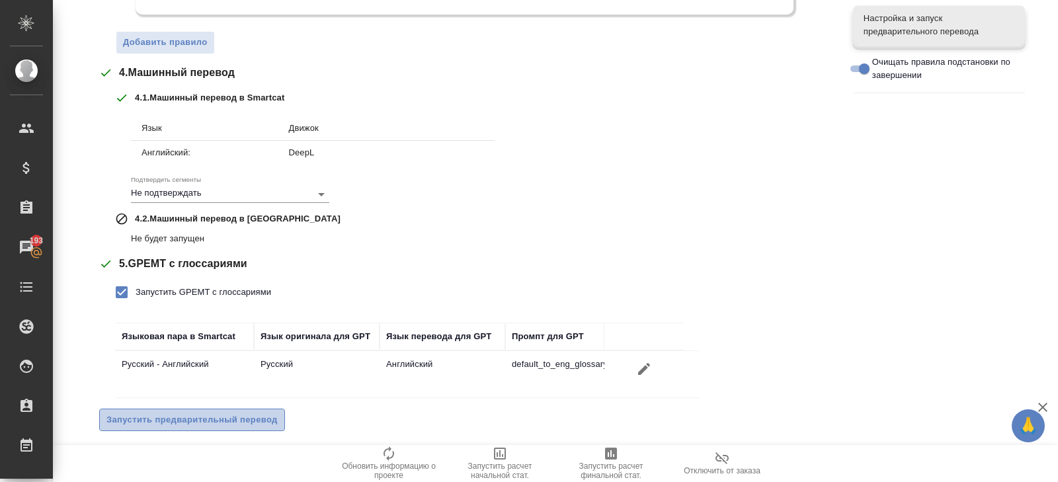
click at [169, 419] on span "Запустить предварительный перевод" at bounding box center [191, 420] width 171 height 15
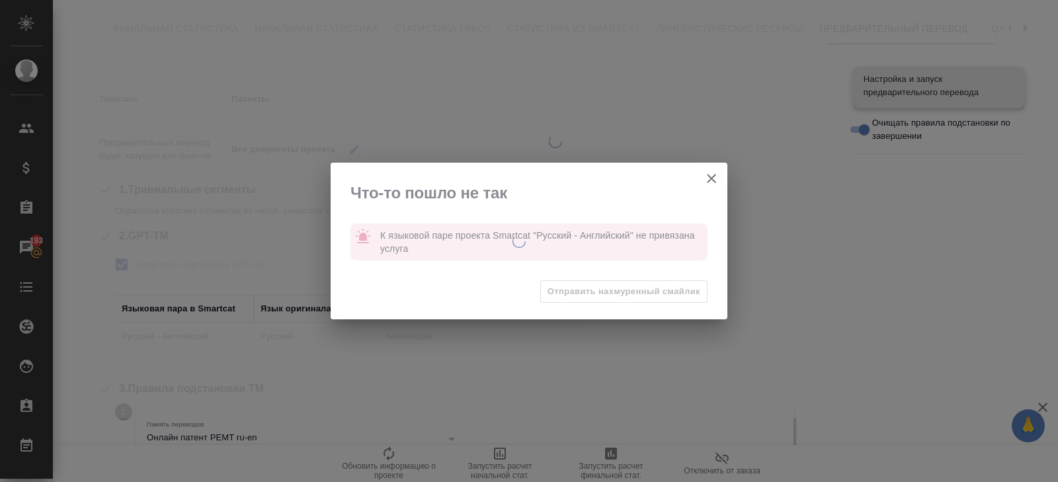
scroll to position [0, 0]
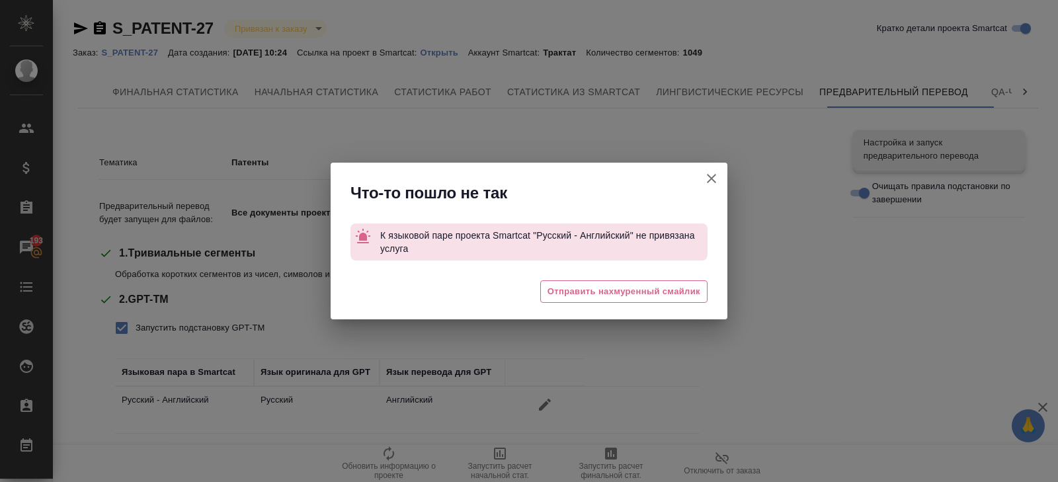
click at [708, 178] on icon "button" at bounding box center [712, 179] width 16 height 16
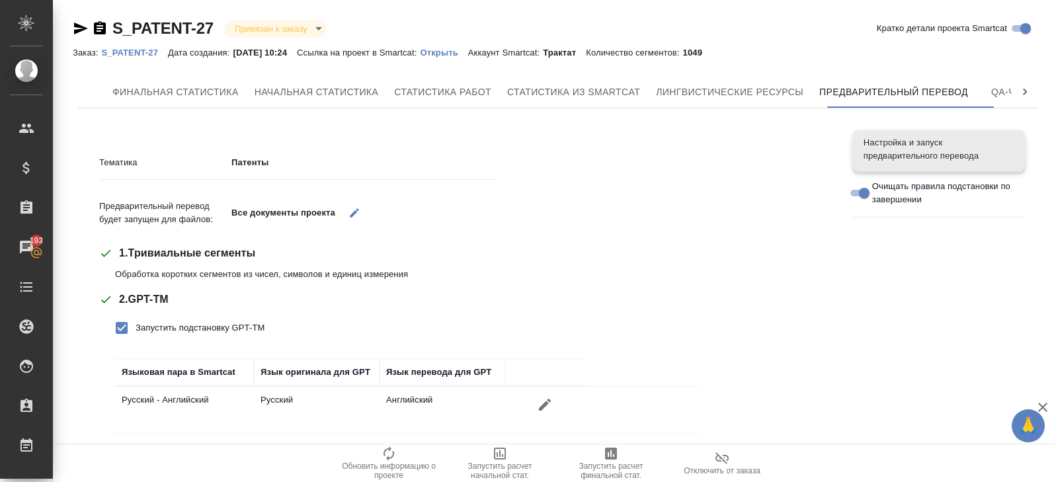
click at [458, 52] on p "Открыть" at bounding box center [444, 53] width 48 height 10
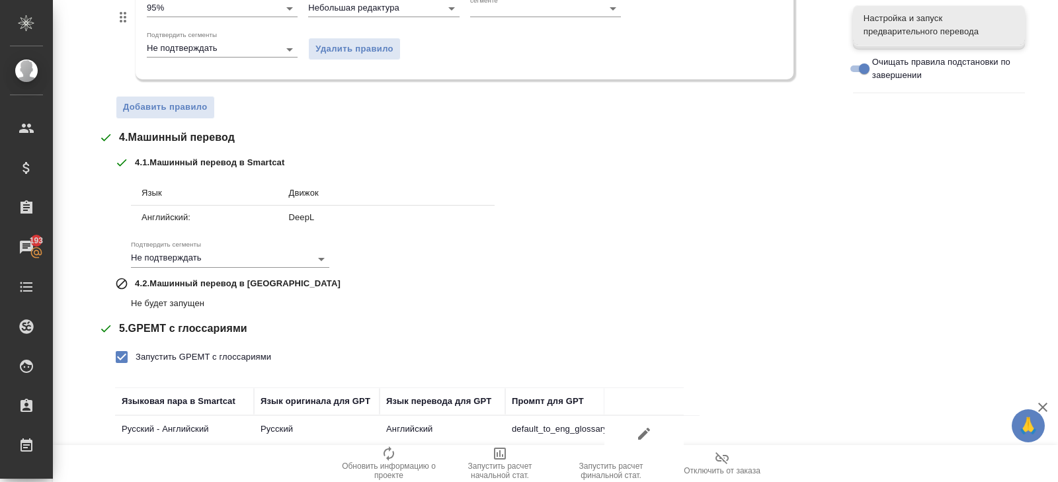
scroll to position [599, 0]
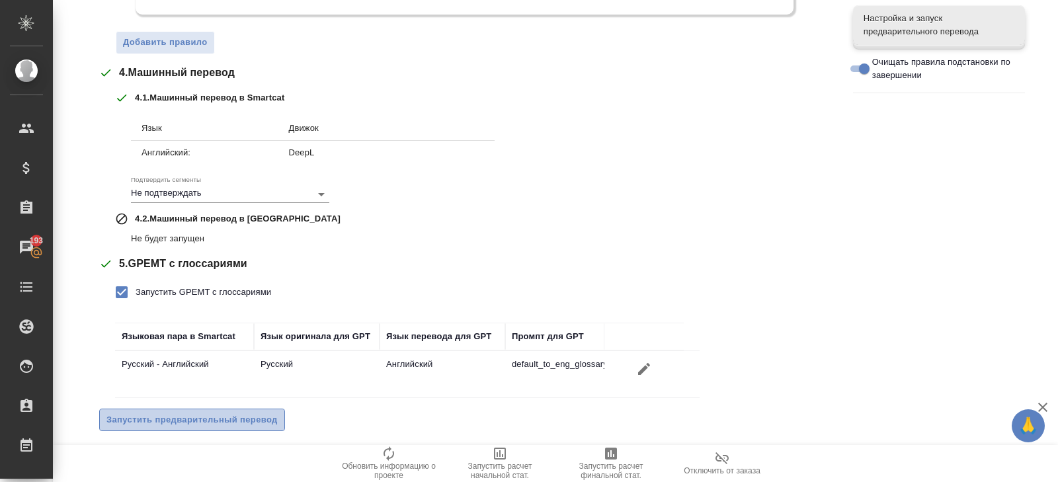
click at [186, 409] on button "Запустить предварительный перевод" at bounding box center [192, 420] width 186 height 23
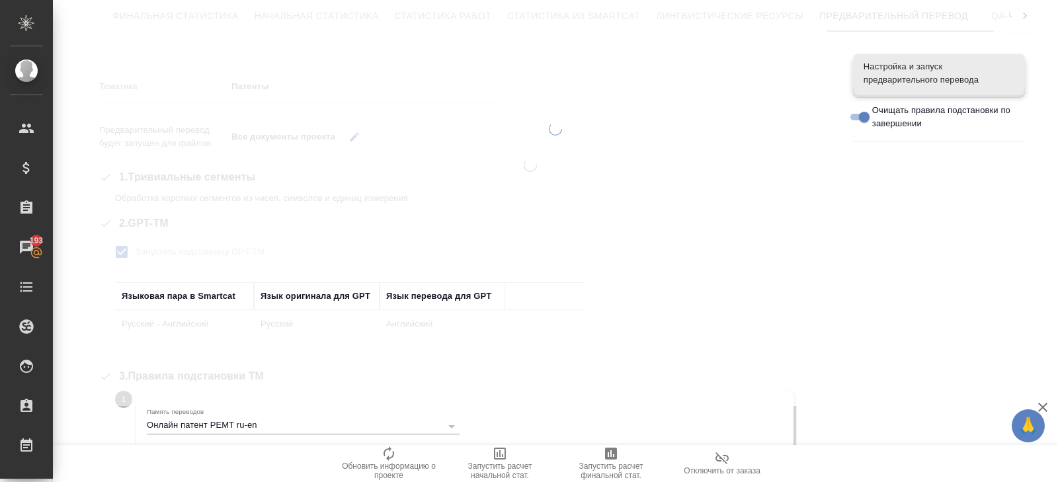
scroll to position [0, 0]
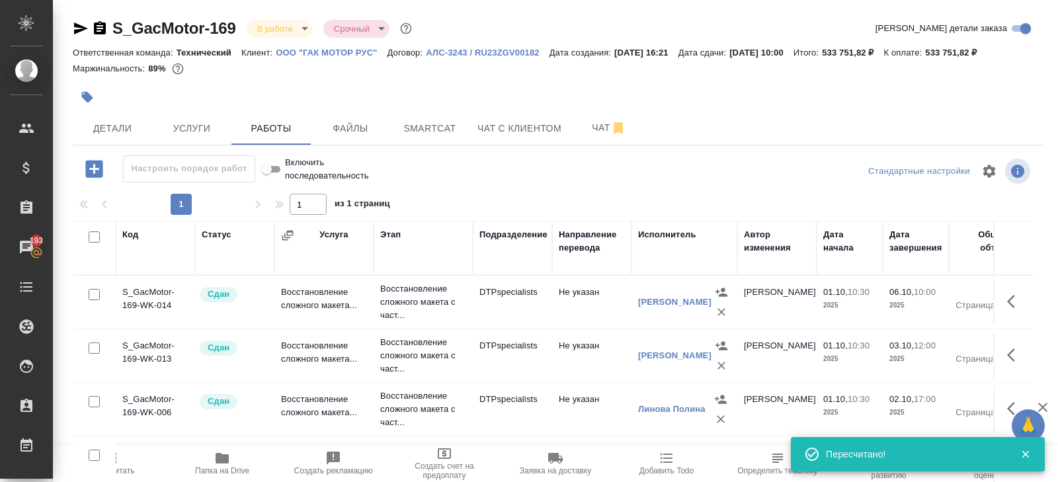
scroll to position [70, 0]
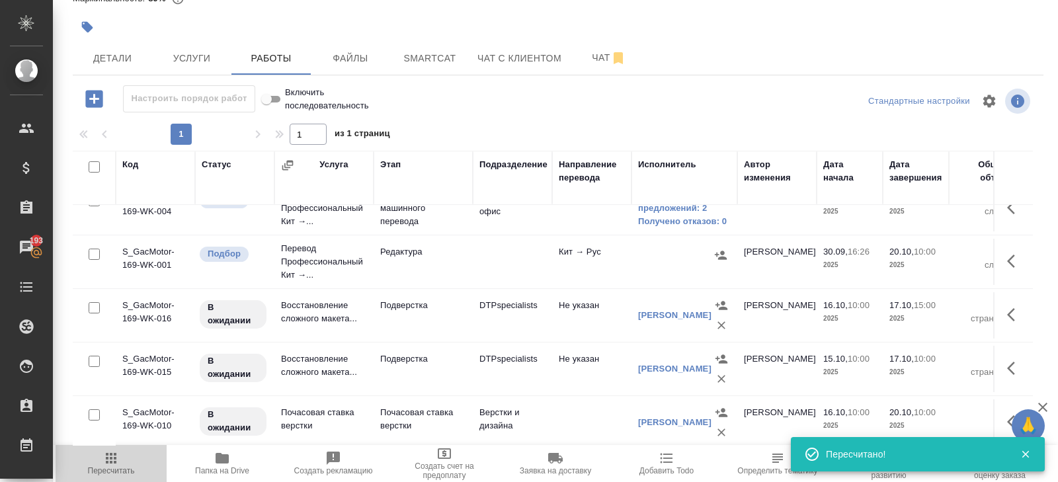
click at [112, 461] on icon "button" at bounding box center [111, 458] width 16 height 16
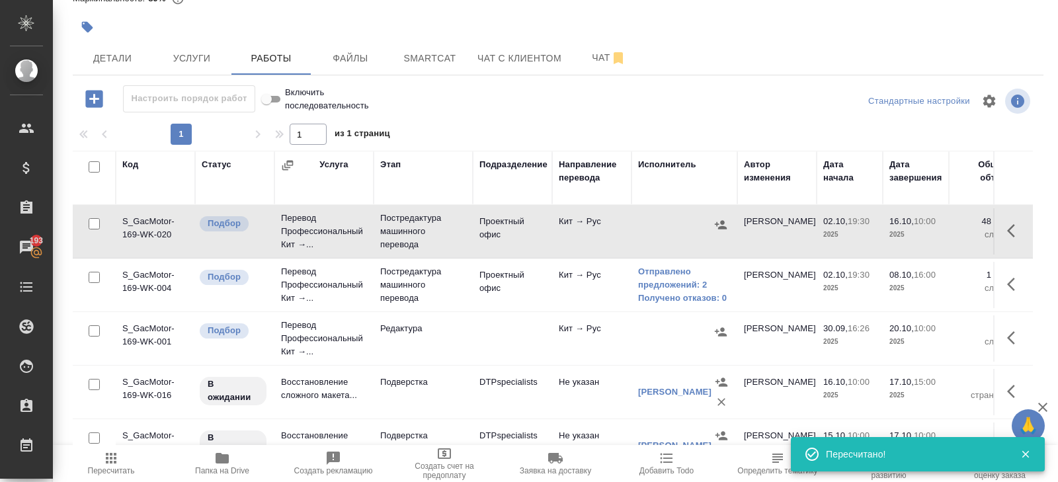
scroll to position [215, 0]
click at [1010, 285] on icon "button" at bounding box center [1015, 284] width 16 height 16
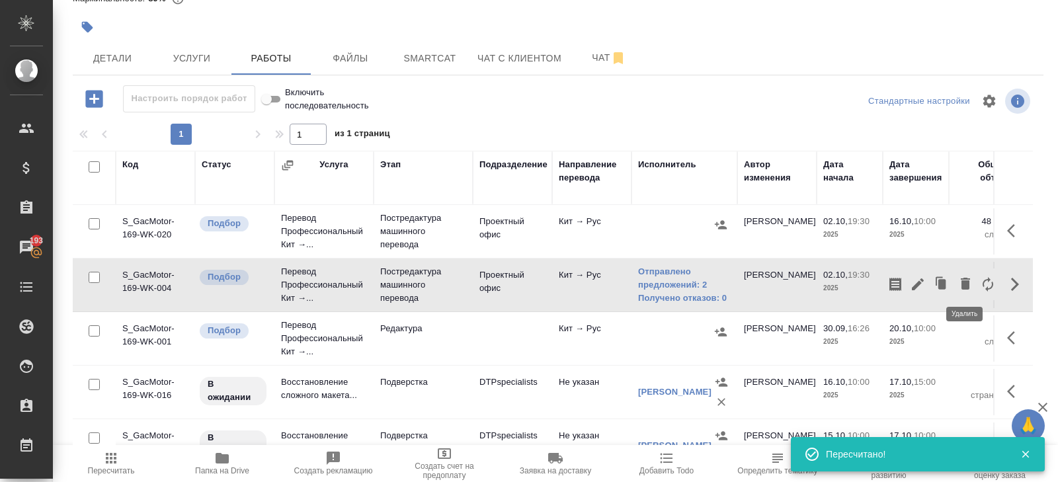
click at [963, 284] on icon "button" at bounding box center [965, 284] width 9 height 12
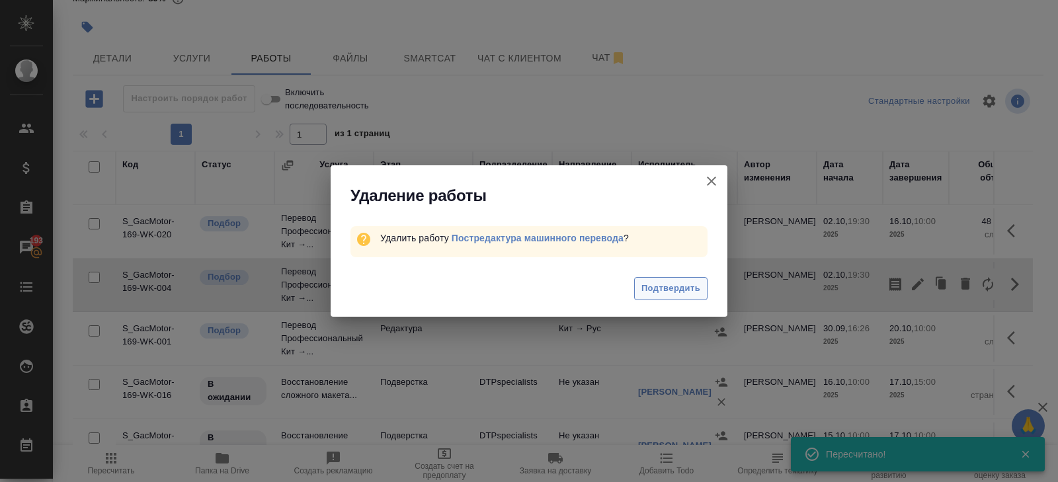
click at [656, 289] on span "Подтвердить" at bounding box center [671, 288] width 59 height 15
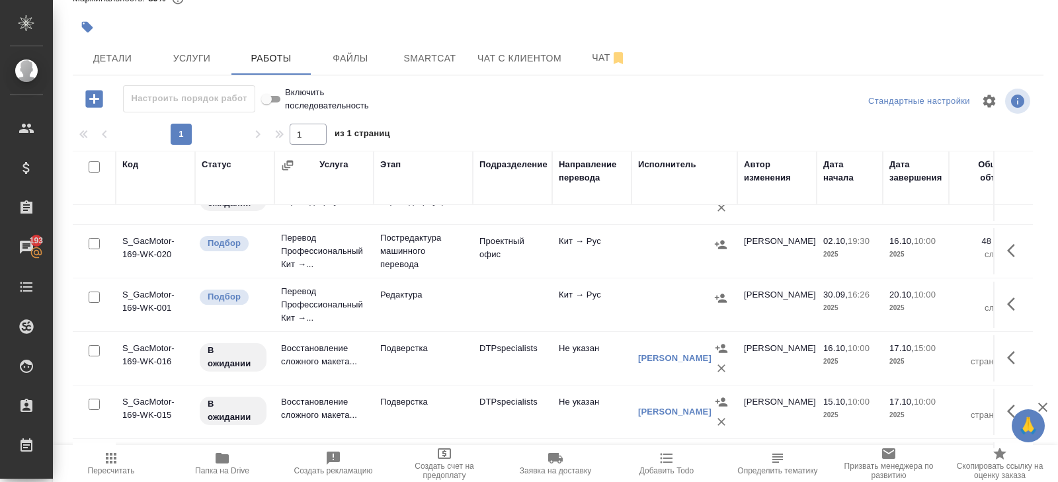
scroll to position [183, 0]
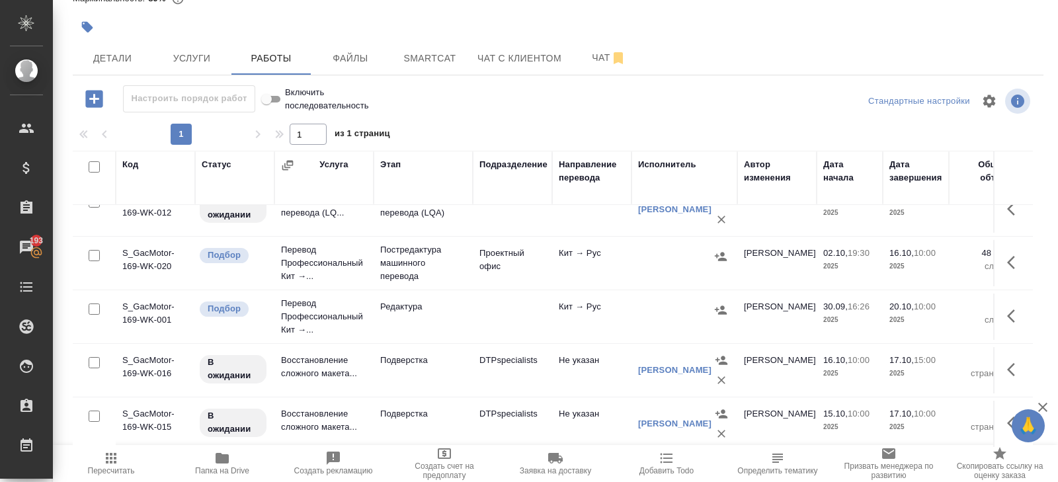
click at [724, 253] on icon "button" at bounding box center [720, 256] width 13 height 13
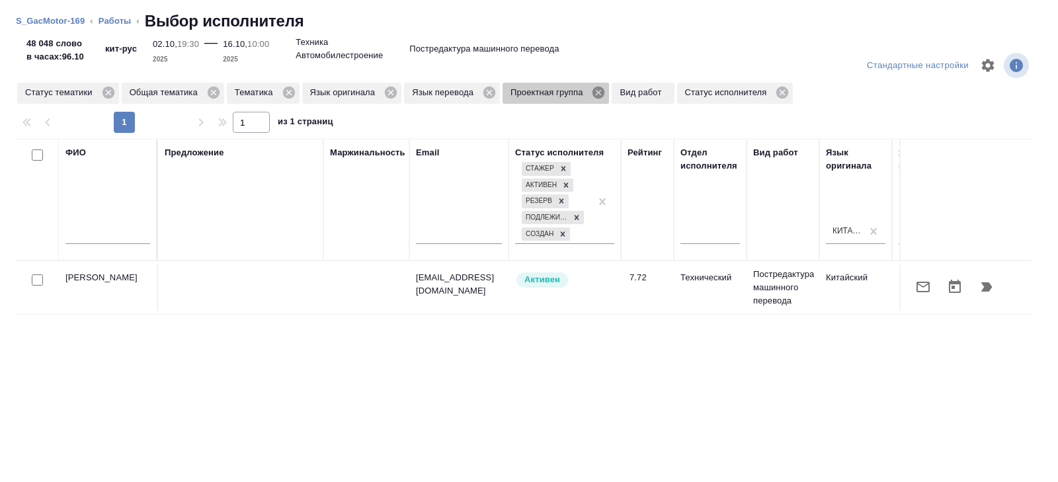
click at [605, 90] on icon at bounding box center [599, 93] width 12 height 12
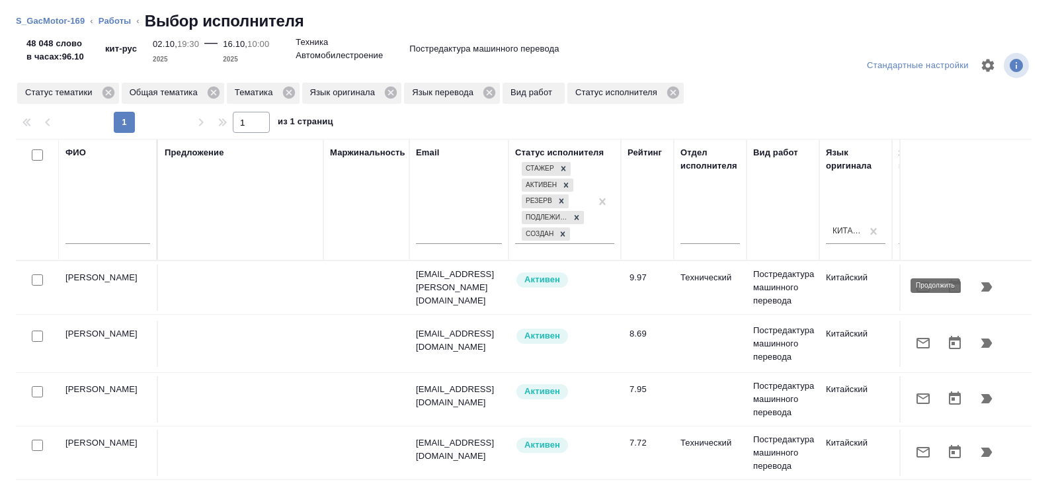
click at [983, 286] on icon "button" at bounding box center [987, 287] width 16 height 16
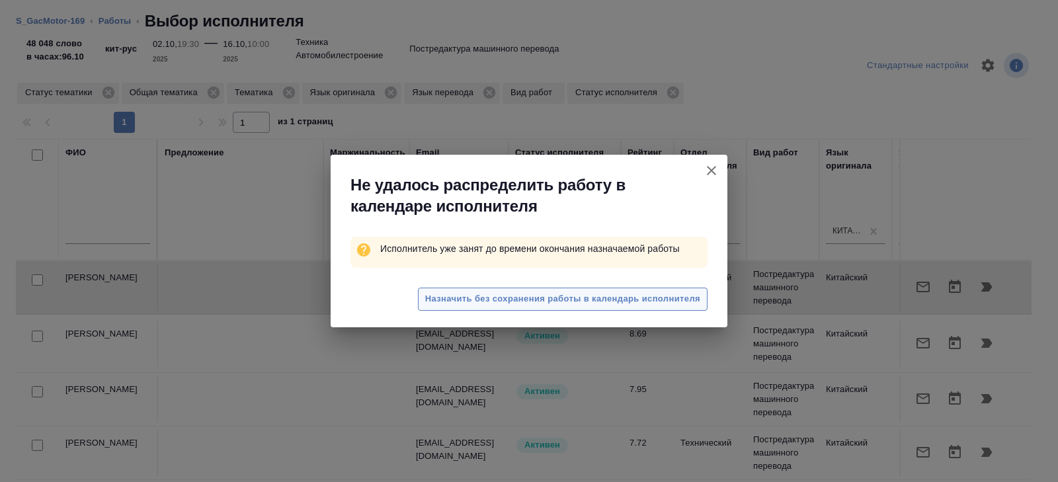
click at [455, 294] on span "Назначить без сохранения работы в календарь исполнителя" at bounding box center [562, 299] width 275 height 15
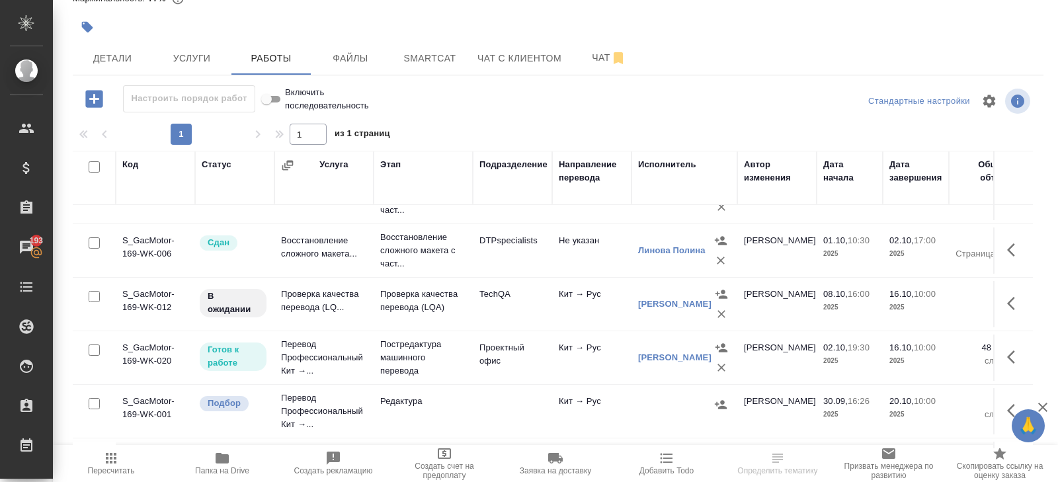
scroll to position [90, 0]
click at [1007, 296] on icon "button" at bounding box center [1015, 302] width 16 height 16
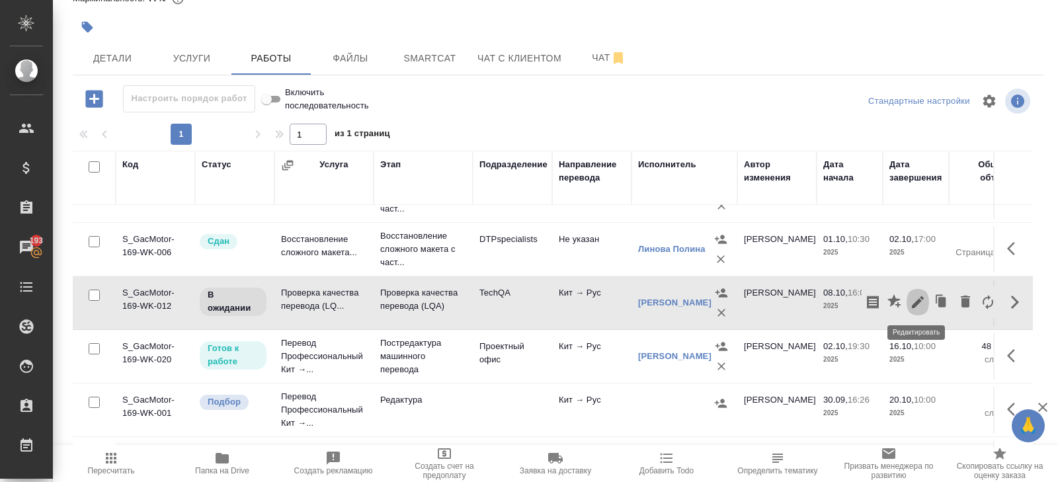
click at [923, 298] on icon "button" at bounding box center [918, 302] width 16 height 16
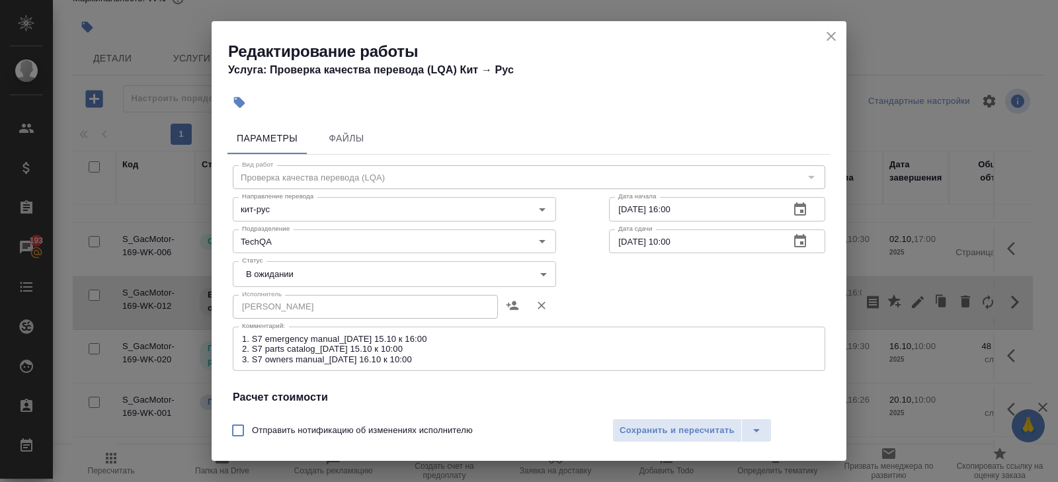
click at [831, 37] on icon "close" at bounding box center [831, 36] width 9 height 9
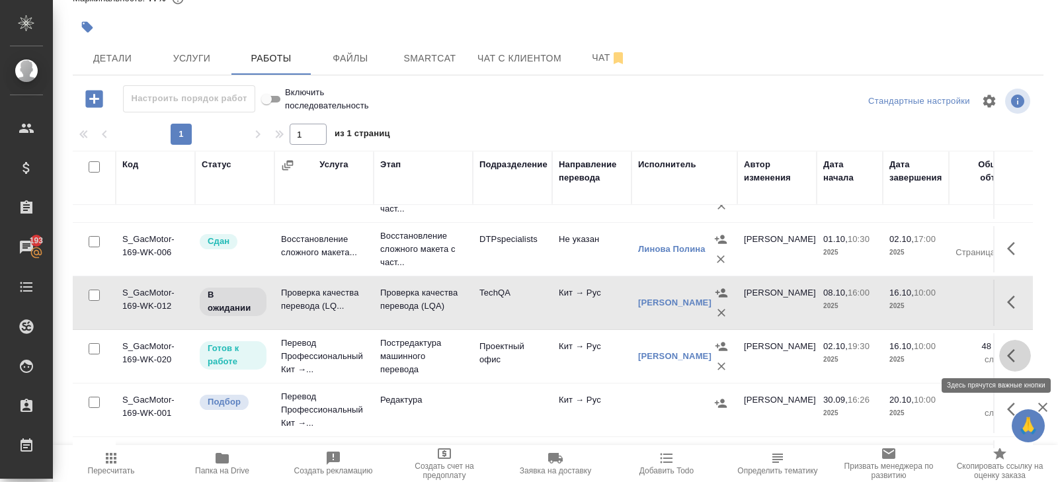
click at [1011, 348] on icon "button" at bounding box center [1015, 356] width 16 height 16
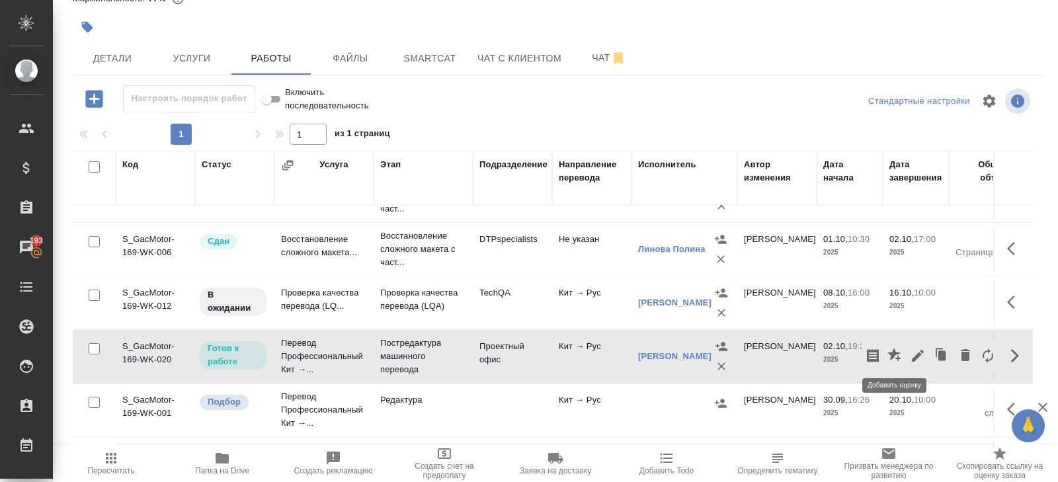
click at [916, 355] on icon "button" at bounding box center [918, 356] width 12 height 12
